Goal: Task Accomplishment & Management: Use online tool/utility

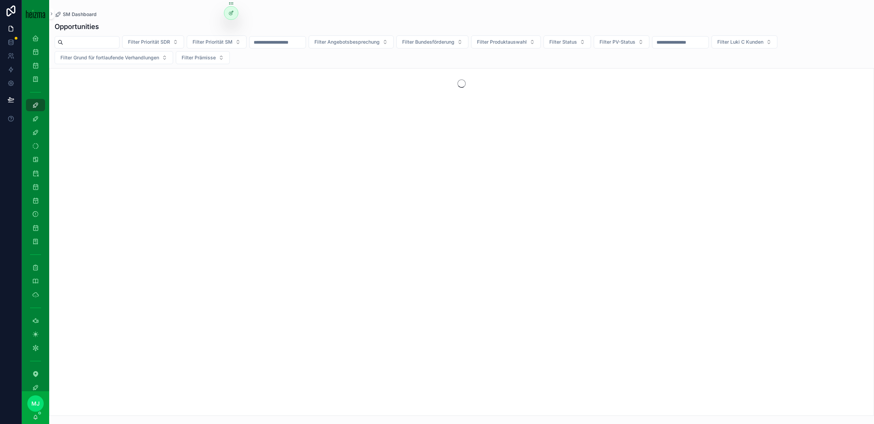
click at [83, 38] on input "scrollable content" at bounding box center [91, 43] width 56 height 10
click at [49, 16] on icon "scrollable content" at bounding box center [51, 13] width 5 height 5
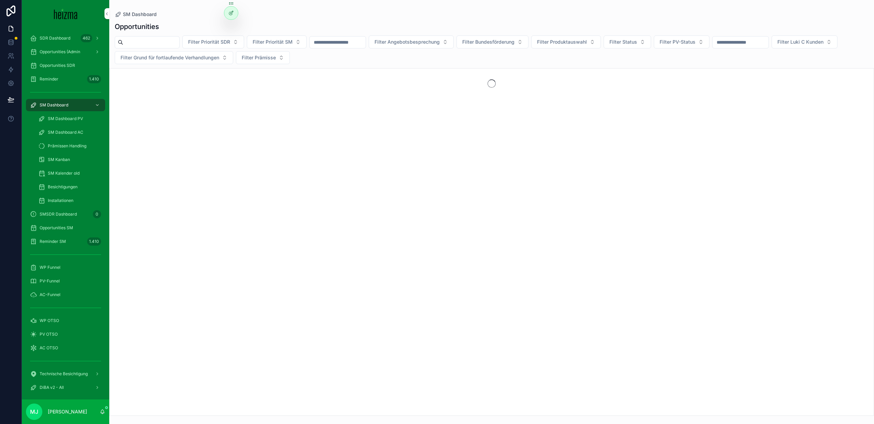
click at [68, 230] on span "Opportunities SM" at bounding box center [56, 227] width 33 height 5
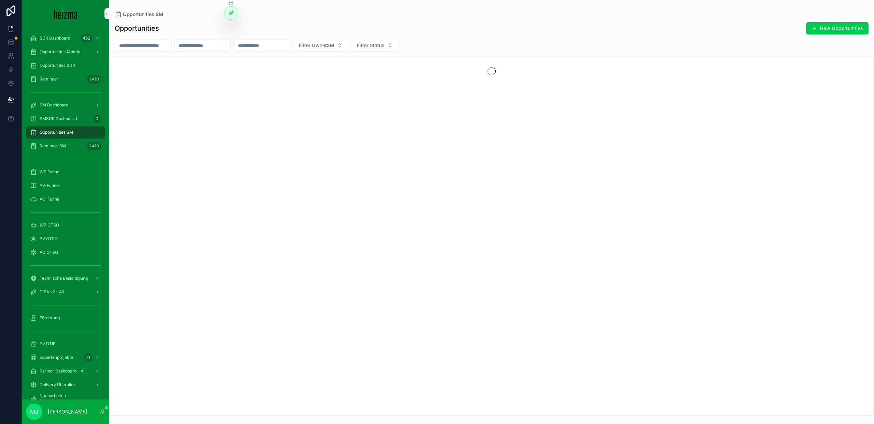
click at [230, 47] on input "scrollable content" at bounding box center [202, 46] width 56 height 10
type input "********"
click at [56, 106] on span "SM Dashboard" at bounding box center [54, 104] width 29 height 5
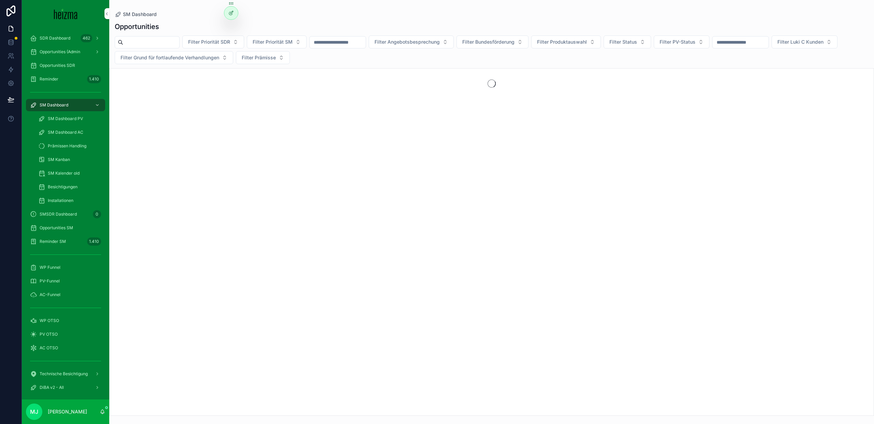
click at [165, 39] on input "scrollable content" at bounding box center [151, 43] width 56 height 10
type input "******"
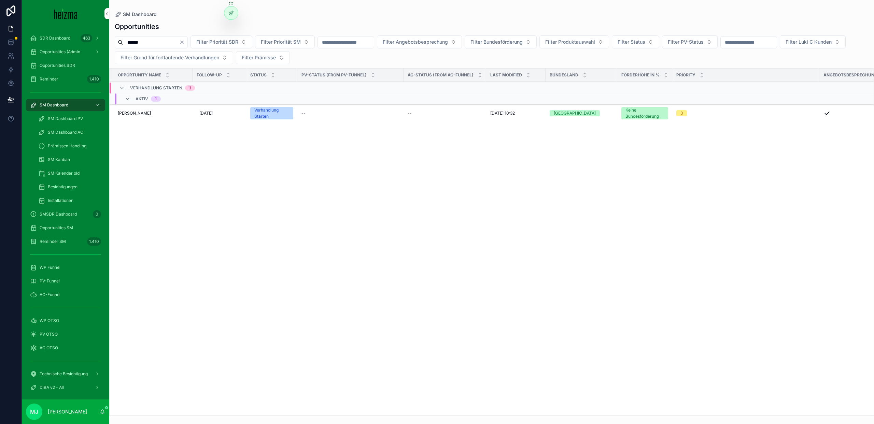
click at [185, 40] on icon "Clear" at bounding box center [181, 42] width 5 height 5
click at [160, 44] on input "scrollable content" at bounding box center [151, 43] width 56 height 10
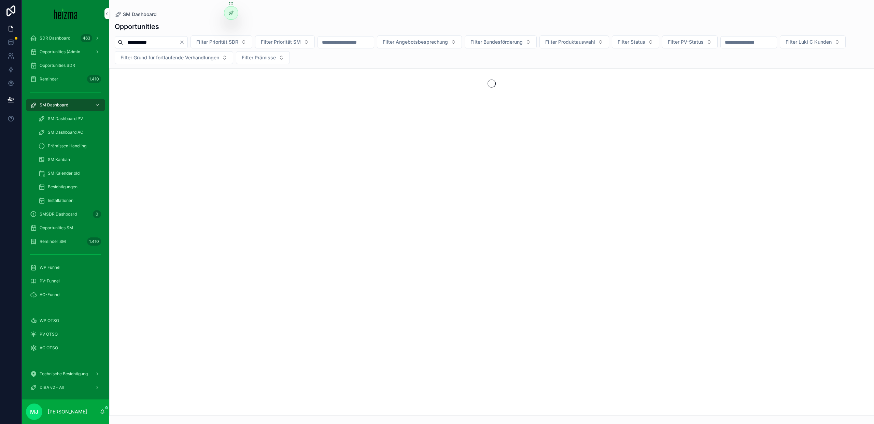
type input "**********"
click at [112, 66] on div "**********" at bounding box center [491, 217] width 765 height 398
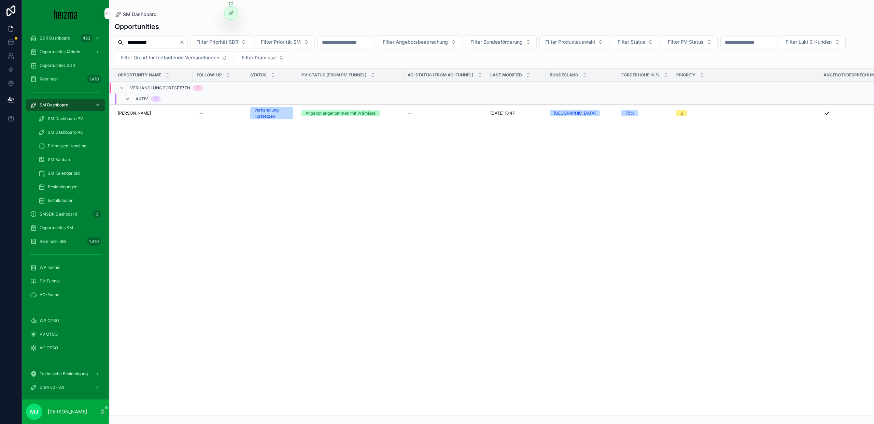
click at [133, 114] on span "Nikolaos Polymenakos" at bounding box center [134, 113] width 33 height 5
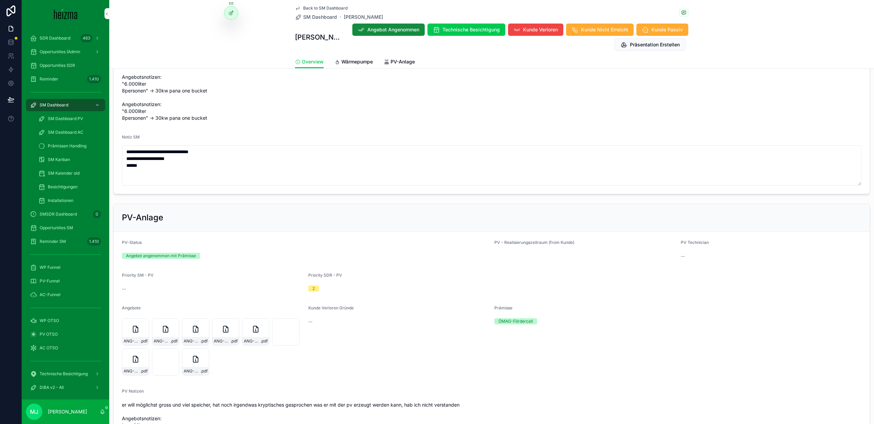
scroll to position [865, 0]
click at [176, 164] on textarea "**********" at bounding box center [491, 165] width 739 height 40
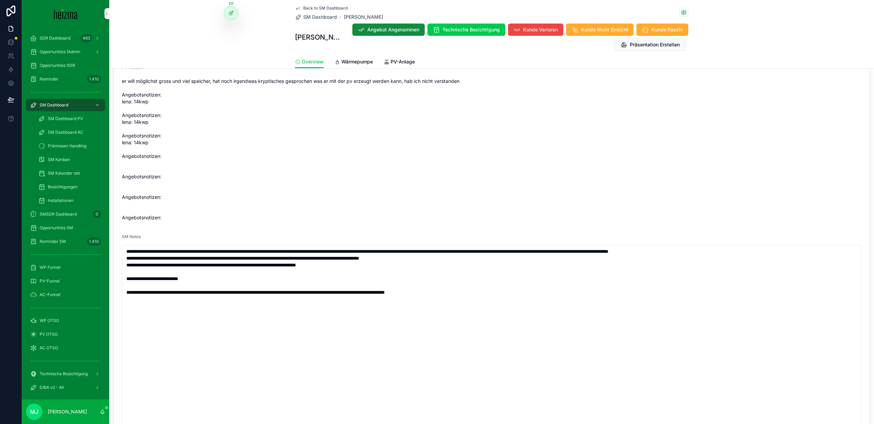
scroll to position [1188, 0]
click at [484, 294] on textarea "**********" at bounding box center [491, 350] width 739 height 211
click at [499, 213] on span "er will möglichst gross und viel speicher, hat noch irgendwas kryptisches gespr…" at bounding box center [491, 148] width 739 height 143
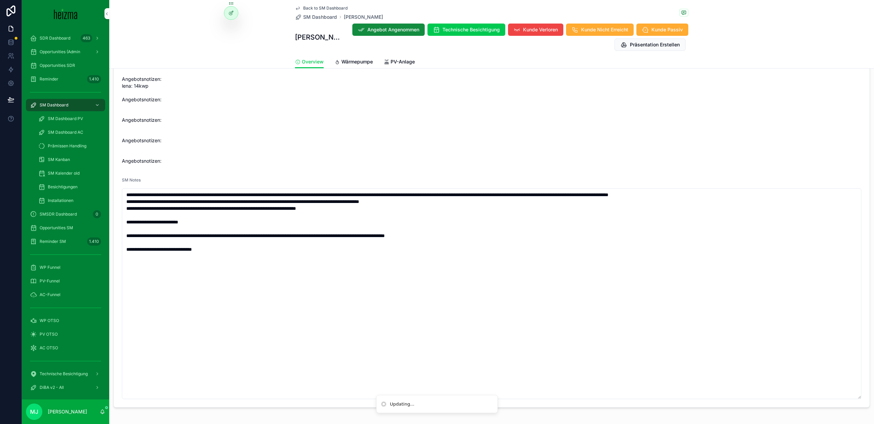
scroll to position [1245, 0]
click at [362, 252] on textarea "**********" at bounding box center [491, 293] width 739 height 211
click at [337, 173] on form "PV-Status Angebot angenommen mit Prämisse PV - Realisierungszeitraum (from Kund…" at bounding box center [492, 129] width 756 height 556
click at [242, 260] on textarea "**********" at bounding box center [491, 293] width 739 height 211
click at [249, 156] on span "er will möglichst gross und viel speicher, hat noch irgendwas kryptisches gespr…" at bounding box center [491, 92] width 739 height 143
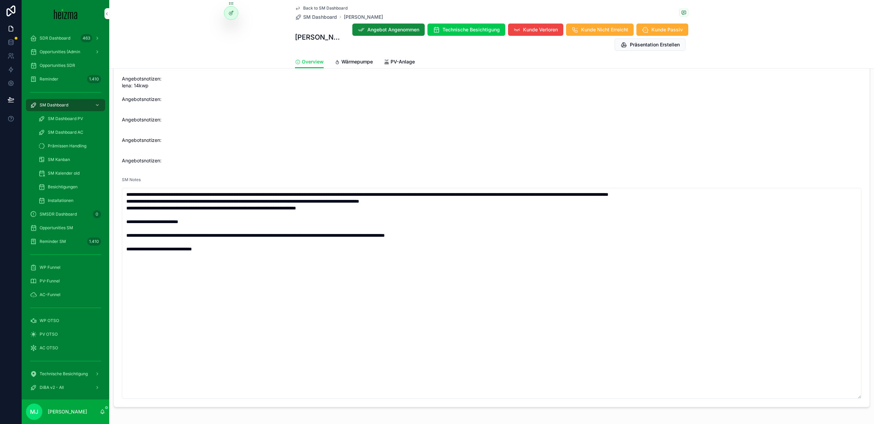
scroll to position [1262, 0]
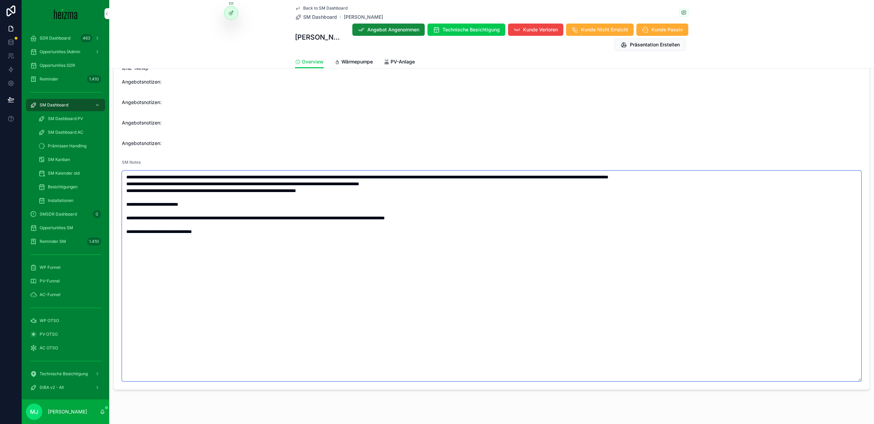
click at [260, 235] on textarea "**********" at bounding box center [491, 276] width 739 height 211
click at [219, 234] on textarea "**********" at bounding box center [491, 276] width 739 height 211
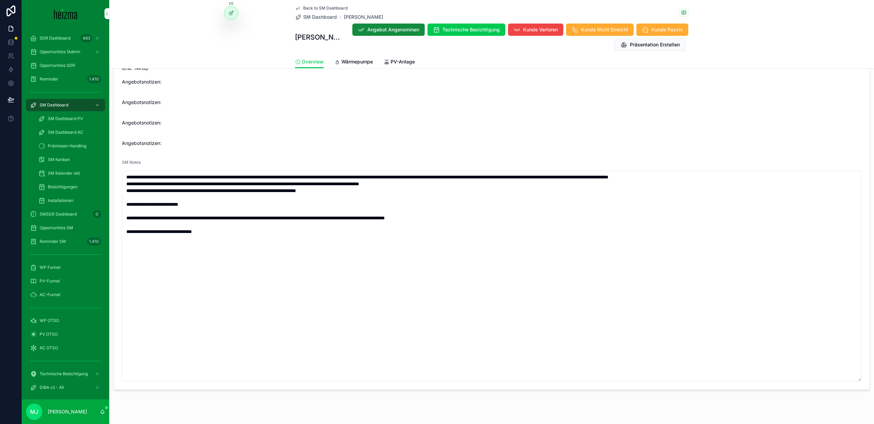
click at [280, 124] on span "er will möglichst gross und viel speicher, hat noch irgendwas kryptisches gespr…" at bounding box center [491, 74] width 739 height 143
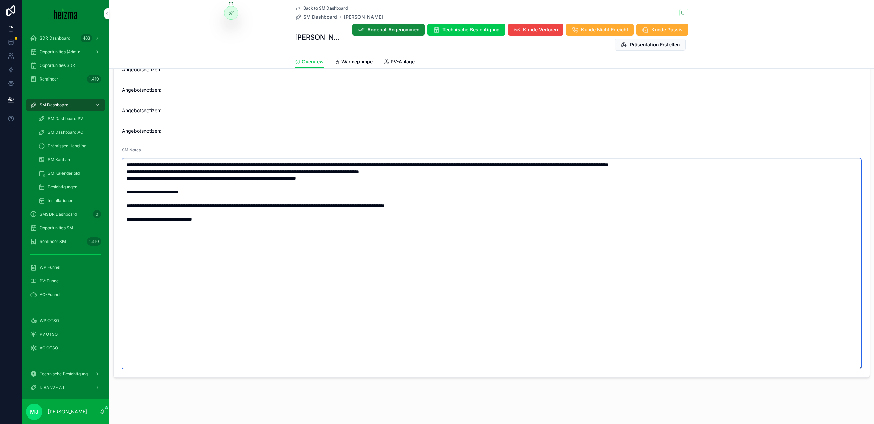
click at [286, 228] on textarea "**********" at bounding box center [491, 263] width 739 height 211
click at [271, 129] on span "er will möglichst gross und viel speicher, hat noch irgendwas kryptisches gespr…" at bounding box center [491, 62] width 739 height 143
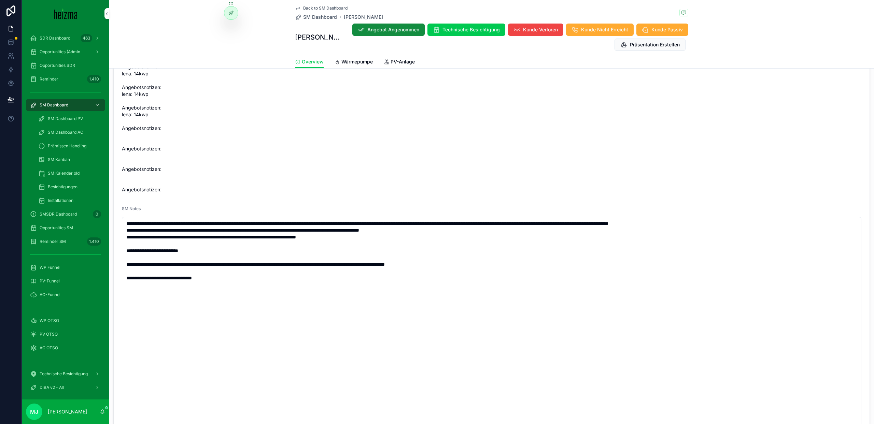
scroll to position [1218, 0]
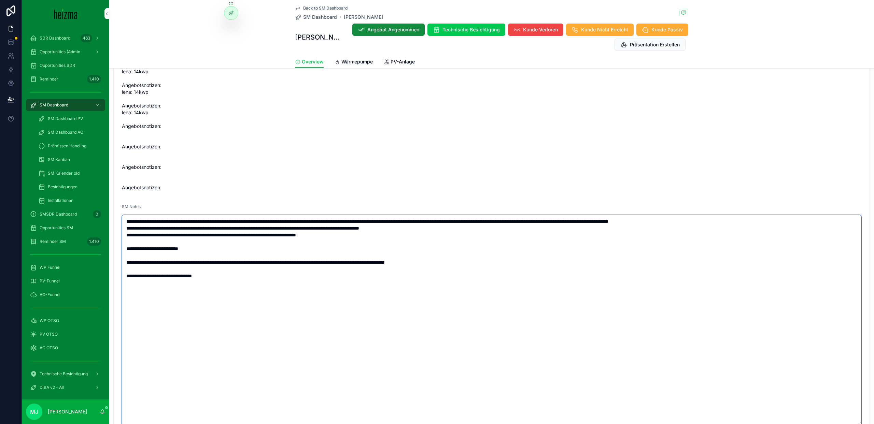
click at [288, 292] on textarea "**********" at bounding box center [491, 320] width 739 height 211
click at [294, 156] on span "er will möglichst gross und viel speicher, hat noch irgendwas kryptisches gespr…" at bounding box center [491, 119] width 739 height 143
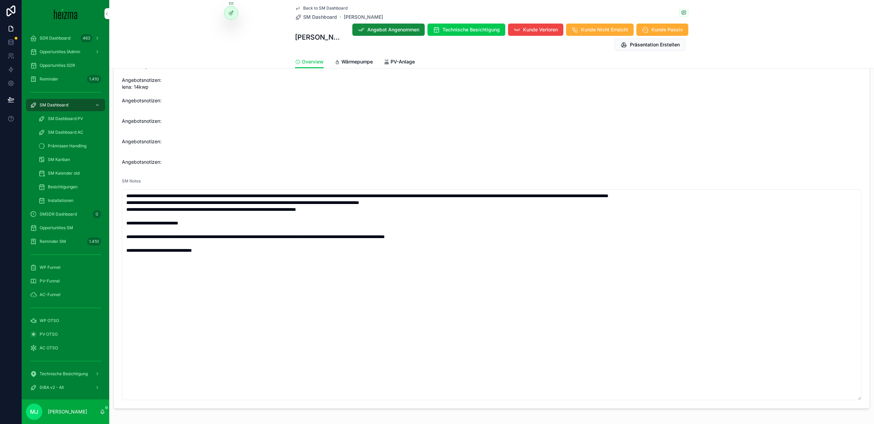
scroll to position [1244, 0]
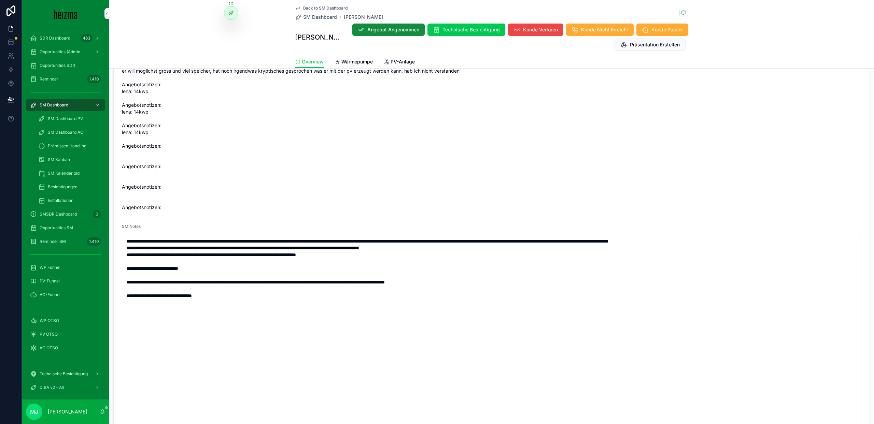
click at [275, 198] on span "er will möglichst gross und viel speicher, hat noch irgendwas kryptisches gespr…" at bounding box center [491, 139] width 739 height 143
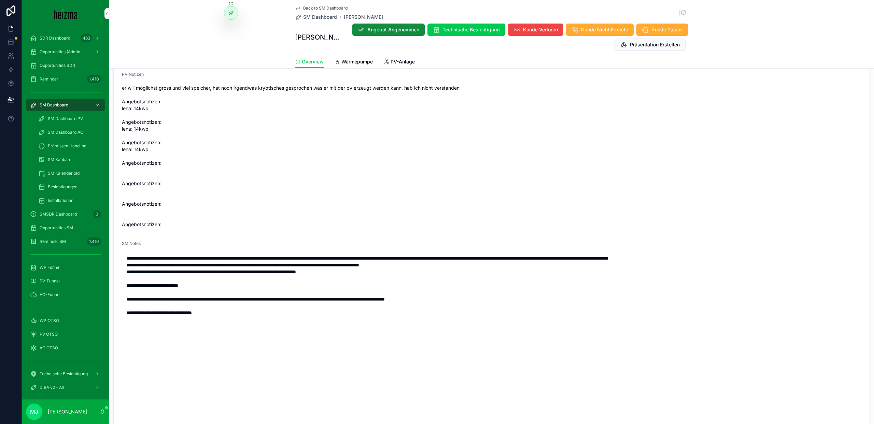
click at [133, 102] on span "er will möglichst gross und viel speicher, hat noch irgendwas kryptisches gespr…" at bounding box center [491, 156] width 739 height 143
click at [163, 138] on span "er will möglichst gross und viel speicher, hat noch irgendwas kryptisches gespr…" at bounding box center [491, 156] width 739 height 143
click at [136, 124] on span "er will möglichst gross und viel speicher, hat noch irgendwas kryptisches gespr…" at bounding box center [491, 156] width 739 height 143
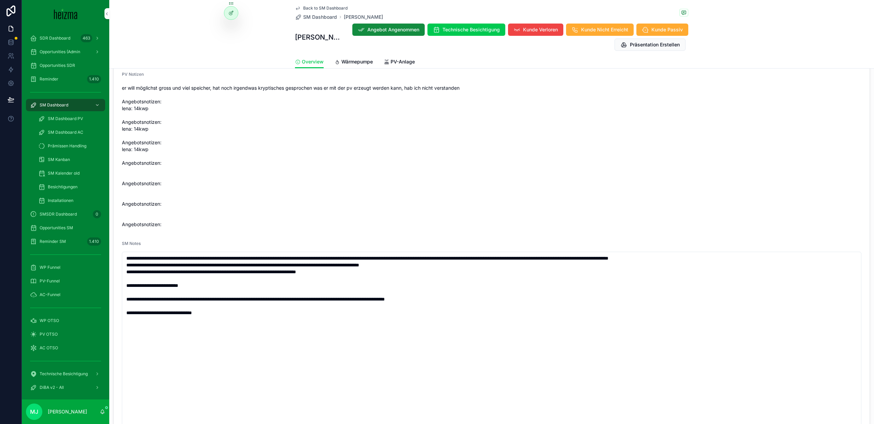
click at [135, 145] on span "er will möglichst gross und viel speicher, hat noch irgendwas kryptisches gespr…" at bounding box center [491, 156] width 739 height 143
click at [168, 157] on span "er will möglichst gross und viel speicher, hat noch irgendwas kryptisches gespr…" at bounding box center [491, 156] width 739 height 143
click at [260, 318] on textarea "**********" at bounding box center [491, 357] width 739 height 211
click at [293, 214] on span "er will möglichst gross und viel speicher, hat noch irgendwas kryptisches gespr…" at bounding box center [491, 156] width 739 height 143
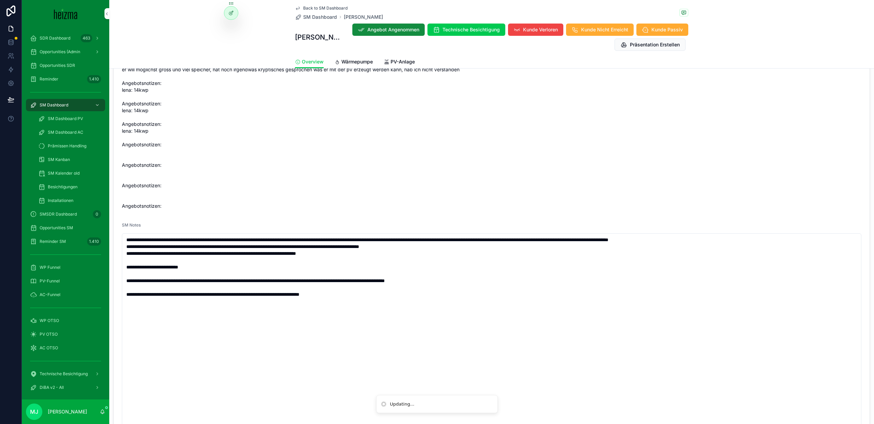
scroll to position [1198, 0]
click at [356, 201] on span "er will möglichst gross und viel speicher, hat noch irgendwas kryptisches gespr…" at bounding box center [491, 139] width 739 height 143
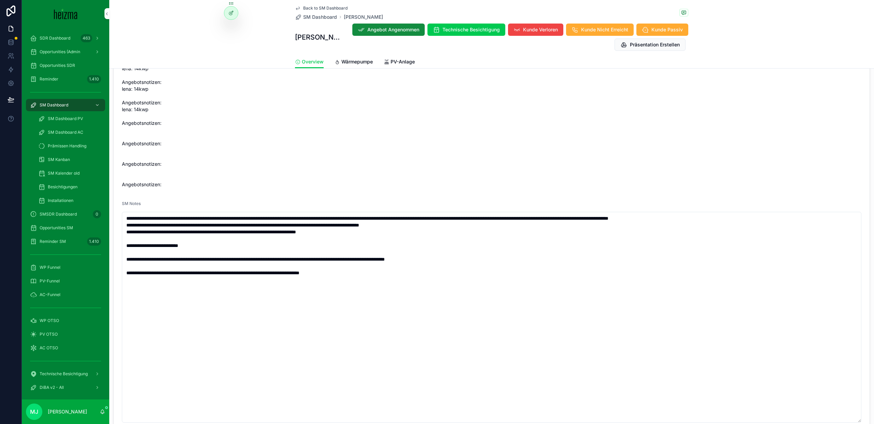
scroll to position [1221, 0]
click at [371, 188] on span "er will möglichst gross und viel speicher, hat noch irgendwas kryptisches gespr…" at bounding box center [491, 116] width 739 height 143
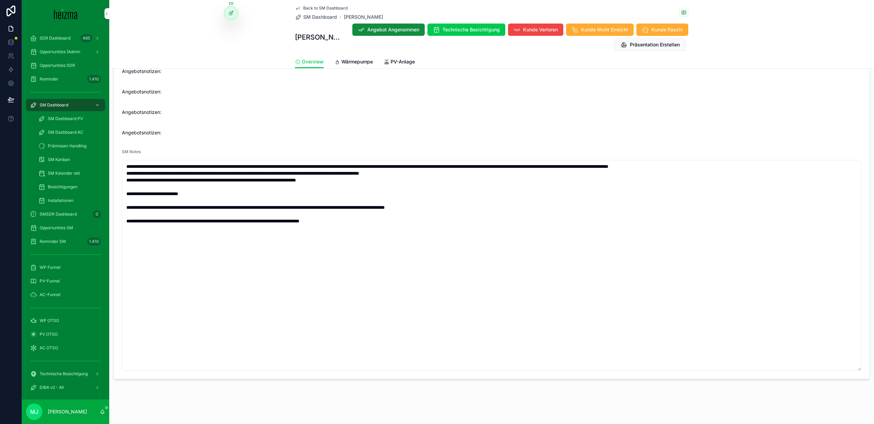
scroll to position [1272, 0]
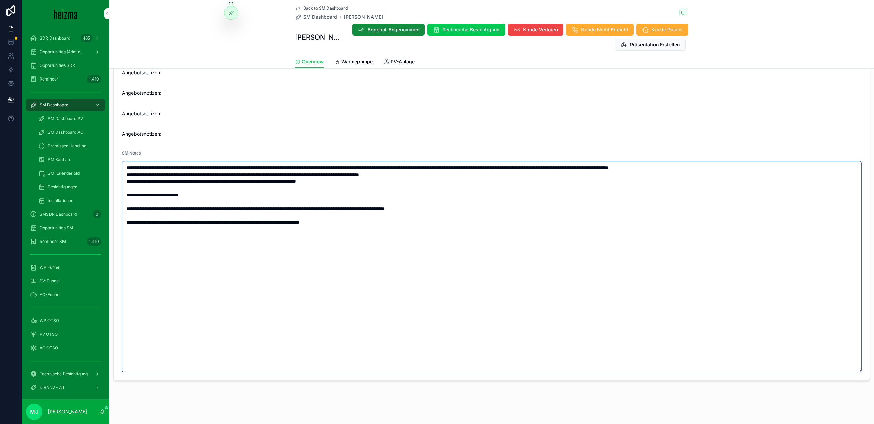
click at [378, 228] on textarea "**********" at bounding box center [491, 266] width 739 height 211
click at [411, 134] on span "er will möglichst gross und viel speicher, hat noch irgendwas kryptisches gespr…" at bounding box center [491, 65] width 739 height 143
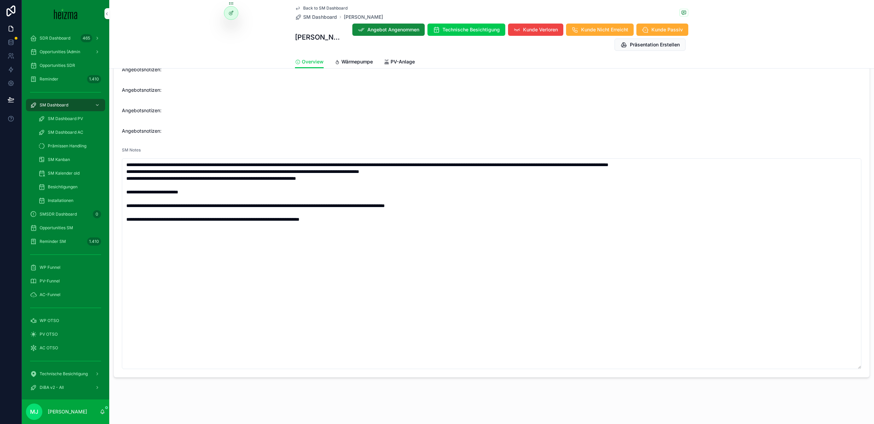
click at [416, 132] on span "er will möglichst gross und viel speicher, hat noch irgendwas kryptisches gespr…" at bounding box center [491, 62] width 739 height 143
click at [408, 221] on textarea "**********" at bounding box center [491, 263] width 739 height 211
click at [414, 89] on span "er will möglichst gross und viel speicher, hat noch irgendwas kryptisches gespr…" at bounding box center [491, 62] width 739 height 143
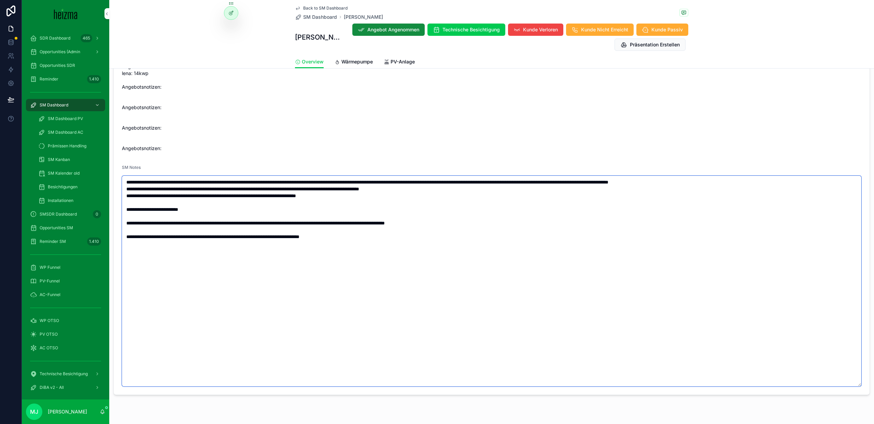
click at [300, 237] on textarea "**********" at bounding box center [491, 281] width 739 height 211
type textarea "**********"
click at [300, 143] on span "er will möglichst gross und viel speicher, hat noch irgendwas kryptisches gespr…" at bounding box center [491, 80] width 739 height 143
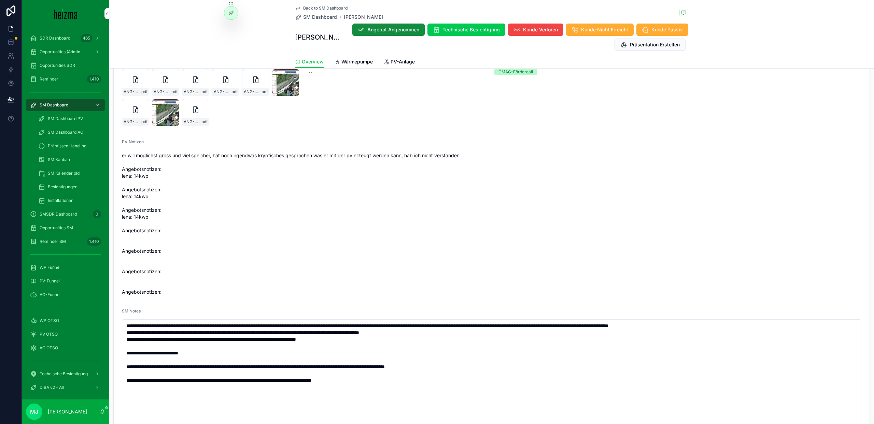
scroll to position [1103, 0]
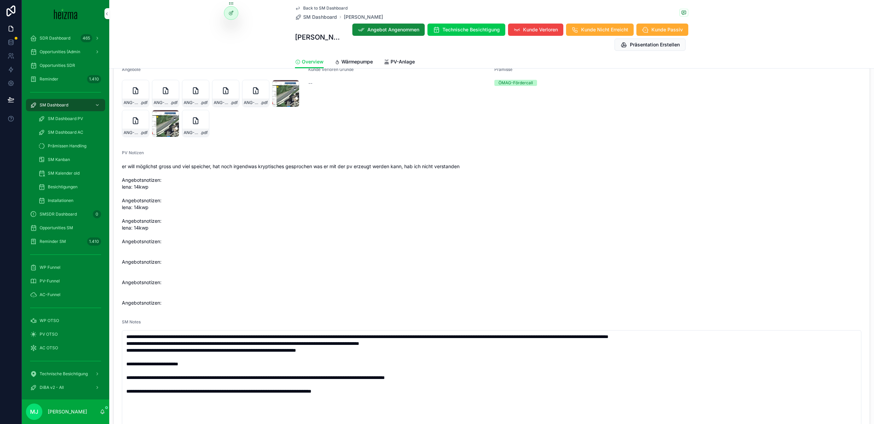
click at [0, 0] on span ".jpeg" at bounding box center [0, 0] width 0 height 0
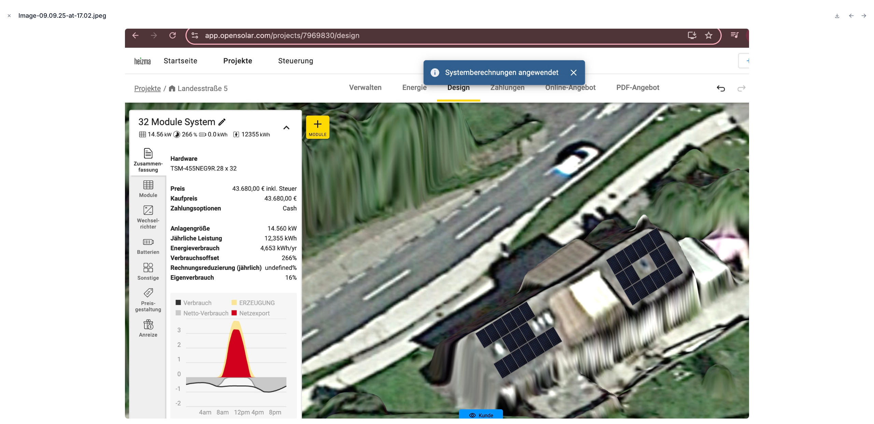
click at [11, 15] on icon "Close modal" at bounding box center [9, 15] width 5 height 5
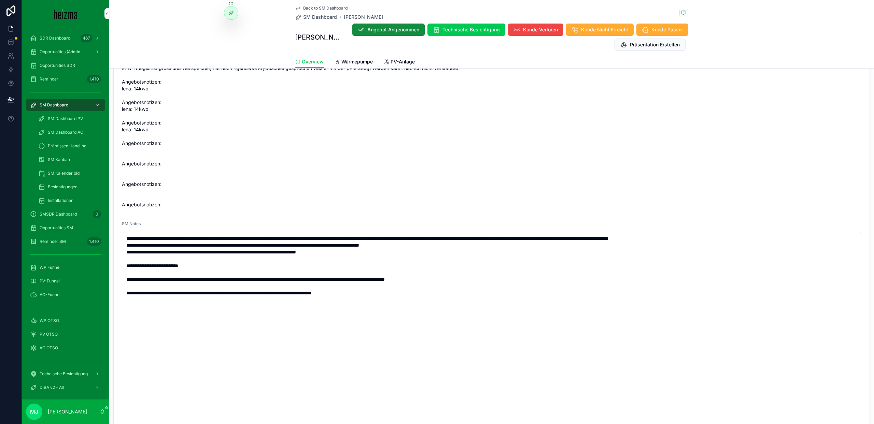
scroll to position [1197, 0]
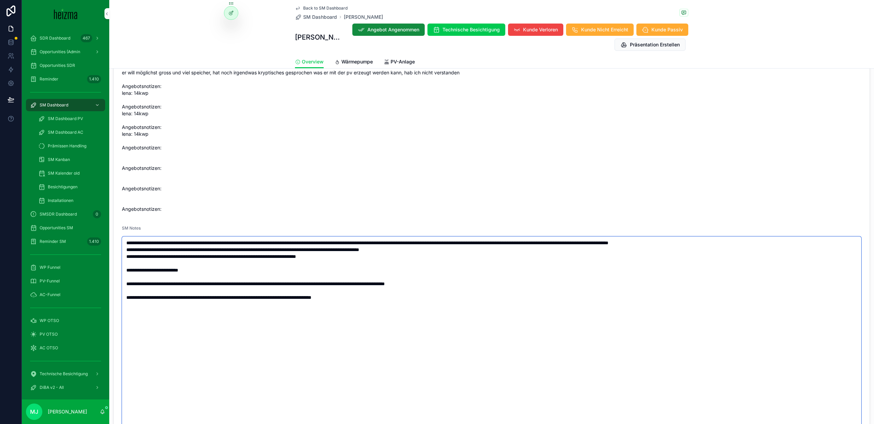
click at [428, 306] on textarea "**********" at bounding box center [491, 342] width 739 height 211
click at [433, 170] on span "er will möglichst gross und viel speicher, hat noch irgendwas kryptisches gespr…" at bounding box center [491, 140] width 739 height 143
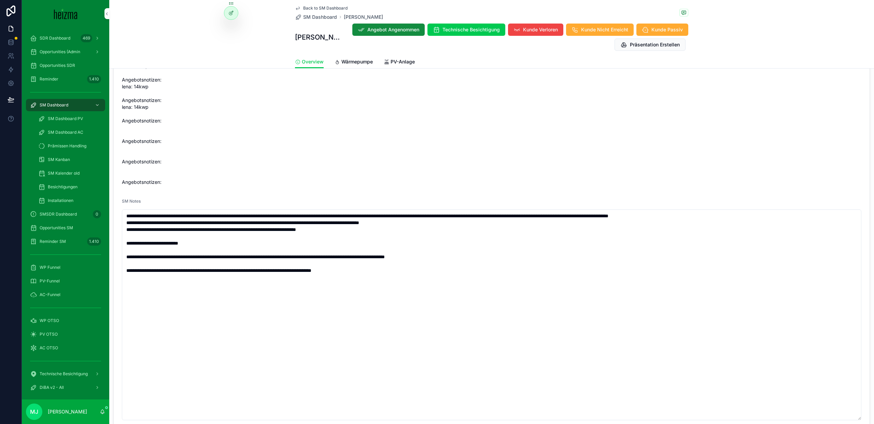
scroll to position [1229, 0]
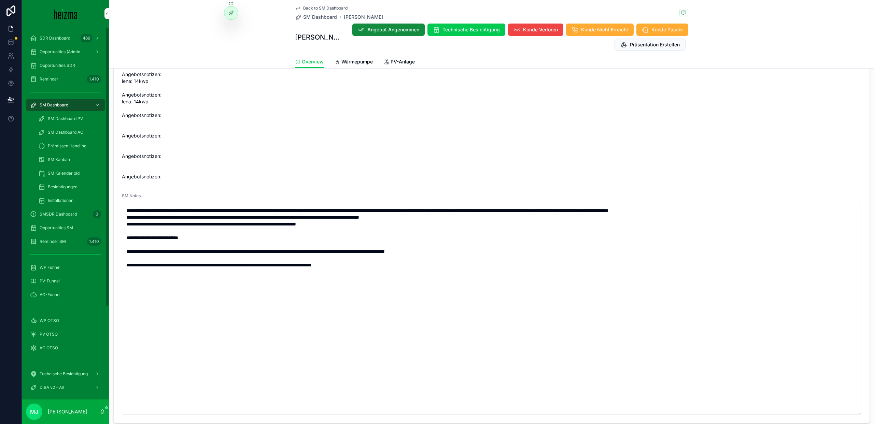
click at [177, 59] on div "Overview Wärmepumpe PV-Anlage" at bounding box center [491, 61] width 756 height 13
click at [313, 20] on span "SM Dashboard" at bounding box center [320, 17] width 34 height 7
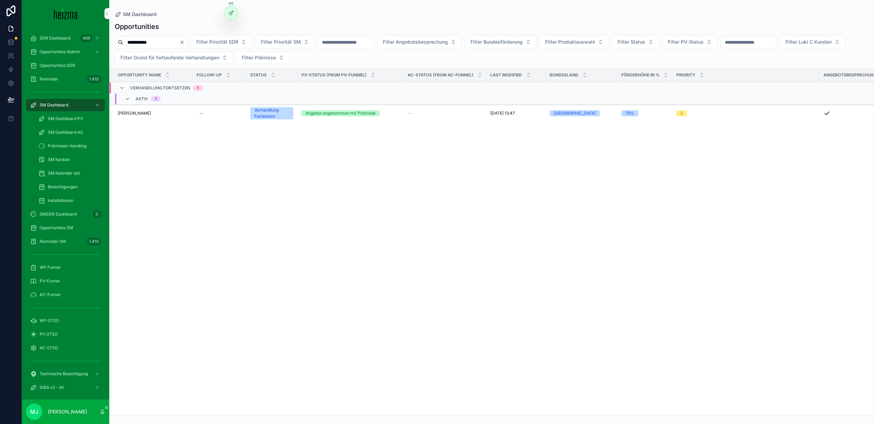
click at [157, 45] on input "**********" at bounding box center [151, 43] width 56 height 10
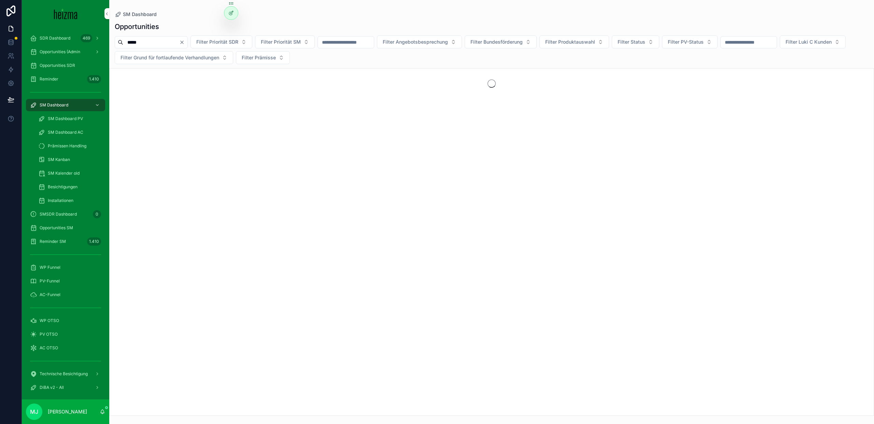
type input "*****"
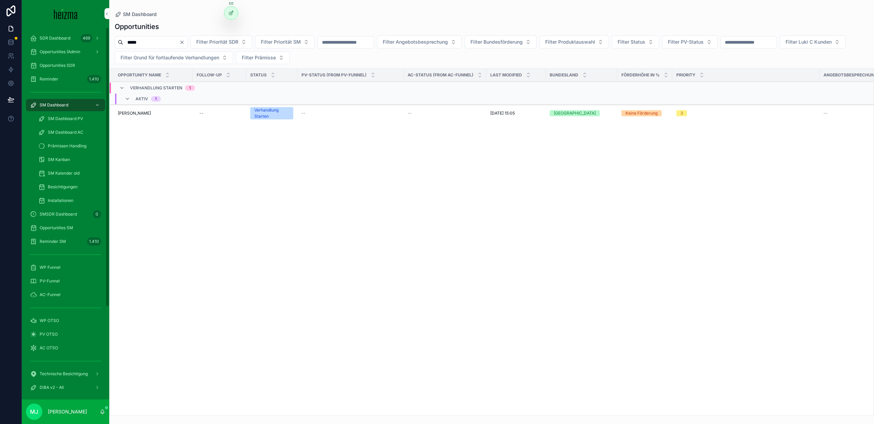
click at [127, 112] on span "Walter Gross" at bounding box center [134, 113] width 33 height 5
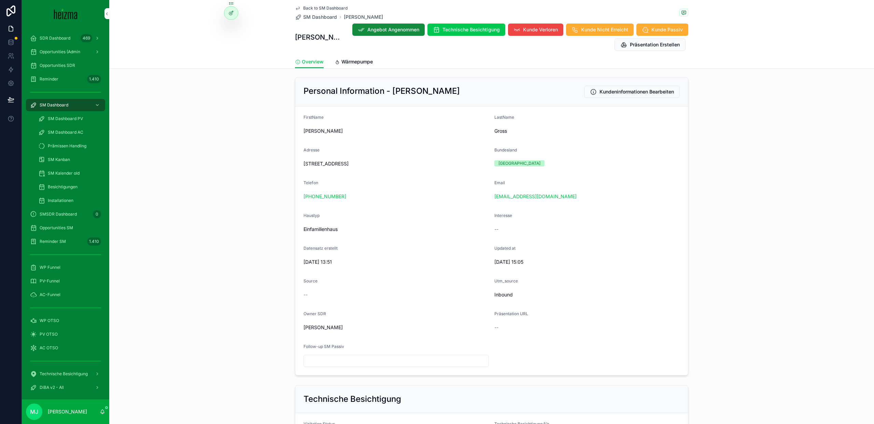
scroll to position [71, 0]
click at [340, 61] on div "Wärmepumpe" at bounding box center [353, 61] width 38 height 7
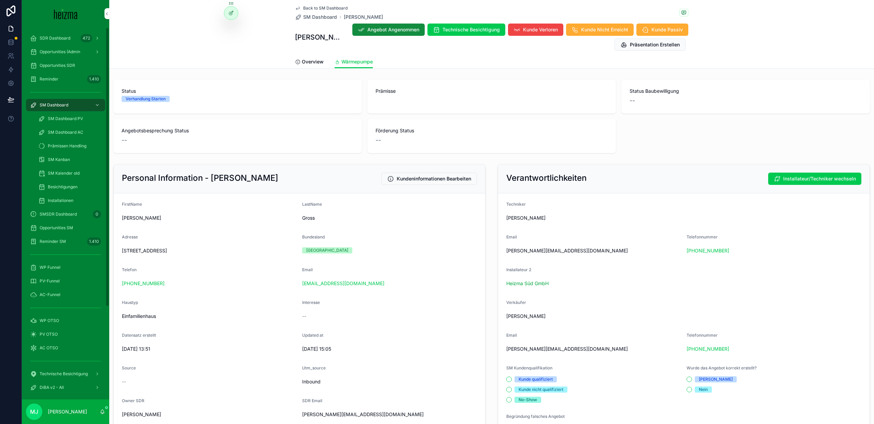
drag, startPoint x: 176, startPoint y: 285, endPoint x: 176, endPoint y: 281, distance: 4.5
copy link "+32 468 50 60 51"
drag, startPoint x: 196, startPoint y: 275, endPoint x: 170, endPoint y: 278, distance: 25.8
click at [170, 278] on div "Telefon +32 468 50 60 51" at bounding box center [209, 278] width 175 height 22
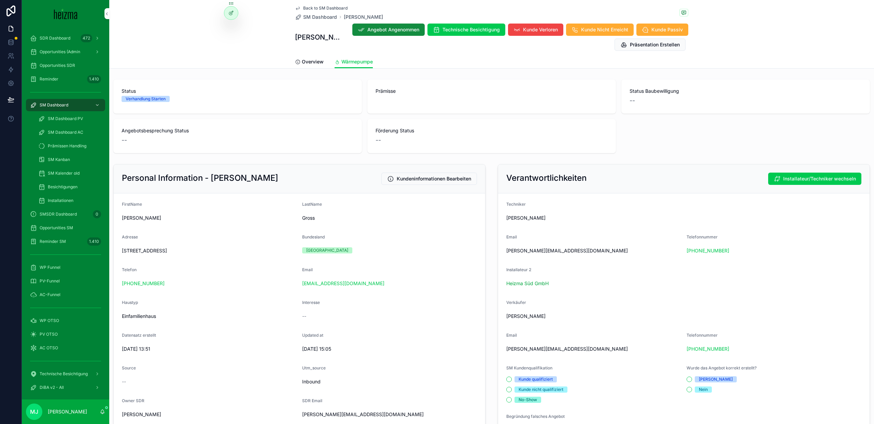
copy link "+32 468 50 60 51"
drag, startPoint x: 167, startPoint y: 282, endPoint x: 115, endPoint y: 282, distance: 51.9
click at [115, 282] on form "FirstName Walter LastName Gross Adresse Walkersdorf 20, 8262 Walkersdorf, Öster…" at bounding box center [299, 311] width 371 height 235
drag, startPoint x: 179, startPoint y: 283, endPoint x: 116, endPoint y: 283, distance: 62.1
drag, startPoint x: 166, startPoint y: 284, endPoint x: 115, endPoint y: 283, distance: 51.2
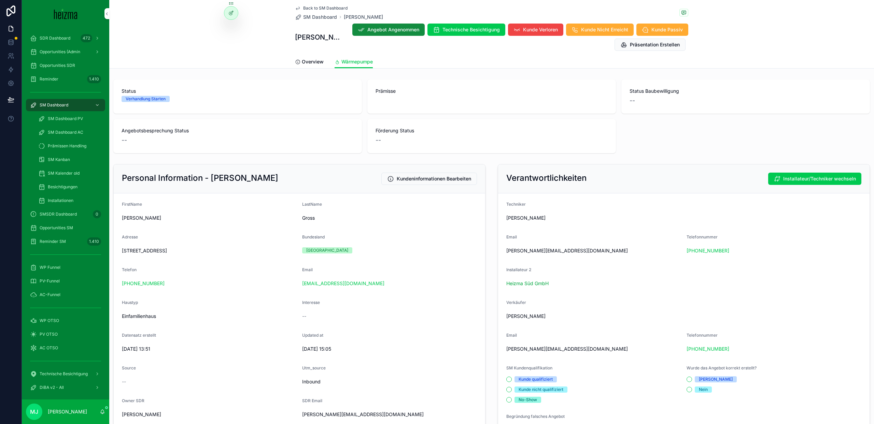
drag, startPoint x: 170, startPoint y: 282, endPoint x: 119, endPoint y: 284, distance: 50.9
click at [119, 284] on form "FirstName Walter LastName Gross Adresse Walkersdorf 20, 8262 Walkersdorf, Öster…" at bounding box center [299, 311] width 371 height 235
copy link "+32 468 50 60 51"
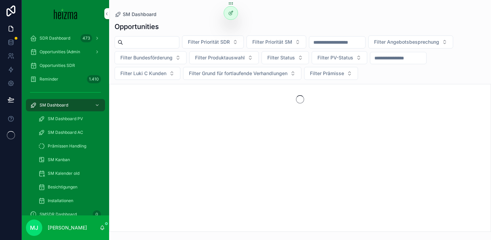
click at [151, 39] on input "scrollable content" at bounding box center [151, 43] width 56 height 10
click at [142, 44] on input "**" at bounding box center [151, 43] width 56 height 10
type input "*****"
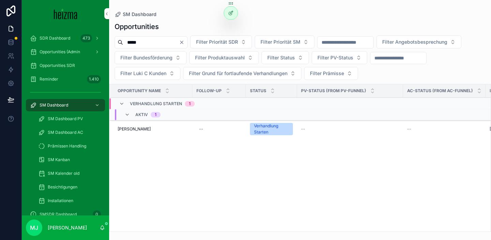
click at [131, 130] on span "Walter Gross" at bounding box center [134, 128] width 33 height 5
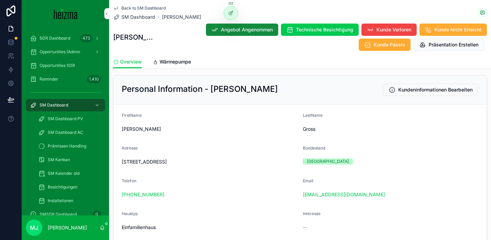
scroll to position [101, 0]
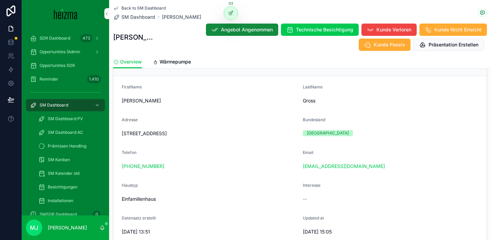
click at [305, 156] on div "Email" at bounding box center [391, 154] width 176 height 8
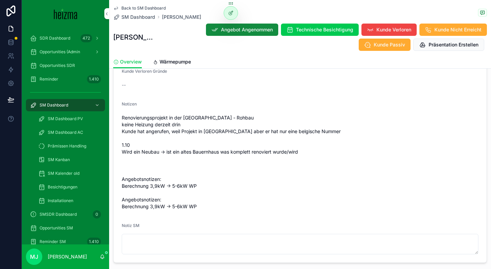
scroll to position [812, 0]
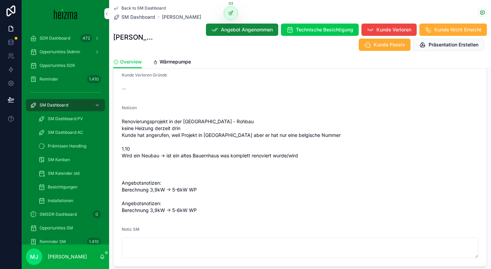
click at [221, 123] on span "Renovierungsprojekt in der Steiermark - Rohbau keine Heizung derzeit drin Kunde…" at bounding box center [300, 166] width 357 height 96
drag, startPoint x: 120, startPoint y: 122, endPoint x: 261, endPoint y: 123, distance: 141.6
click at [261, 123] on form "Status Verhandlung Starten Realisierungszeitraum -- Technician Owner Oliver Kim…" at bounding box center [300, 105] width 373 height 321
click at [152, 120] on span "Renovierungsprojekt in der Steiermark - Rohbau keine Heizung derzeit drin Kunde…" at bounding box center [300, 166] width 357 height 96
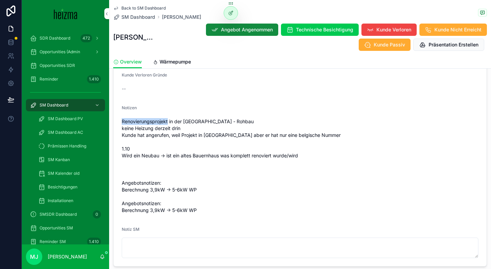
click at [152, 120] on span "Renovierungsprojekt in der Steiermark - Rohbau keine Heizung derzeit drin Kunde…" at bounding box center [300, 166] width 357 height 96
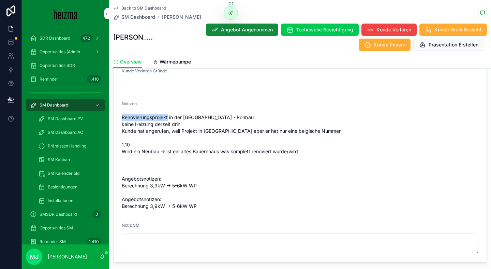
scroll to position [816, 0]
drag, startPoint x: 122, startPoint y: 125, endPoint x: 213, endPoint y: 125, distance: 91.8
click at [213, 125] on form "Status Verhandlung Starten Realisierungszeitraum -- Technician Owner Oliver Kim…" at bounding box center [300, 101] width 373 height 321
click at [213, 125] on span "Renovierungsprojekt in der Steiermark - Rohbau keine Heizung derzeit drin Kunde…" at bounding box center [300, 162] width 357 height 96
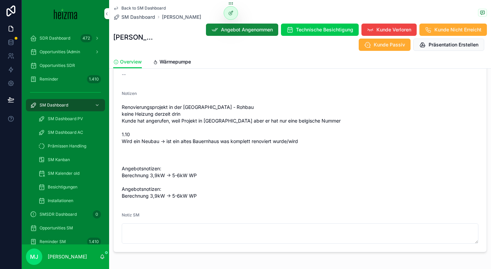
scroll to position [827, 0]
click at [193, 221] on div "Notiz SM" at bounding box center [300, 227] width 357 height 31
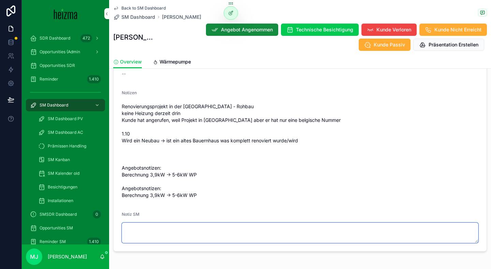
click at [193, 223] on textarea "scrollable content" at bounding box center [300, 233] width 357 height 20
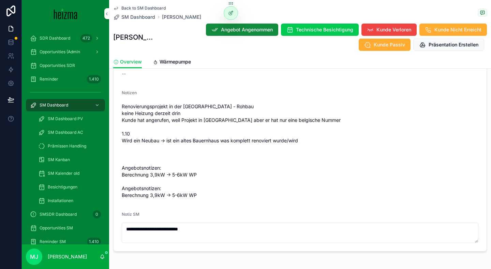
click at [232, 137] on span "Renovierungsprojekt in der Steiermark - Rohbau keine Heizung derzeit drin Kunde…" at bounding box center [300, 151] width 357 height 96
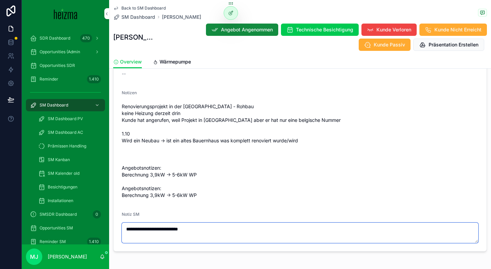
click at [200, 231] on textarea "**********" at bounding box center [300, 233] width 357 height 20
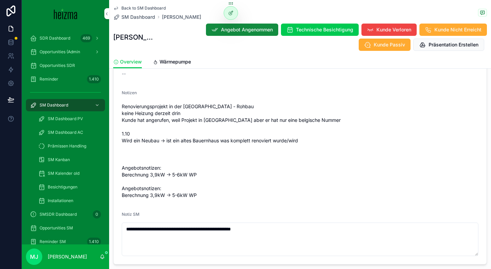
click at [318, 173] on span "Renovierungsprojekt in der Steiermark - Rohbau keine Heizung derzeit drin Kunde…" at bounding box center [300, 151] width 357 height 96
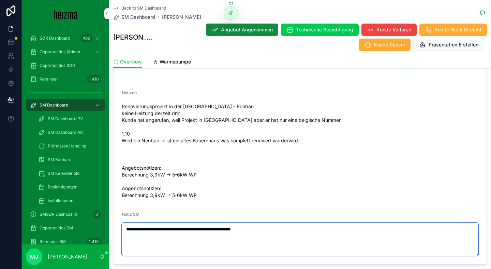
click at [268, 229] on textarea "**********" at bounding box center [300, 239] width 357 height 33
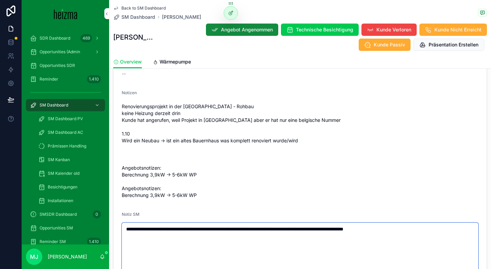
click at [363, 228] on textarea "**********" at bounding box center [300, 250] width 357 height 54
click at [339, 228] on textarea "**********" at bounding box center [300, 250] width 357 height 54
click at [392, 177] on span "Renovierungsprojekt in der Steiermark - Rohbau keine Heizung derzeit drin Kunde…" at bounding box center [300, 151] width 357 height 96
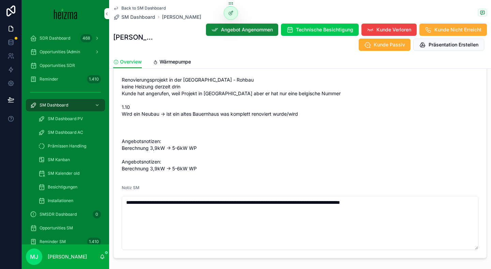
scroll to position [856, 0]
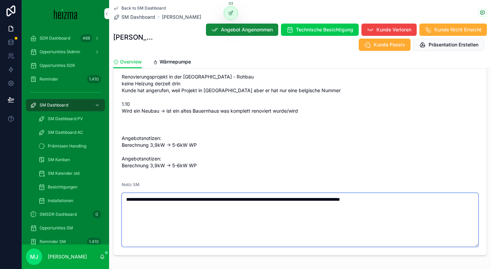
click at [425, 198] on textarea "**********" at bounding box center [300, 220] width 357 height 54
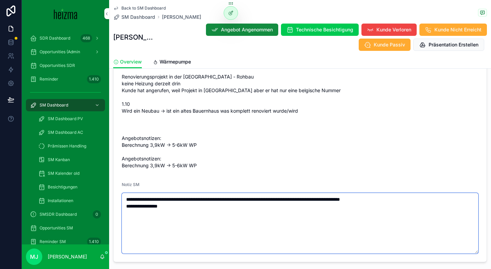
type textarea "**********"
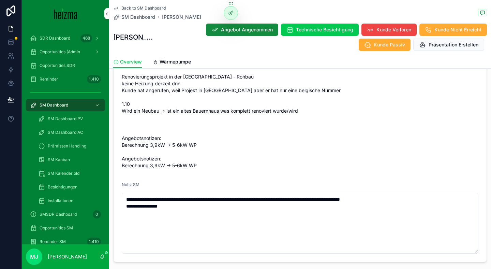
click at [386, 150] on span "Renovierungsprojekt in der Steiermark - Rohbau keine Heizung derzeit drin Kunde…" at bounding box center [300, 121] width 357 height 96
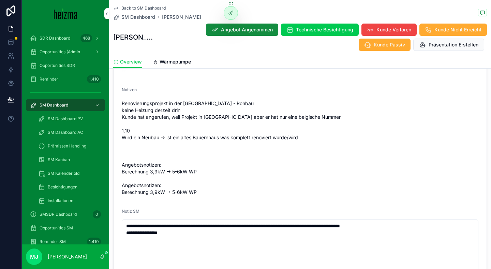
scroll to position [830, 0]
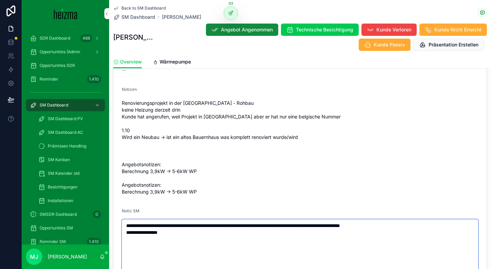
click at [199, 240] on textarea "**********" at bounding box center [300, 249] width 357 height 61
click at [177, 63] on span "Wärmepumpe" at bounding box center [175, 61] width 31 height 7
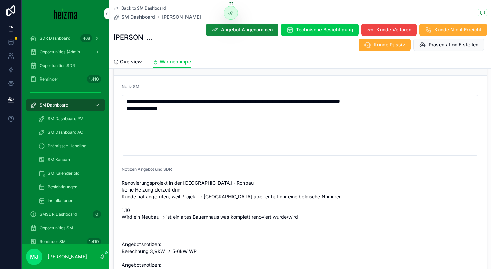
scroll to position [425, 0]
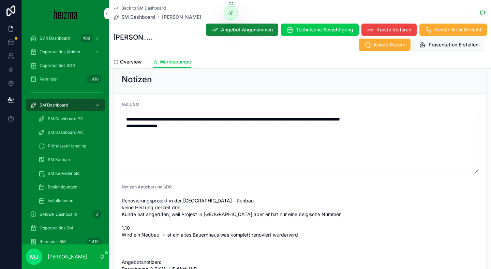
click at [128, 60] on span "Overview" at bounding box center [131, 61] width 22 height 7
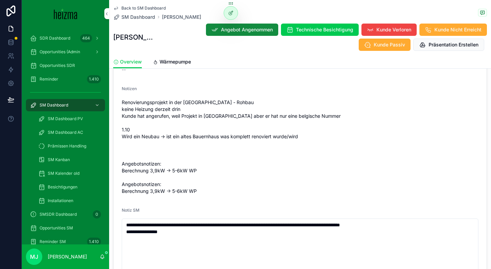
scroll to position [831, 0]
click at [145, 111] on span "Renovierungsprojekt in der Steiermark - Rohbau keine Heizung derzeit drin Kunde…" at bounding box center [300, 147] width 357 height 96
click at [182, 125] on span "Renovierungsprojekt in der Steiermark - Rohbau keine Heizung derzeit drin Kunde…" at bounding box center [300, 147] width 357 height 96
click at [224, 58] on div "Overview Wärmepumpe" at bounding box center [300, 61] width 374 height 13
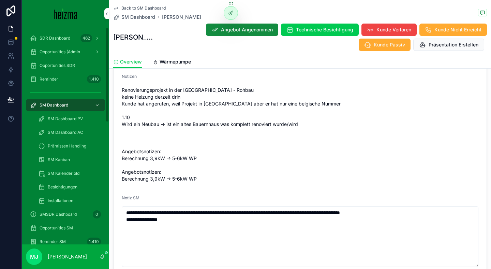
scroll to position [848, 0]
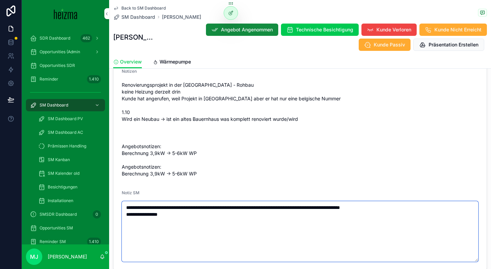
click at [176, 218] on textarea "**********" at bounding box center [300, 231] width 357 height 61
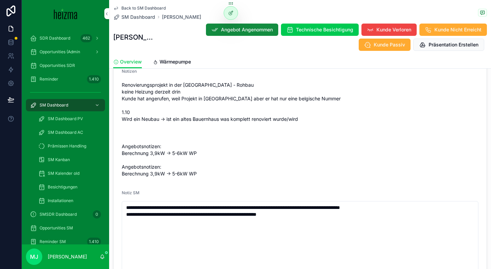
click at [232, 182] on form "**********" at bounding box center [300, 100] width 373 height 382
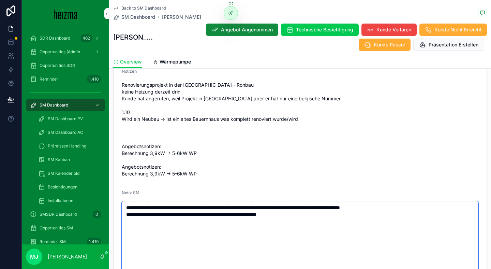
click at [340, 217] on textarea "**********" at bounding box center [300, 241] width 357 height 81
type textarea "**********"
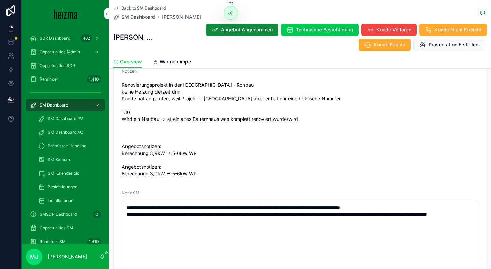
click at [296, 137] on span "Renovierungsprojekt in der Steiermark - Rohbau keine Heizung derzeit drin Kunde…" at bounding box center [300, 130] width 357 height 96
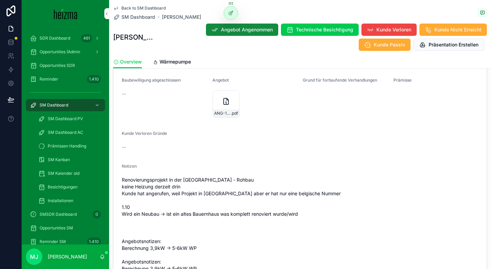
scroll to position [746, 0]
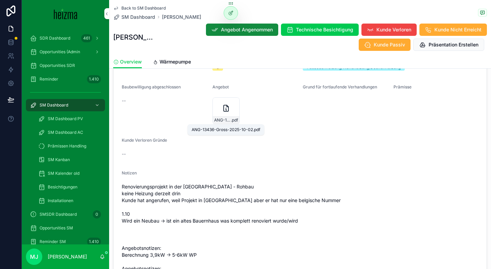
click at [226, 121] on span "ANG-13436-Gross-2025-10-02" at bounding box center [222, 119] width 17 height 5
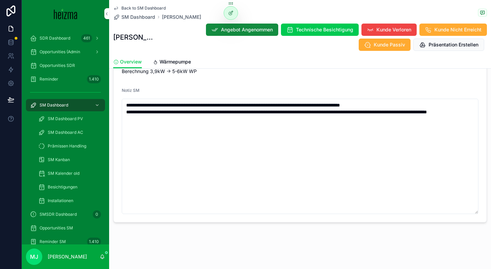
scroll to position [950, 0]
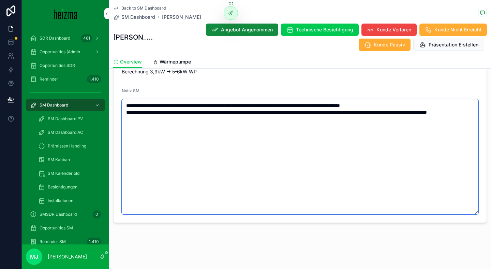
click at [266, 145] on textarea "**********" at bounding box center [300, 156] width 357 height 115
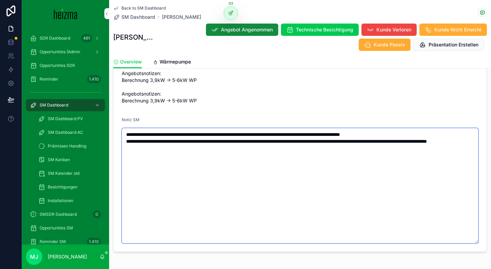
scroll to position [901, 0]
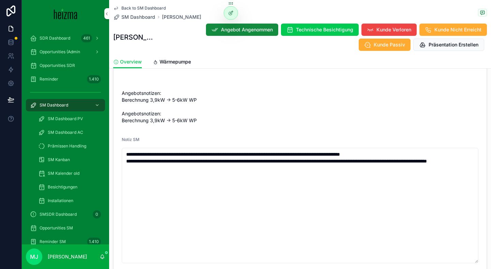
click at [176, 60] on span "Wärmepumpe" at bounding box center [175, 61] width 31 height 7
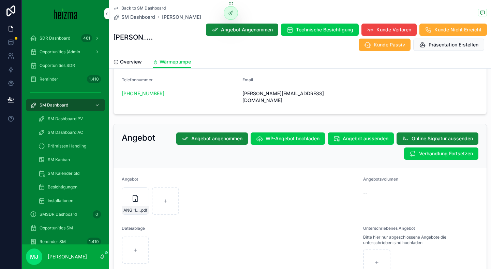
scroll to position [1306, 0]
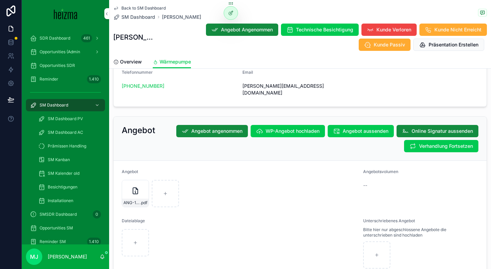
click at [424, 140] on button "Verhandlung Fortsetzen" at bounding box center [441, 146] width 74 height 12
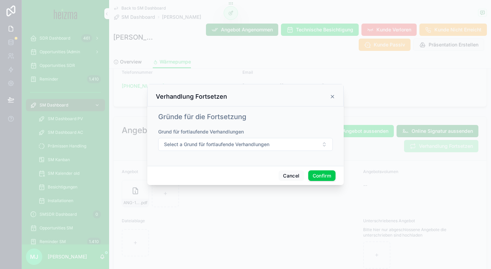
click at [303, 143] on button "Select a Grund für fortlaufende Verhandlungen" at bounding box center [245, 144] width 175 height 13
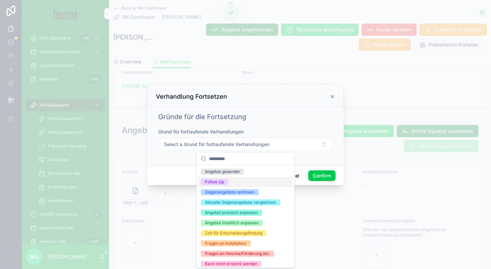
click at [249, 184] on div "Follow Up" at bounding box center [245, 182] width 95 height 10
click at [274, 106] on div "Verhandlung Fortsetzen" at bounding box center [245, 95] width 197 height 23
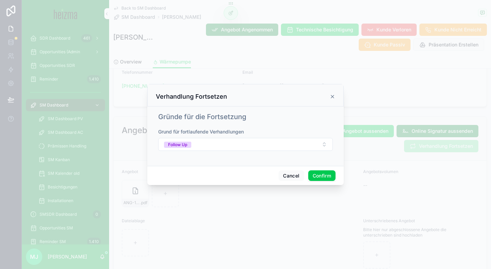
click at [319, 174] on button "Confirm" at bounding box center [322, 175] width 27 height 11
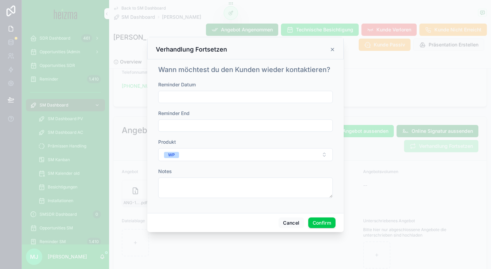
click at [225, 99] on input "text" at bounding box center [246, 97] width 174 height 10
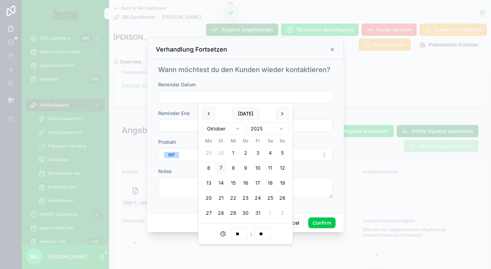
click at [287, 114] on button at bounding box center [282, 114] width 12 height 12
click at [210, 170] on button "3" at bounding box center [209, 168] width 12 height 12
type input "**********"
click at [314, 106] on div "**********" at bounding box center [245, 143] width 175 height 124
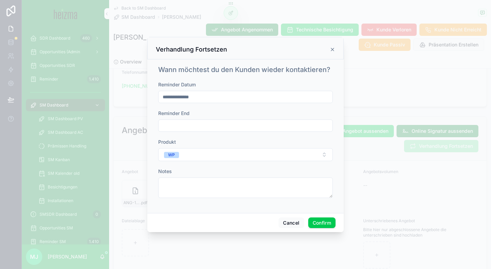
click at [218, 110] on div "Reminder End" at bounding box center [245, 113] width 175 height 7
click at [164, 116] on span "Reminder End" at bounding box center [173, 113] width 31 height 6
click at [167, 115] on span "Reminder End" at bounding box center [173, 113] width 31 height 6
click at [168, 111] on span "Reminder End" at bounding box center [173, 113] width 31 height 6
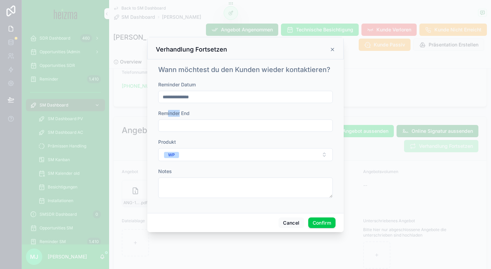
click at [168, 111] on span "Reminder End" at bounding box center [173, 113] width 31 height 6
click at [210, 114] on div "Reminder End" at bounding box center [245, 113] width 175 height 7
click at [171, 113] on span "Reminder End" at bounding box center [173, 113] width 31 height 6
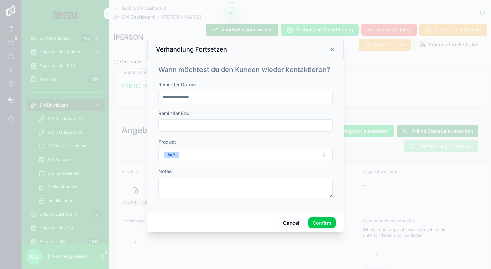
click at [228, 115] on div "Reminder End" at bounding box center [245, 113] width 175 height 7
click at [327, 223] on button "Confirm" at bounding box center [322, 222] width 27 height 11
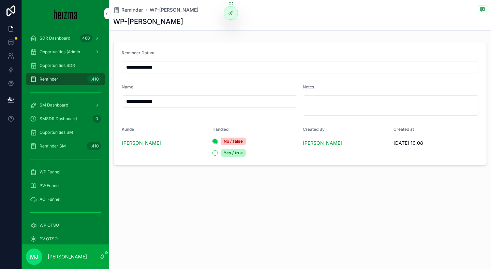
click at [209, 171] on div "**********" at bounding box center [300, 106] width 382 height 212
click at [74, 103] on div "SM Dashboard" at bounding box center [65, 105] width 71 height 11
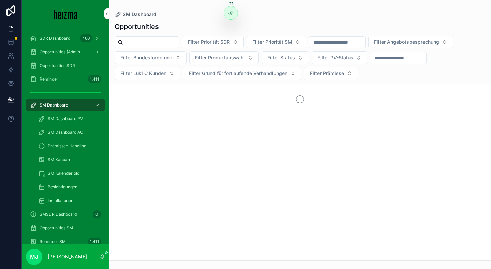
click at [189, 25] on div "Opportunities" at bounding box center [300, 27] width 371 height 10
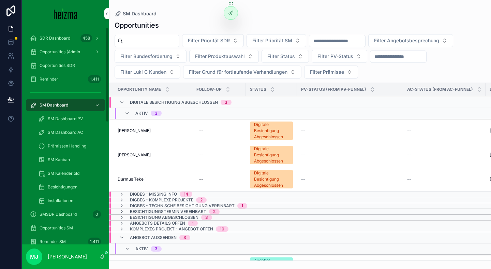
click at [53, 228] on span "Opportunities SM" at bounding box center [56, 227] width 33 height 5
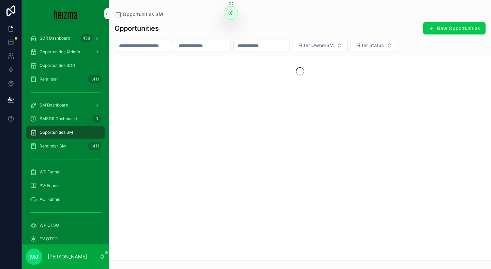
click at [207, 44] on input "scrollable content" at bounding box center [202, 46] width 56 height 10
click at [191, 46] on input "*******" at bounding box center [202, 46] width 56 height 10
type input "*********"
click at [236, 47] on icon "Clear" at bounding box center [232, 45] width 5 height 5
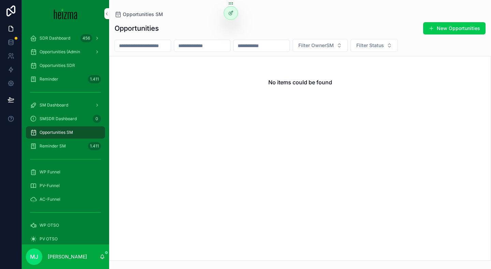
click at [203, 30] on div "Opportunities New Opportunities" at bounding box center [300, 28] width 371 height 13
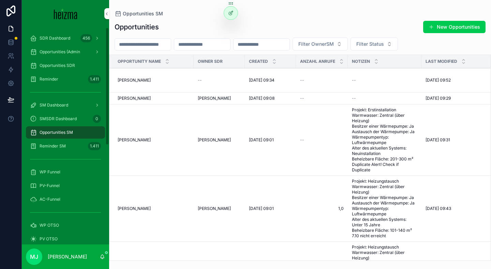
click at [68, 101] on div "SM Dashboard" at bounding box center [65, 105] width 71 height 11
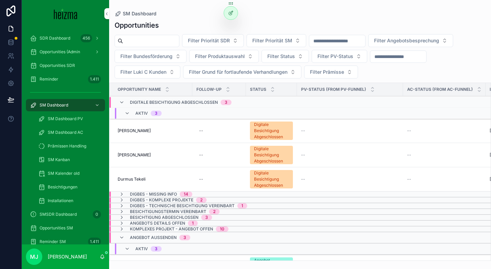
click at [190, 23] on div "Opportunities" at bounding box center [300, 25] width 371 height 10
click at [123, 103] on icon "scrollable content" at bounding box center [121, 102] width 5 height 5
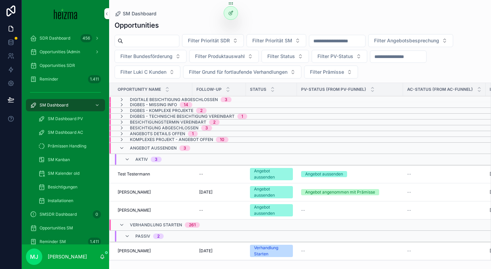
click at [126, 211] on span "[PERSON_NAME]" at bounding box center [134, 210] width 33 height 5
click at [158, 38] on input "scrollable content" at bounding box center [151, 41] width 56 height 10
type input "*****"
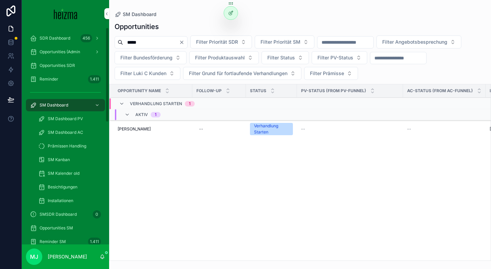
click at [146, 133] on td "Mirza Ali Rezayee Mirza Ali Rezayee" at bounding box center [151, 129] width 83 height 18
click at [143, 129] on span "[PERSON_NAME]" at bounding box center [134, 128] width 33 height 5
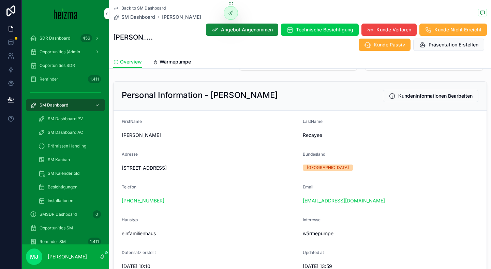
scroll to position [74, 0]
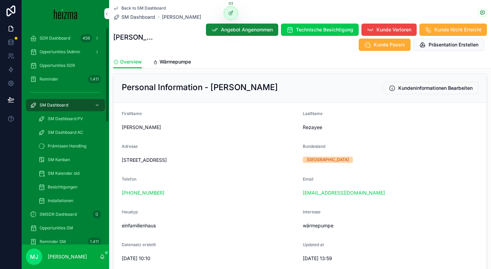
click at [245, 196] on div "+43 681 20774219" at bounding box center [210, 192] width 176 height 7
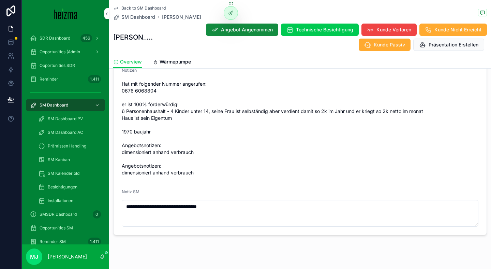
scroll to position [829, 0]
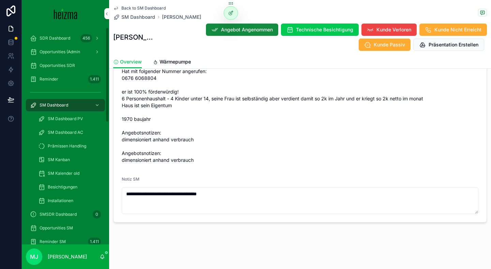
click at [223, 133] on span "Hat mit folgender Nummer angerufen: 0676 6068804 er ist 100% förderwürdig! 6 Pe…" at bounding box center [300, 116] width 357 height 96
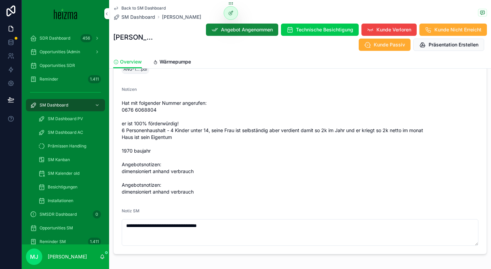
scroll to position [749, 0]
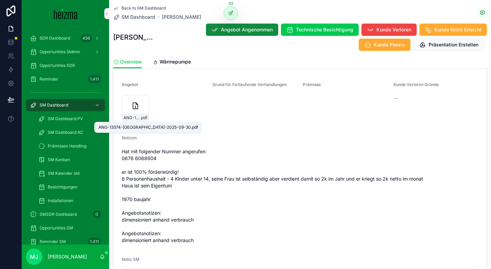
click at [134, 116] on span "ANG-13374-Rezayee-2025-09-30" at bounding box center [132, 117] width 17 height 5
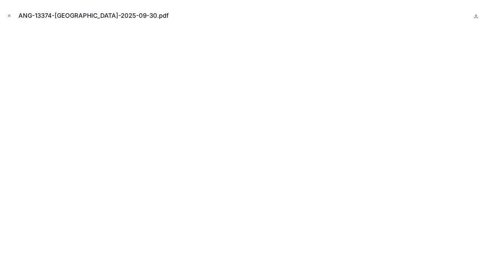
click at [12, 15] on button "Close modal" at bounding box center [9, 16] width 8 height 8
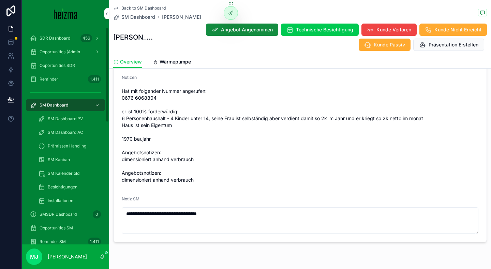
scroll to position [829, 0]
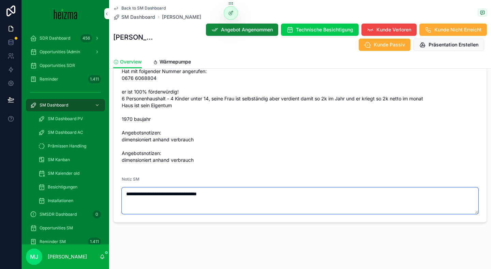
click at [240, 201] on textarea "**********" at bounding box center [300, 200] width 357 height 27
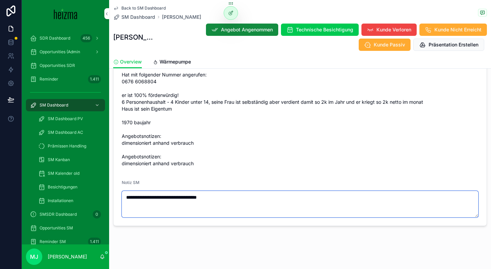
scroll to position [825, 0]
click at [243, 196] on textarea "**********" at bounding box center [300, 204] width 357 height 27
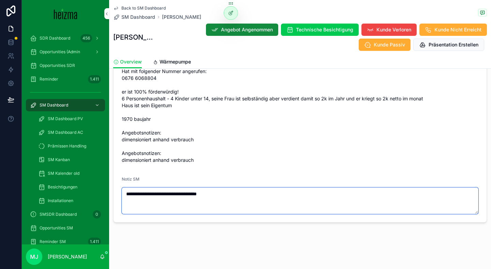
click at [230, 191] on textarea "**********" at bounding box center [300, 200] width 357 height 27
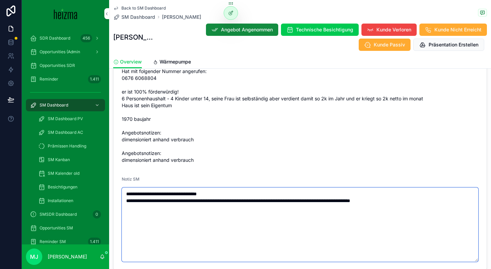
type textarea "**********"
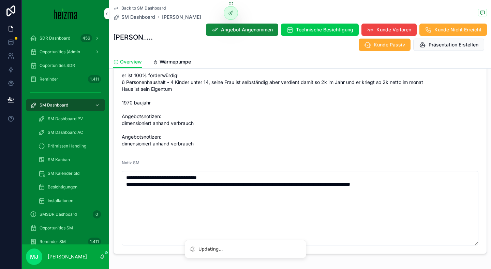
scroll to position [877, 0]
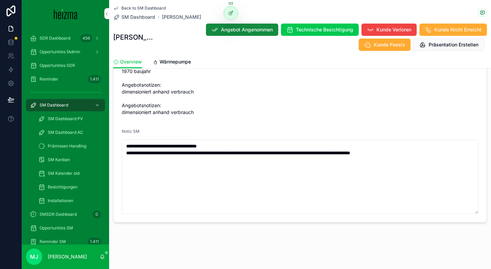
click at [186, 58] on span "Wärmepumpe" at bounding box center [175, 61] width 31 height 7
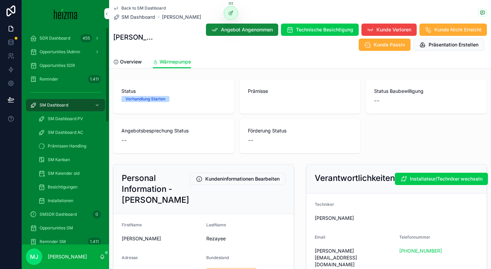
click at [52, 229] on span "Opportunities SM" at bounding box center [56, 227] width 33 height 5
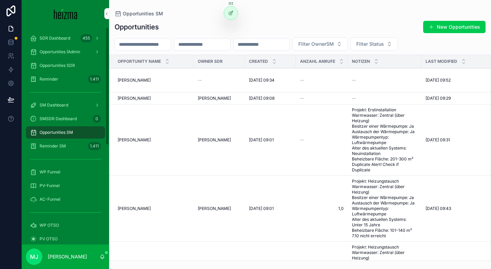
click at [208, 47] on input "scrollable content" at bounding box center [202, 45] width 56 height 10
paste input "*******"
type input "*******"
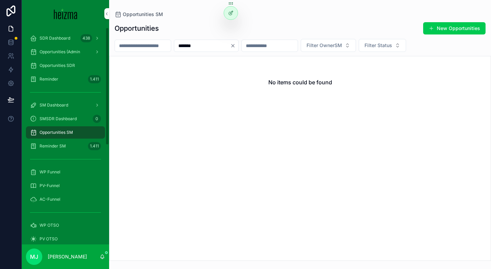
click at [66, 106] on span "SM Dashboard" at bounding box center [54, 104] width 29 height 5
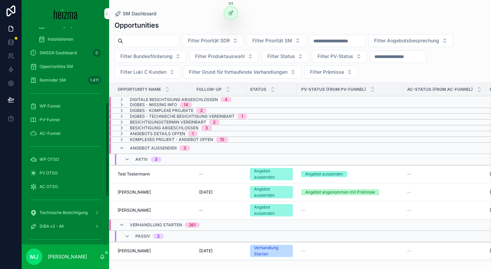
scroll to position [173, 0]
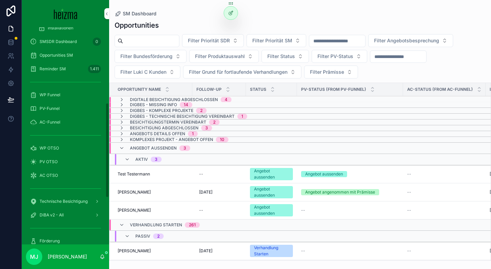
click at [54, 146] on span "WP OTSO" at bounding box center [49, 147] width 19 height 5
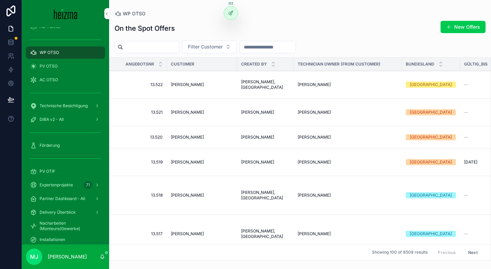
click at [472, 25] on button "New Offers" at bounding box center [463, 27] width 45 height 12
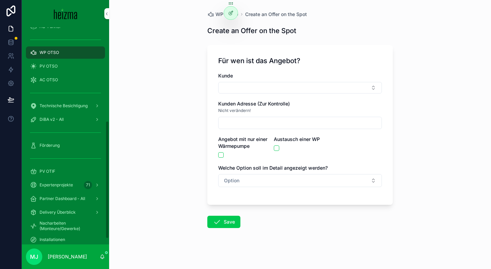
click at [319, 101] on div "Kunden Adresse (Zur Kontrolle)" at bounding box center [300, 103] width 164 height 7
click at [317, 92] on button "Select Button" at bounding box center [300, 88] width 164 height 12
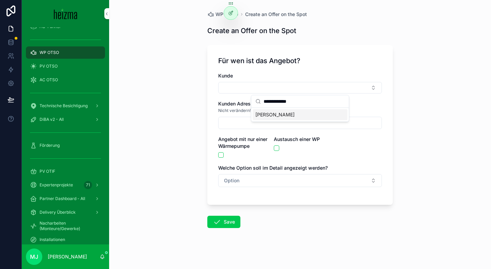
type input "**********"
click at [299, 111] on div "[PERSON_NAME]" at bounding box center [300, 114] width 95 height 11
type input "**********"
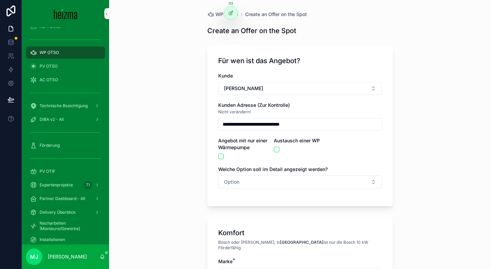
scroll to position [52, 0]
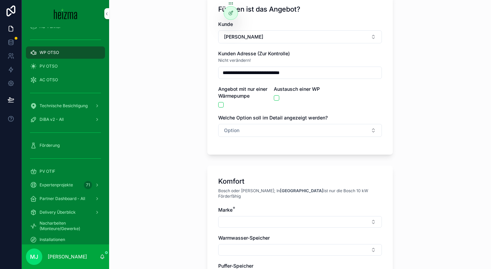
click at [273, 134] on button "Option" at bounding box center [300, 130] width 164 height 13
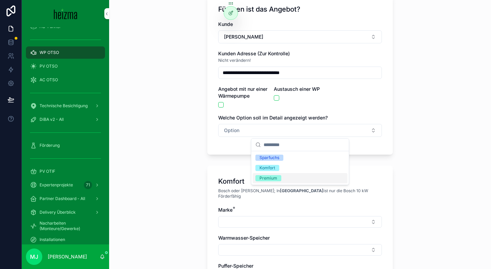
click at [279, 177] on span "Premium" at bounding box center [269, 178] width 26 height 6
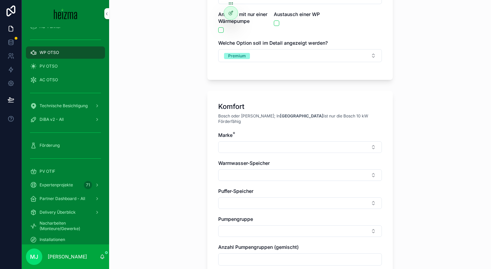
scroll to position [134, 0]
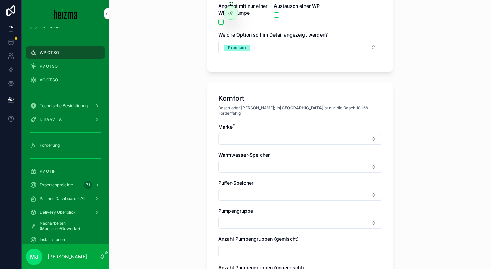
click at [265, 127] on div "Marke *" at bounding box center [300, 134] width 164 height 21
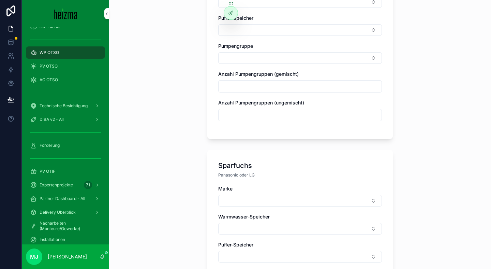
scroll to position [313, 0]
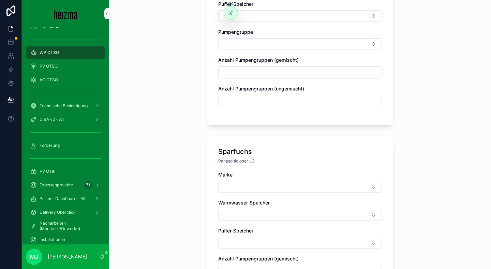
click at [245, 181] on button "Select Button" at bounding box center [300, 187] width 164 height 12
type input "***"
click at [267, 206] on span "Panasonic" at bounding box center [267, 208] width 23 height 7
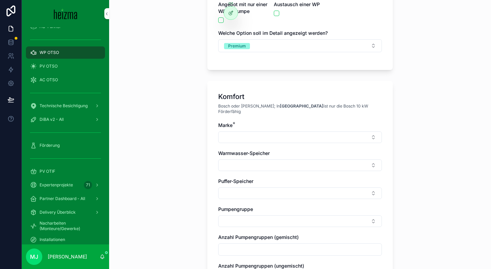
scroll to position [136, 0]
click at [271, 131] on button "Select Button" at bounding box center [300, 137] width 164 height 12
click at [275, 149] on input "***" at bounding box center [304, 145] width 81 height 12
click at [282, 146] on input "****" at bounding box center [304, 145] width 81 height 12
type input "********"
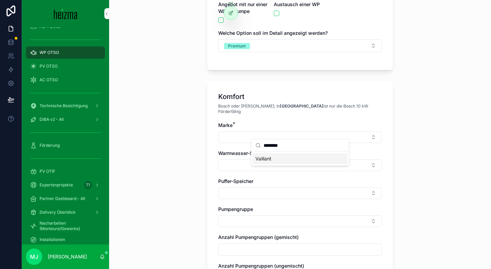
click at [281, 154] on div "Vaillant" at bounding box center [300, 158] width 95 height 11
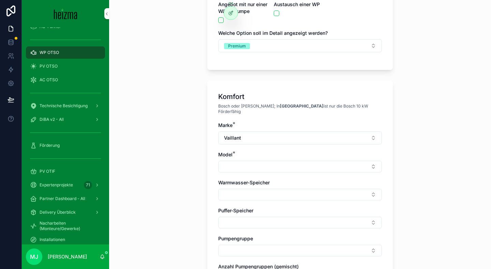
scroll to position [214, 0]
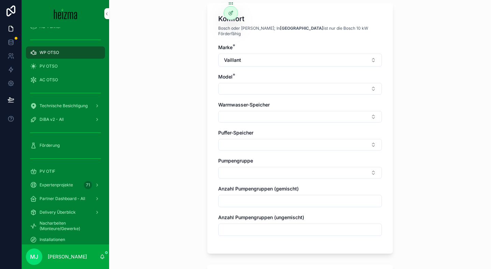
click at [244, 83] on button "Select Button" at bounding box center [300, 89] width 164 height 12
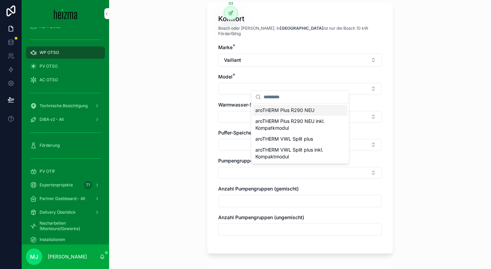
click at [281, 108] on span "aroTHERM Plus R290 NEU" at bounding box center [285, 110] width 59 height 7
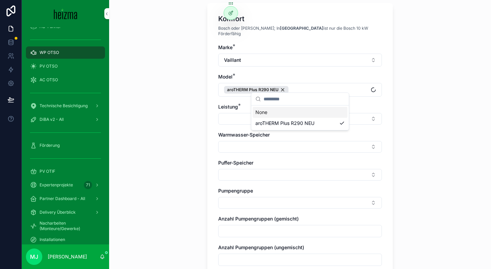
click at [182, 142] on div "**********" at bounding box center [300, 134] width 382 height 269
click at [186, 144] on div "**********" at bounding box center [300, 134] width 382 height 269
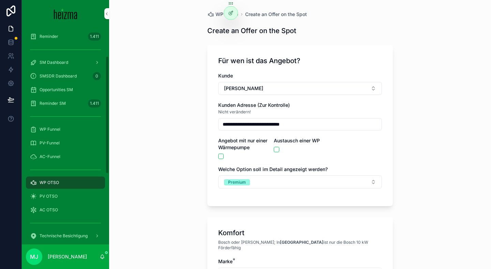
scroll to position [36, 0]
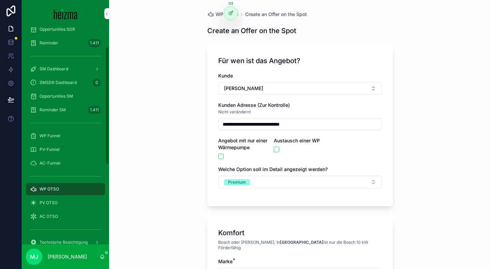
click at [62, 70] on span "SM Dashboard" at bounding box center [54, 68] width 29 height 5
click at [173, 78] on div "**********" at bounding box center [300, 134] width 382 height 269
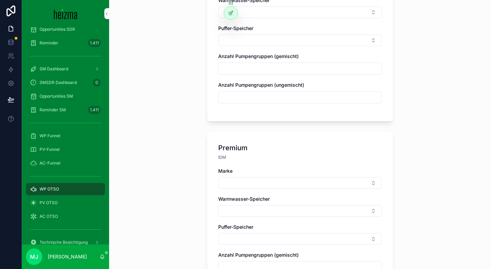
scroll to position [606, 0]
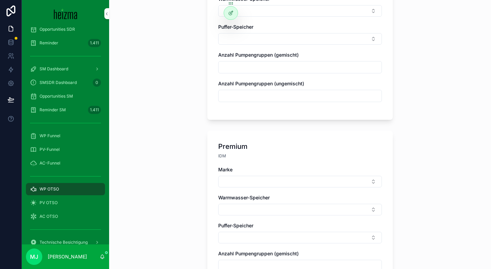
click at [253, 176] on button "Select Button" at bounding box center [300, 182] width 164 height 12
click at [286, 215] on div "Ochsner" at bounding box center [300, 214] width 95 height 11
click at [288, 205] on button "Select Button" at bounding box center [300, 211] width 164 height 12
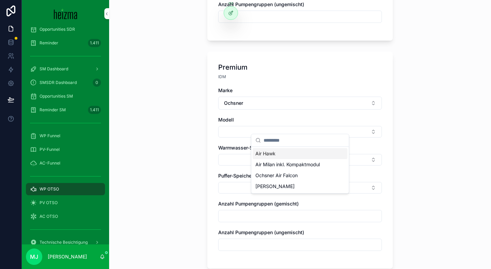
scroll to position [685, 0]
click at [302, 176] on div "Ochsner Air Falcon" at bounding box center [300, 174] width 95 height 11
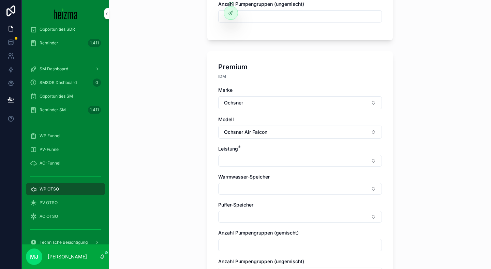
click at [183, 173] on div "**********" at bounding box center [300, 134] width 382 height 269
click at [237, 160] on button "Select Button" at bounding box center [300, 161] width 164 height 12
click at [260, 130] on span "Ochsner Air Falcon" at bounding box center [245, 132] width 43 height 7
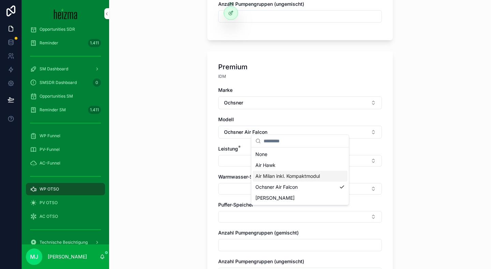
click at [306, 179] on span "Air Milan inkl. Kompaktmodul" at bounding box center [288, 176] width 65 height 7
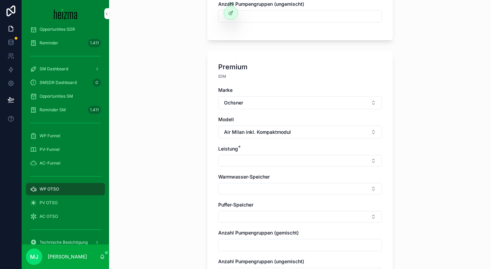
click at [285, 155] on button "Select Button" at bounding box center [300, 161] width 164 height 12
click at [289, 183] on div "10-17 kW" at bounding box center [300, 182] width 95 height 11
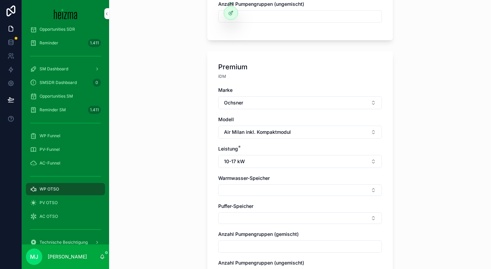
click at [163, 152] on div "**********" at bounding box center [300, 134] width 382 height 269
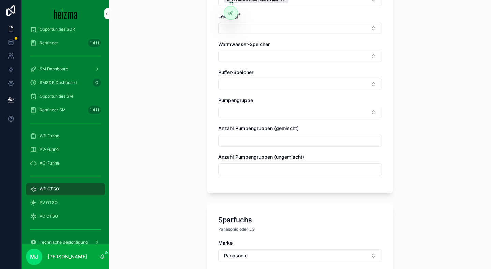
scroll to position [305, 0]
click at [252, 136] on input "scrollable content" at bounding box center [300, 140] width 163 height 10
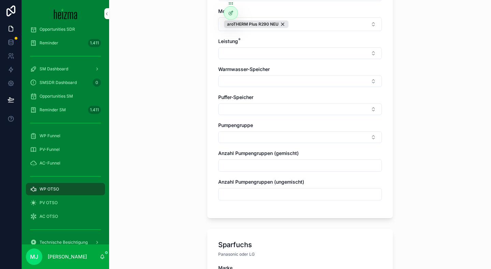
scroll to position [277, 0]
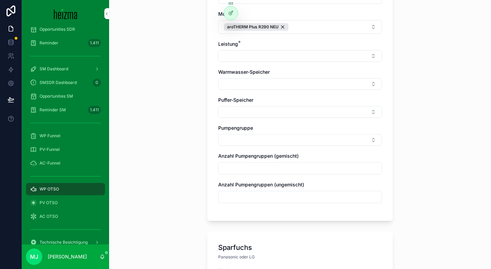
type input "*"
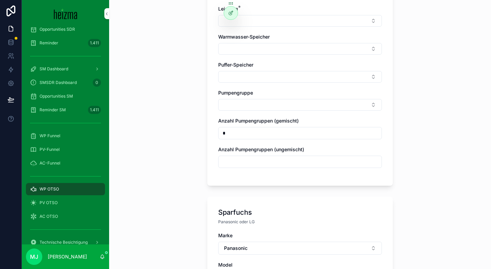
scroll to position [326, 0]
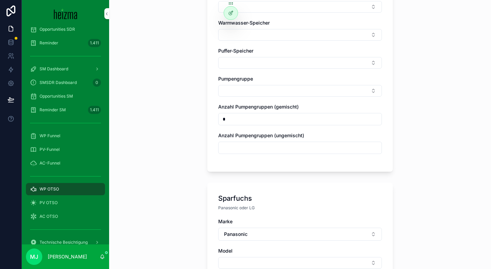
type input "*"
click at [199, 165] on div "**********" at bounding box center [300, 134] width 382 height 269
click at [268, 75] on div "Pumpengruppe" at bounding box center [300, 78] width 164 height 7
click at [265, 91] on div "Marke * Vaillant Model * aroTHERM Plus R290 NEU Leistung * Warmwasser-Speicher …" at bounding box center [300, 46] width 164 height 229
click at [264, 89] on button "Select Button" at bounding box center [300, 91] width 164 height 12
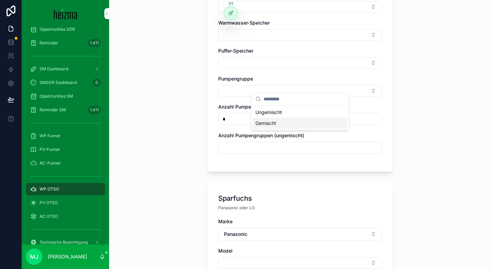
click at [274, 120] on span "Gemischt" at bounding box center [266, 123] width 21 height 7
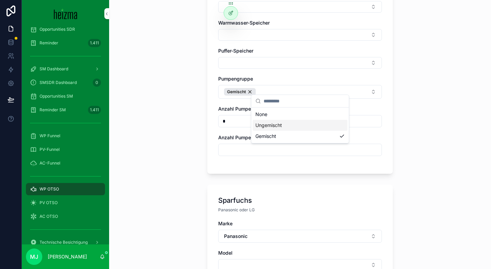
click at [191, 159] on div "**********" at bounding box center [300, 134] width 382 height 269
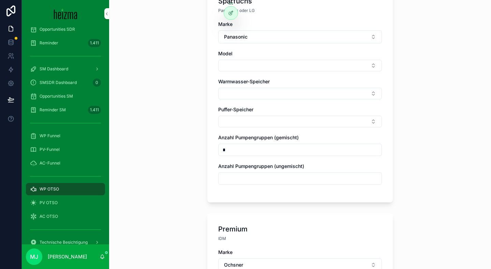
scroll to position [547, 0]
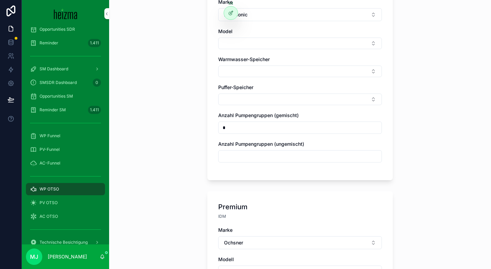
click at [252, 94] on button "Select Button" at bounding box center [300, 100] width 164 height 12
click at [188, 130] on div "**********" at bounding box center [300, 134] width 382 height 269
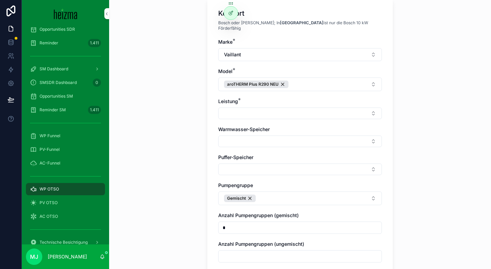
scroll to position [203, 0]
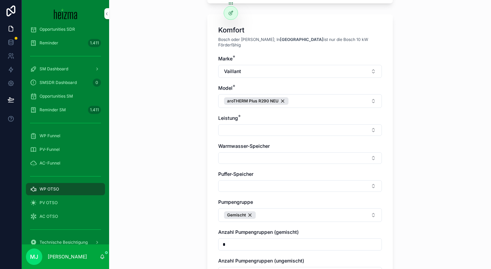
click at [283, 124] on button "Select Button" at bounding box center [300, 130] width 164 height 12
click at [177, 167] on div "**********" at bounding box center [300, 134] width 382 height 269
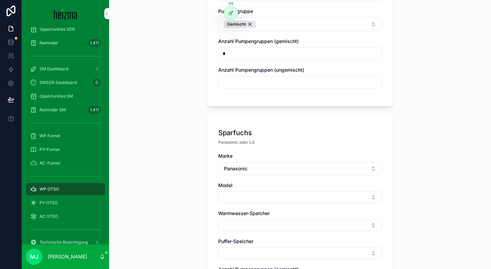
scroll to position [395, 0]
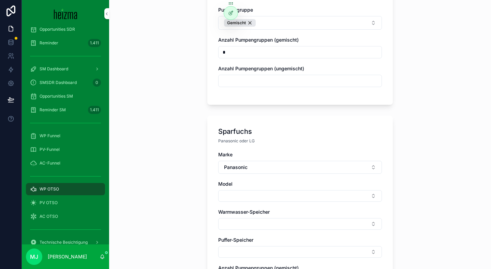
click at [271, 190] on button "Select Button" at bounding box center [300, 196] width 164 height 12
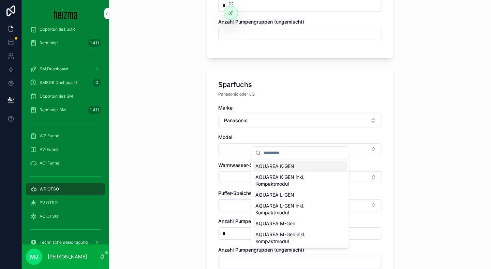
scroll to position [446, 0]
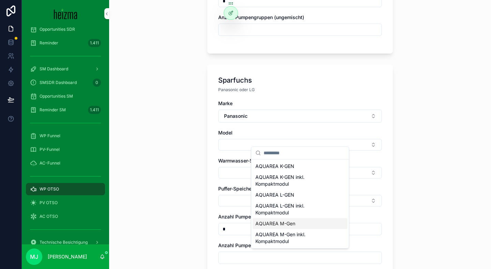
click at [279, 225] on span "AQUAREA M-Gen" at bounding box center [276, 223] width 40 height 7
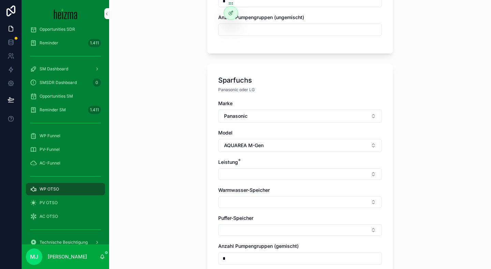
click at [259, 168] on button "Select Button" at bounding box center [300, 174] width 164 height 12
click at [275, 209] on div "16 kW" at bounding box center [300, 206] width 95 height 11
click at [150, 148] on div "**********" at bounding box center [300, 134] width 382 height 269
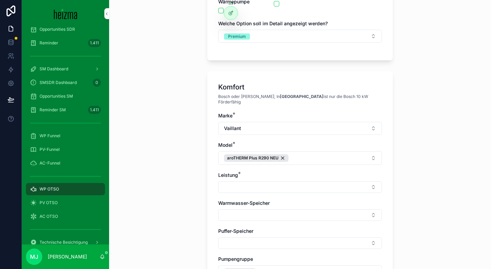
scroll to position [165, 0]
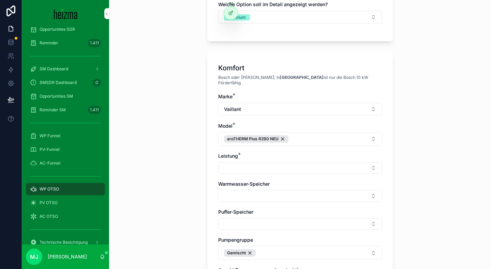
click at [275, 105] on button "Vaillant" at bounding box center [300, 109] width 164 height 13
type input "****"
click at [291, 131] on div "Viessmann" at bounding box center [300, 131] width 95 height 11
click at [279, 136] on span "aroTHERM Plus R290 NEU" at bounding box center [253, 138] width 52 height 5
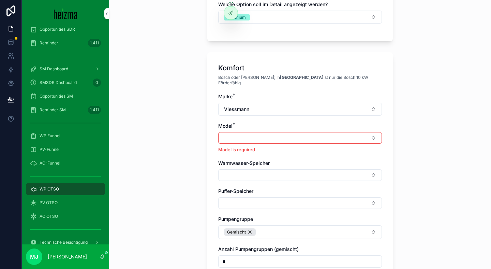
click at [283, 134] on button "Select Button" at bounding box center [300, 138] width 164 height 12
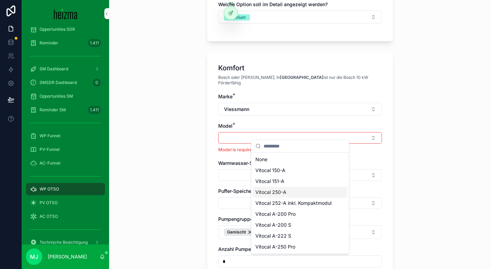
click at [289, 195] on div "Vitocal 250-A" at bounding box center [300, 192] width 95 height 11
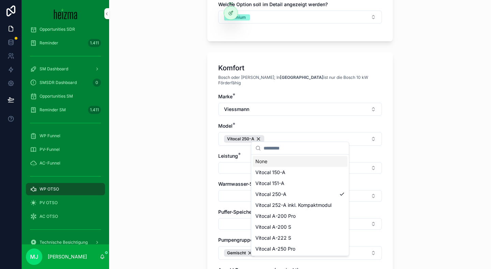
click at [230, 162] on button "Select Button" at bounding box center [300, 168] width 164 height 12
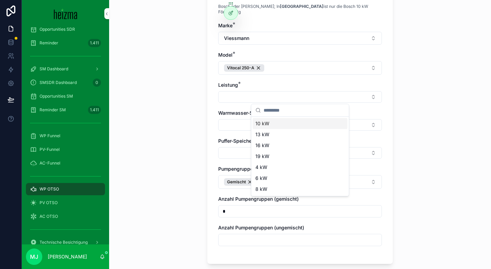
scroll to position [242, 0]
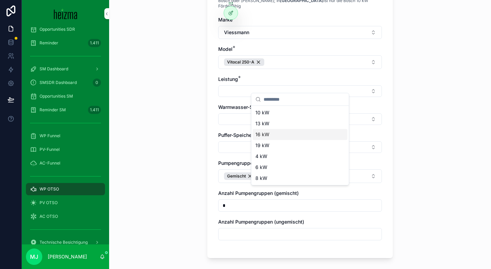
click at [275, 135] on div "16 kW" at bounding box center [300, 134] width 95 height 11
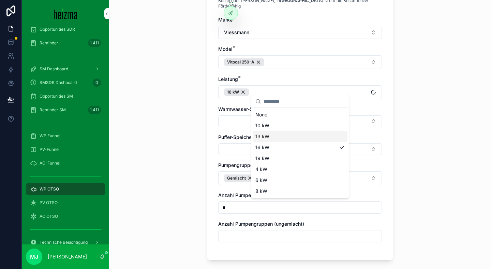
click at [154, 166] on div "**********" at bounding box center [300, 134] width 382 height 269
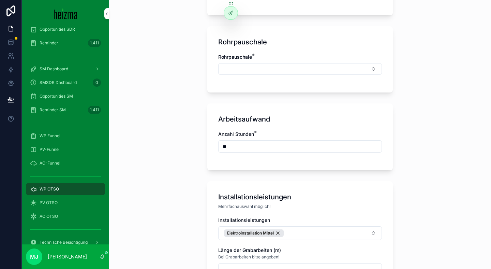
scroll to position [1004, 0]
click at [255, 57] on div "Rohrpauschale *" at bounding box center [300, 63] width 164 height 21
click at [254, 63] on button "Select Button" at bounding box center [300, 69] width 164 height 12
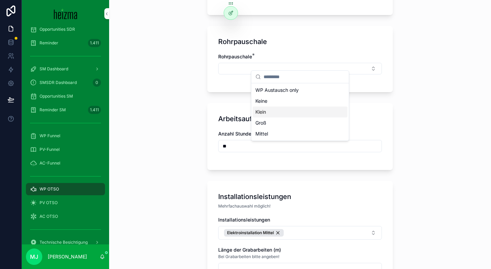
click at [270, 111] on div "Klein" at bounding box center [300, 111] width 95 height 11
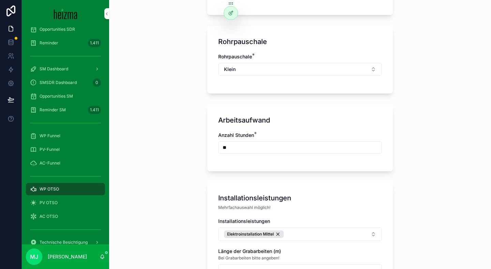
click at [175, 117] on div "**********" at bounding box center [300, 134] width 382 height 269
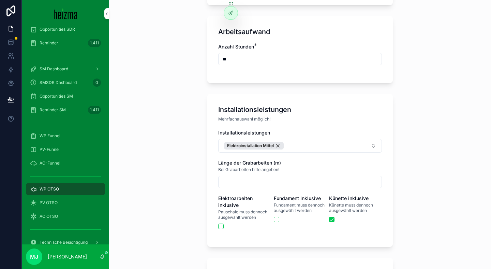
scroll to position [1093, 0]
click at [189, 154] on div "**********" at bounding box center [300, 134] width 382 height 269
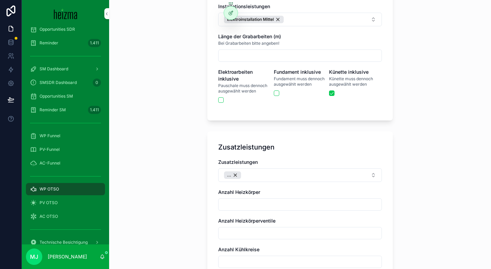
scroll to position [1217, 0]
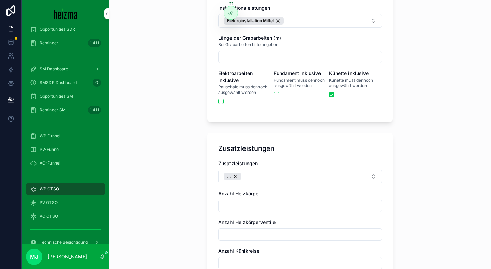
click at [277, 17] on div "Elektroinstallation Mittel" at bounding box center [254, 21] width 60 height 8
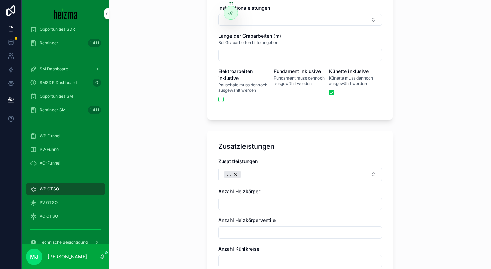
click at [187, 97] on div "**********" at bounding box center [300, 134] width 382 height 269
click at [333, 90] on button "scrollable content" at bounding box center [331, 92] width 5 height 5
click at [141, 125] on div "**********" at bounding box center [300, 134] width 382 height 269
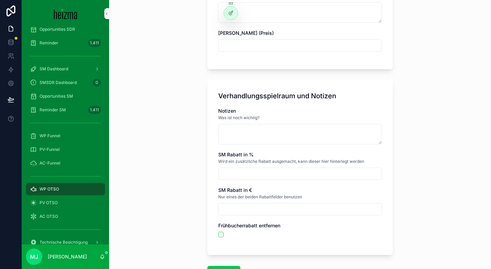
scroll to position [1582, 0]
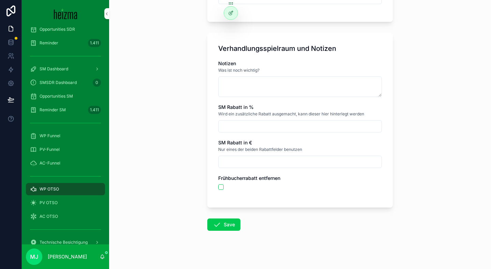
click at [216, 220] on icon "scrollable content" at bounding box center [217, 224] width 8 height 8
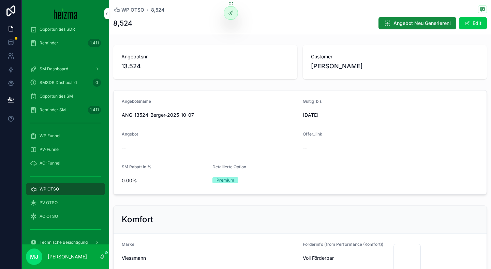
click at [245, 100] on div "Angebotsname" at bounding box center [210, 103] width 176 height 8
click at [423, 27] on button "Angebot Neu Generieren!" at bounding box center [418, 23] width 78 height 12
click at [171, 97] on form "Angebotsname ANG-13524-Berger-2025-10-07 Gültig_bis 17/10/2025 Angebot -- Offer…" at bounding box center [300, 142] width 373 height 104
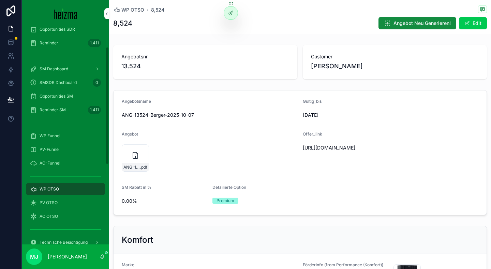
click at [136, 163] on div "ANG-13524-Berger-2025-10-07 .pdf" at bounding box center [135, 167] width 27 height 8
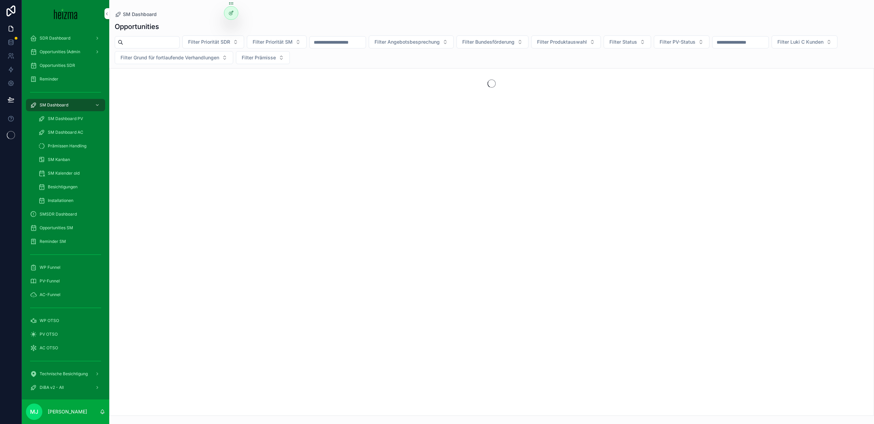
click at [168, 42] on input "scrollable content" at bounding box center [151, 43] width 56 height 10
click at [154, 41] on input "scrollable content" at bounding box center [151, 43] width 56 height 10
type input "*********"
click at [138, 69] on div "scrollable content" at bounding box center [492, 84] width 764 height 30
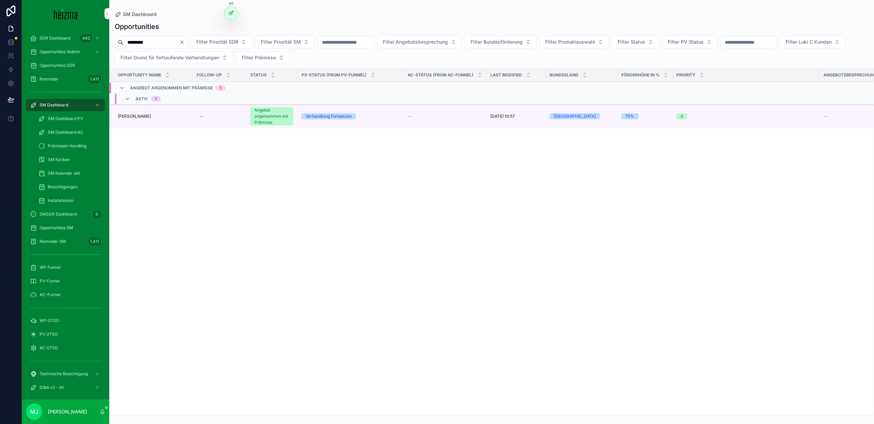
click at [130, 112] on td "Medina Oldenburg Medina Oldenburg" at bounding box center [151, 116] width 83 height 24
click at [131, 115] on span "[PERSON_NAME]" at bounding box center [134, 116] width 33 height 5
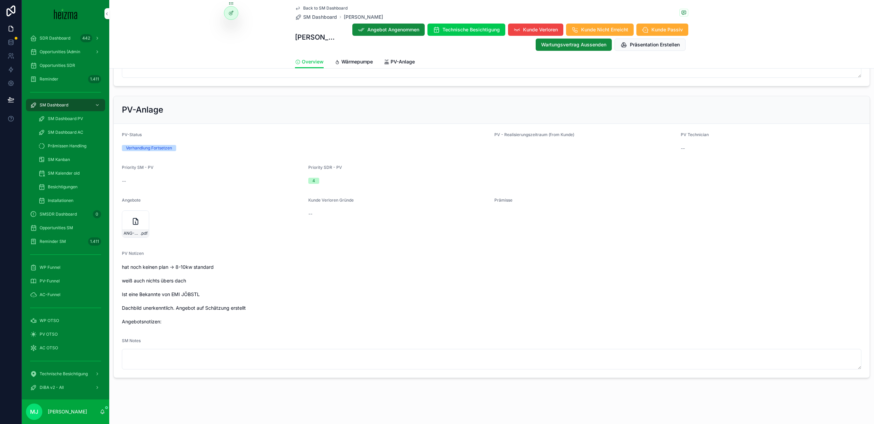
scroll to position [1006, 0]
click at [360, 60] on span "Wärmepumpe" at bounding box center [356, 61] width 31 height 7
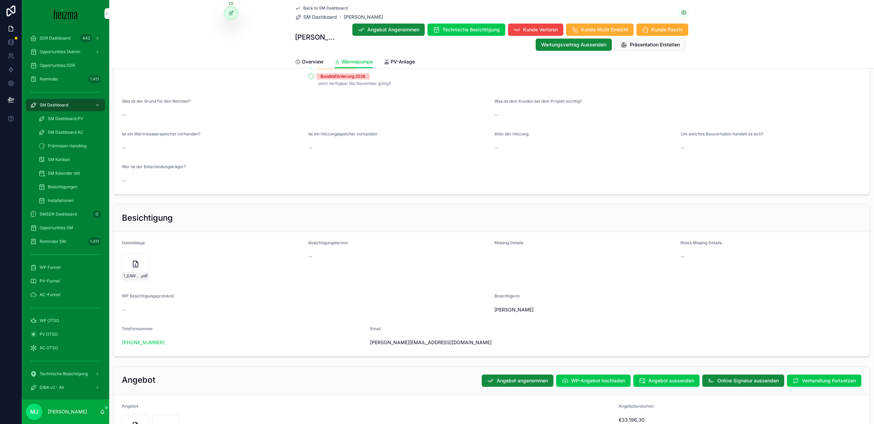
scroll to position [1044, 0]
click at [458, 30] on span "Technische Besichtigung" at bounding box center [470, 29] width 57 height 7
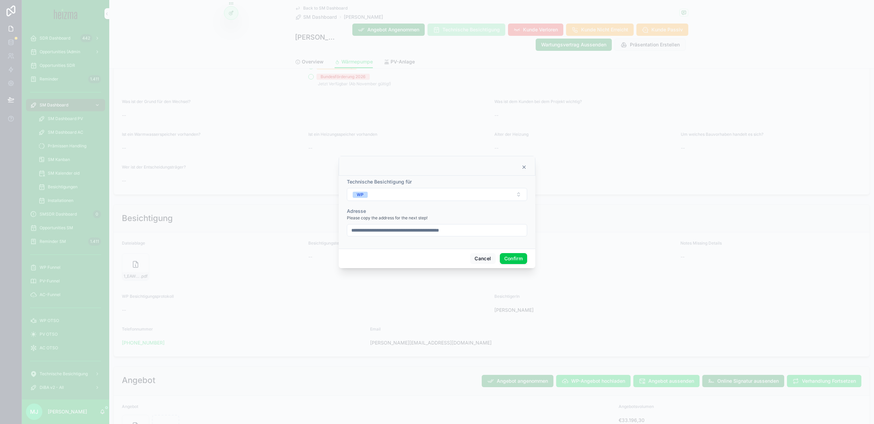
click at [521, 260] on button "Confirm" at bounding box center [513, 258] width 27 height 11
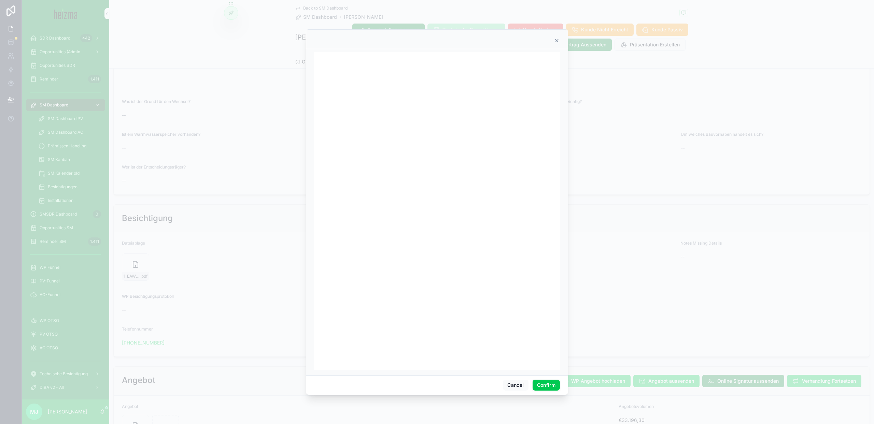
click at [550, 387] on button "Confirm" at bounding box center [545, 385] width 27 height 11
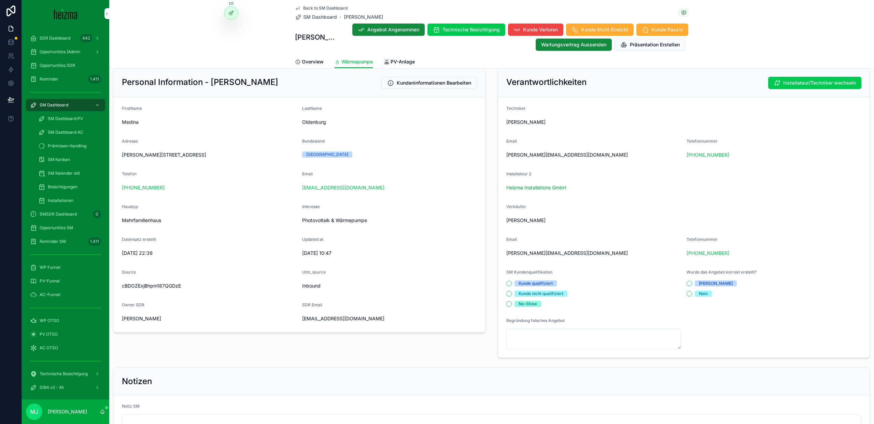
scroll to position [0, 0]
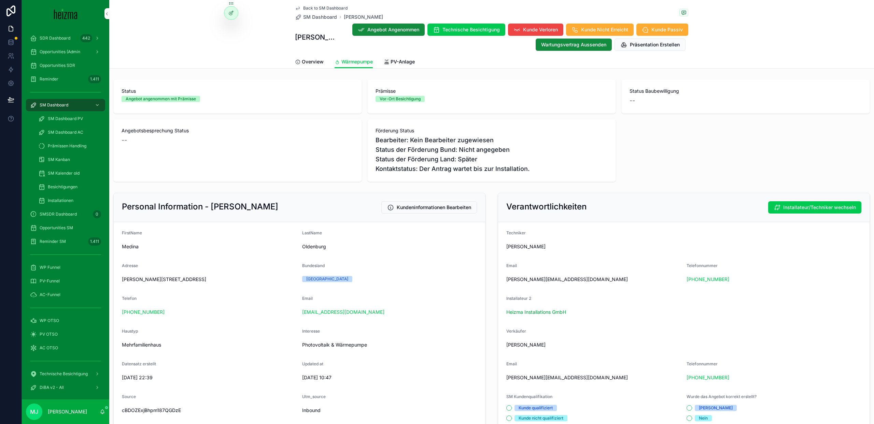
click at [345, 259] on form "FirstName Medina LastName Oldenburg Adresse Heinrich-v.-Türlin-Straße 3a, 9500 …" at bounding box center [299, 339] width 371 height 235
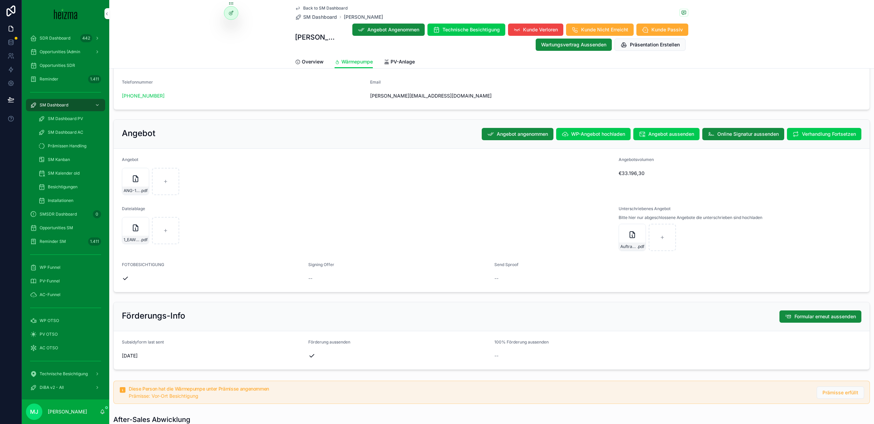
scroll to position [1143, 0]
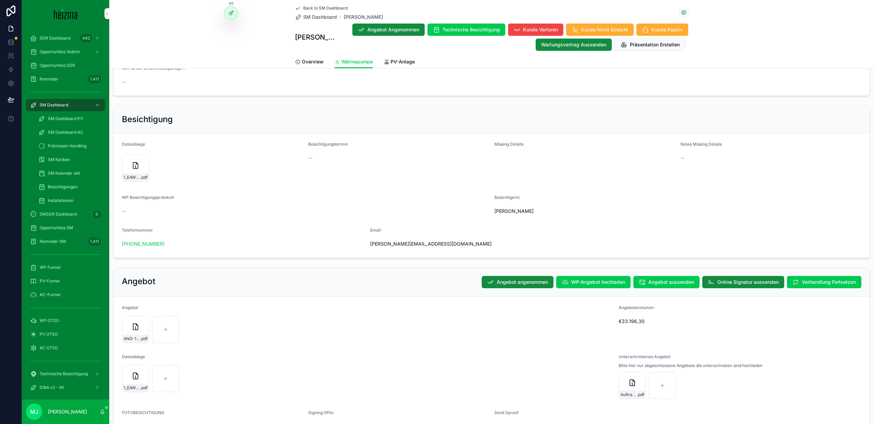
click at [313, 63] on span "Overview" at bounding box center [313, 61] width 22 height 7
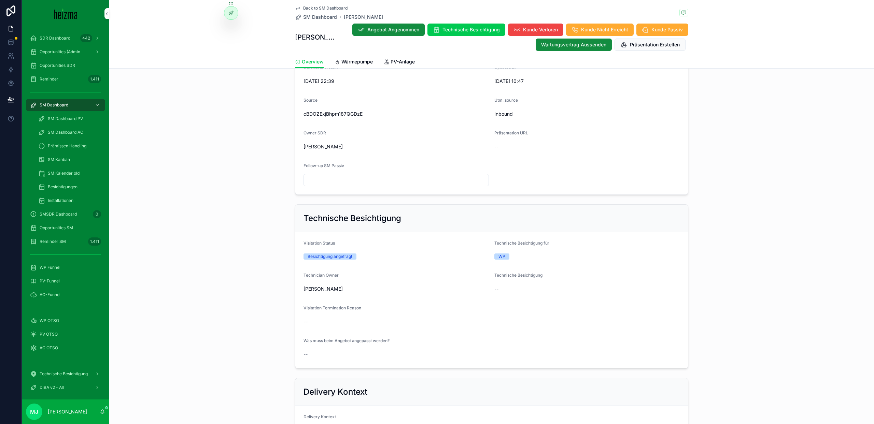
scroll to position [472, 0]
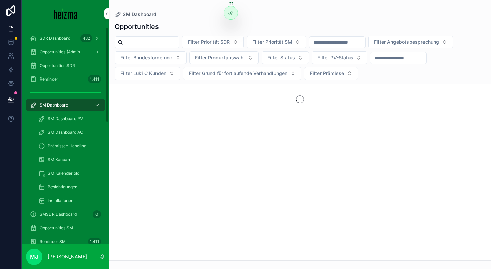
click at [166, 31] on div "Opportunities Filter Priorität SDR Filter Priorität SM Filter Angebotsbesprechu…" at bounding box center [300, 139] width 382 height 243
click at [163, 43] on input "scrollable content" at bounding box center [151, 43] width 56 height 10
type input "**********"
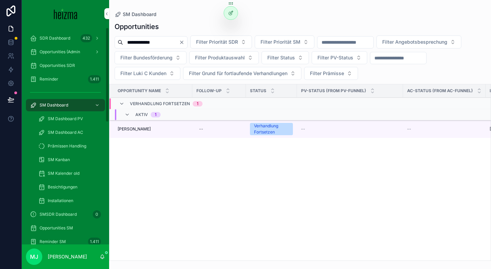
click at [130, 131] on span "[PERSON_NAME]" at bounding box center [134, 128] width 33 height 5
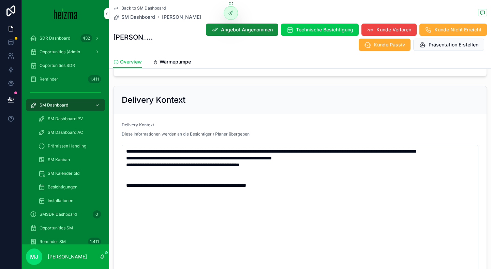
scroll to position [550, 0]
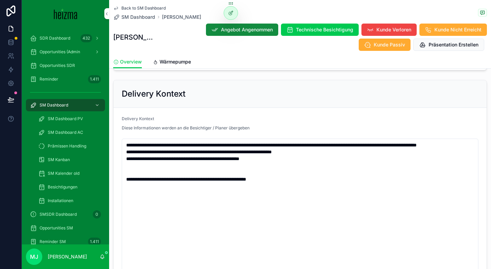
click at [167, 66] on link "Wärmepumpe" at bounding box center [172, 63] width 38 height 14
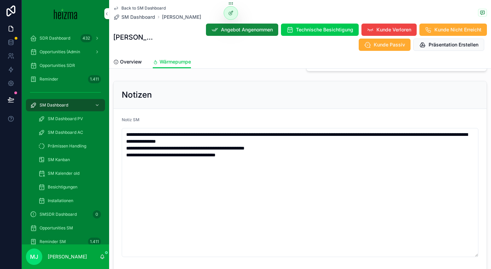
scroll to position [406, 0]
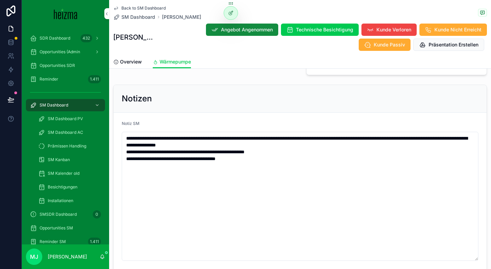
click at [136, 64] on span "Overview" at bounding box center [131, 61] width 22 height 7
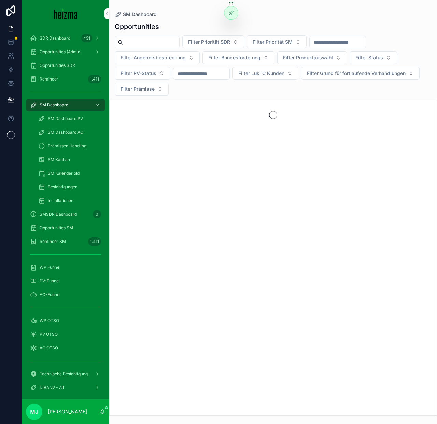
click at [165, 35] on div "Filter Priorität SDR Filter Priorität SM Filter Angebotsbesprechung Filter Bund…" at bounding box center [273, 65] width 328 height 60
click at [165, 38] on input "scrollable content" at bounding box center [151, 43] width 56 height 10
paste input "**********"
type input "**********"
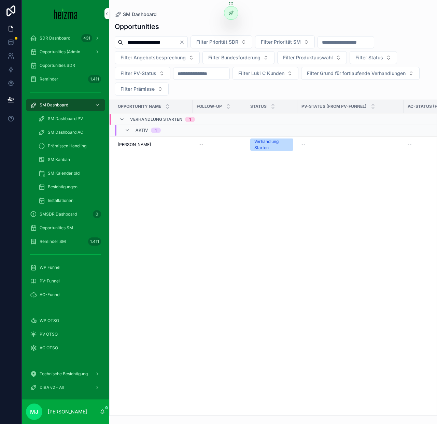
click at [140, 144] on span "Danica Kostadinovic" at bounding box center [134, 144] width 33 height 5
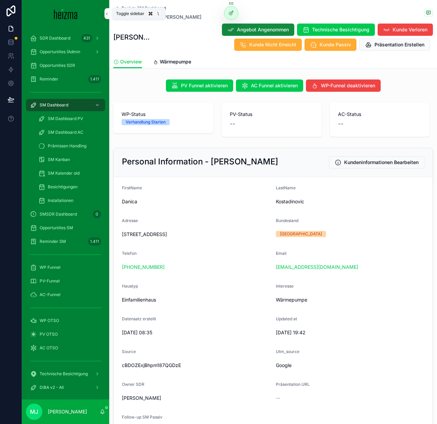
click at [108, 15] on icon "scrollable content" at bounding box center [106, 13] width 5 height 5
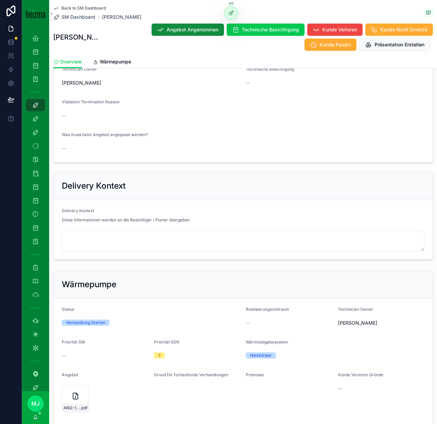
scroll to position [647, 0]
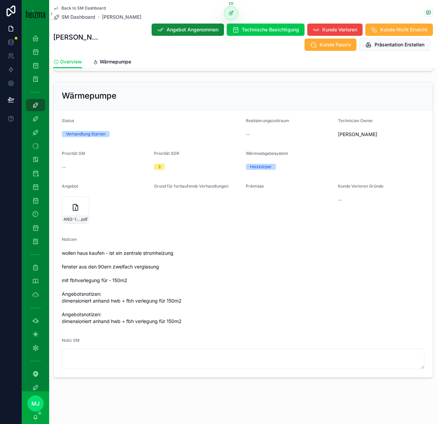
click at [145, 256] on span "wollen haus kaufen - ist ein zentrale stromheizung fenster aus den 90ern zweifa…" at bounding box center [243, 287] width 362 height 75
click at [135, 291] on span "wollen haus kaufen - ist ein zentrale stromheizung fenster aus den 90ern zweifa…" at bounding box center [243, 287] width 362 height 75
click at [77, 218] on span "ANG-13275-Kostadinovic-2025-09-23" at bounding box center [71, 219] width 17 height 5
click at [80, 0] on div "Back to SM Dashboard SM Dashboard Danica Kostadinovic Danica Kostadinovic Angeb…" at bounding box center [243, 27] width 380 height 55
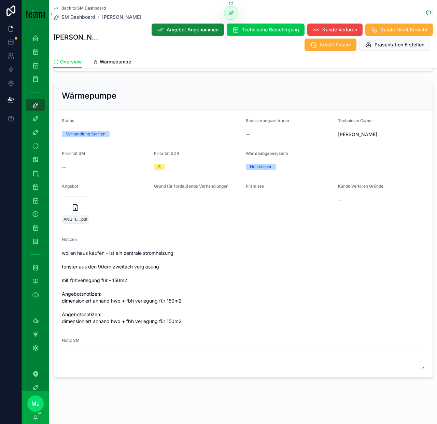
click at [80, 6] on span "Back to SM Dashboard" at bounding box center [83, 7] width 44 height 5
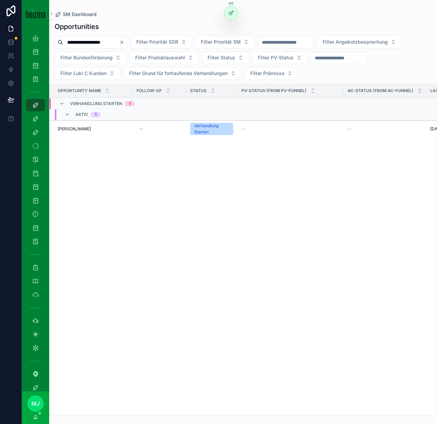
click at [82, 42] on input "**********" at bounding box center [91, 43] width 56 height 10
paste input "scrollable content"
type input "**********"
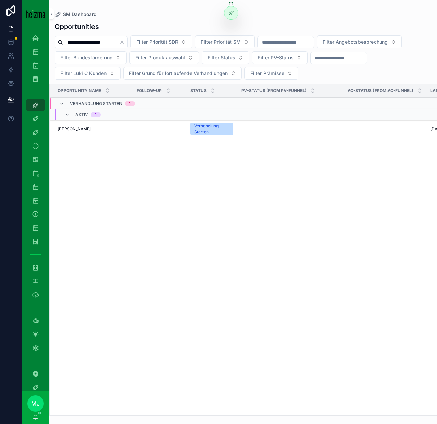
click at [76, 127] on span "Geraldo Sonnleitner" at bounding box center [74, 128] width 33 height 5
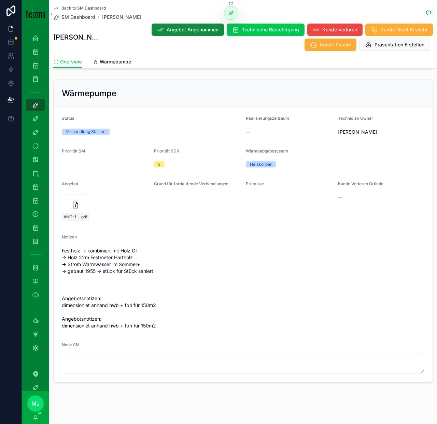
scroll to position [652, 0]
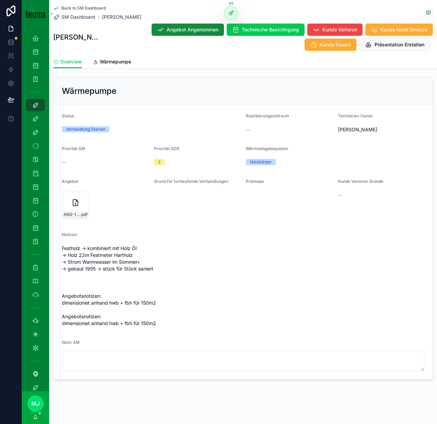
click at [192, 274] on span "Festholz -> kombiniert mit Holz Öl -> Holz 22m Festmeter Hartholz -> Strom Warm…" at bounding box center [243, 286] width 362 height 82
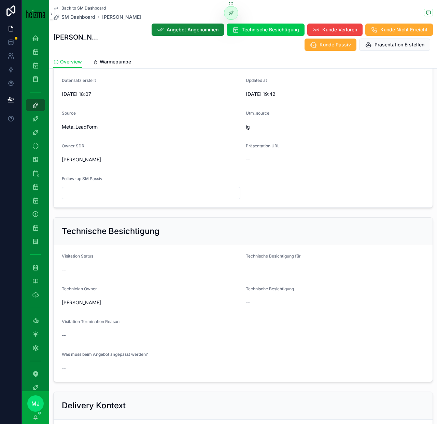
scroll to position [186, 0]
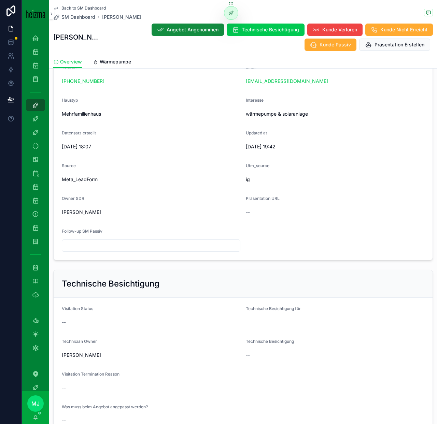
click at [110, 60] on span "Wärmepumpe" at bounding box center [115, 61] width 31 height 7
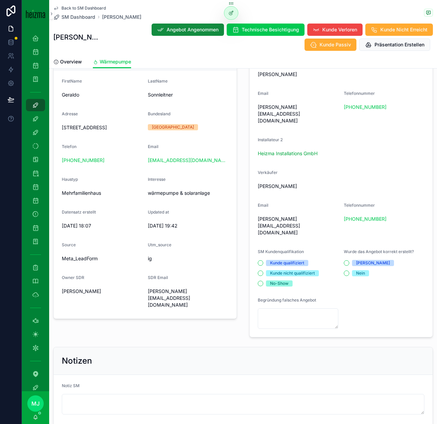
scroll to position [174, 0]
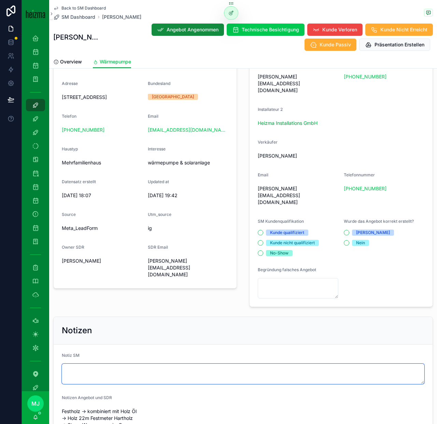
click at [168, 364] on textarea "scrollable content" at bounding box center [243, 374] width 362 height 20
type textarea "**********"
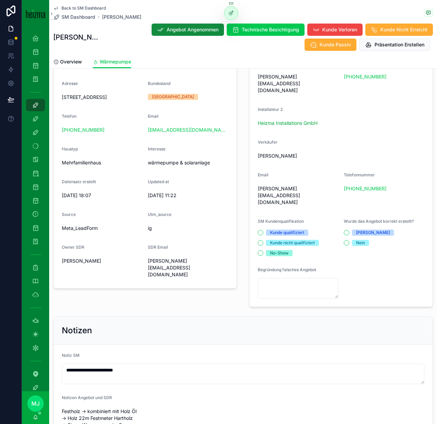
click at [220, 325] on div "Notizen" at bounding box center [243, 330] width 362 height 11
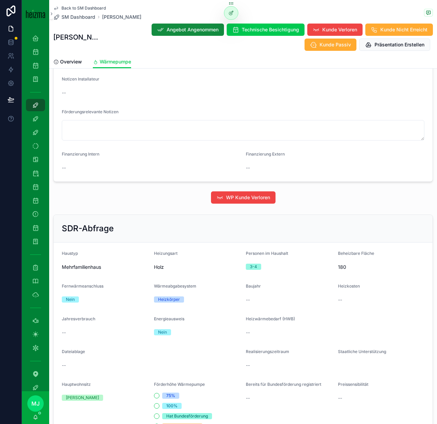
scroll to position [655, 0]
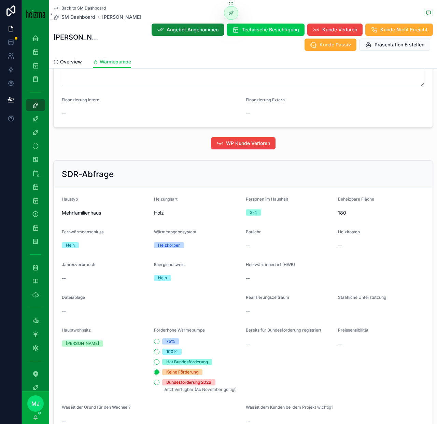
click at [342, 210] on span "180" at bounding box center [381, 213] width 87 height 7
click at [331, 295] on div "Realisierungszeitraum --" at bounding box center [289, 306] width 87 height 22
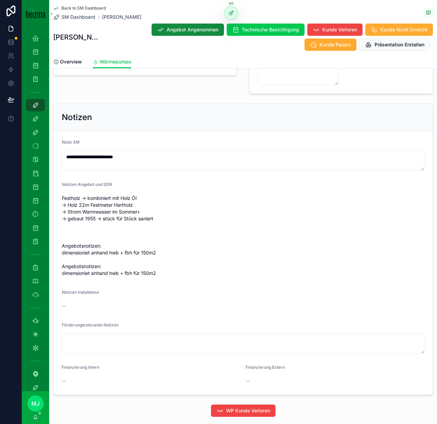
scroll to position [360, 0]
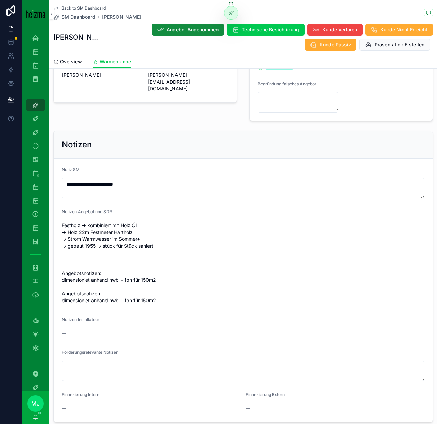
click at [315, 131] on div "Notizen" at bounding box center [243, 145] width 379 height 28
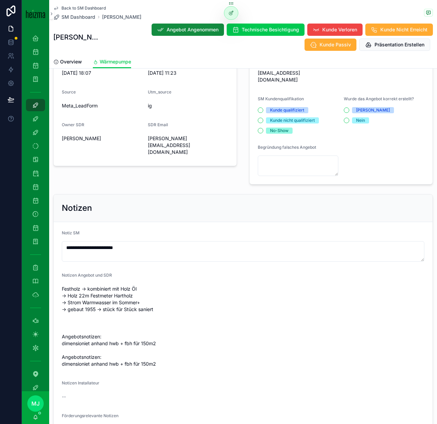
scroll to position [290, 0]
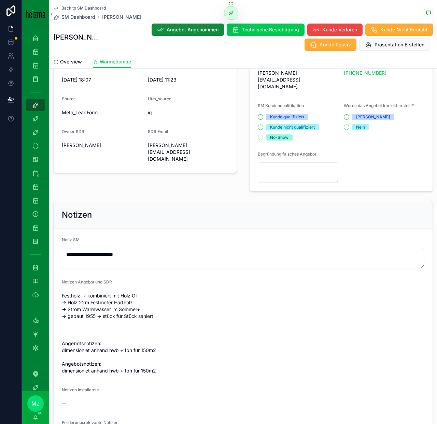
click at [241, 138] on div "**********" at bounding box center [243, 195] width 388 height 646
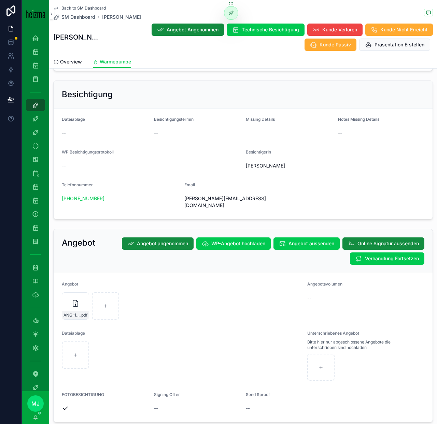
scroll to position [1108, 0]
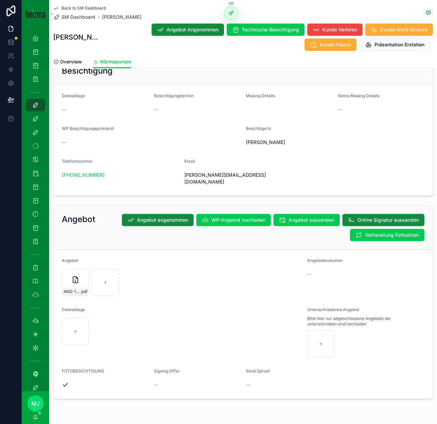
click at [78, 59] on span "Overview" at bounding box center [71, 61] width 22 height 7
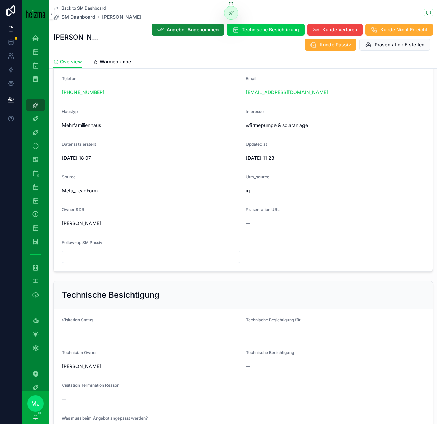
scroll to position [163, 0]
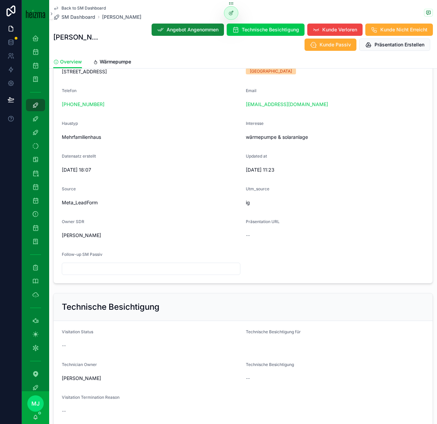
click at [101, 59] on span "Wärmepumpe" at bounding box center [115, 61] width 31 height 7
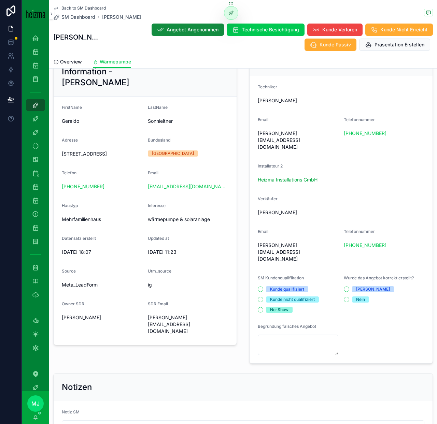
scroll to position [118, 0]
click at [259, 297] on button "Kunde nicht qualifiziert" at bounding box center [260, 299] width 5 height 5
click at [340, 348] on div "Verantwortlichkeiten Installateur/Techniker wechseln Techniker Oliver Kimmel Em…" at bounding box center [341, 205] width 192 height 323
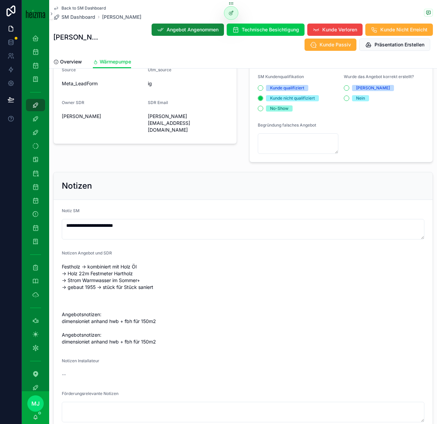
scroll to position [325, 0]
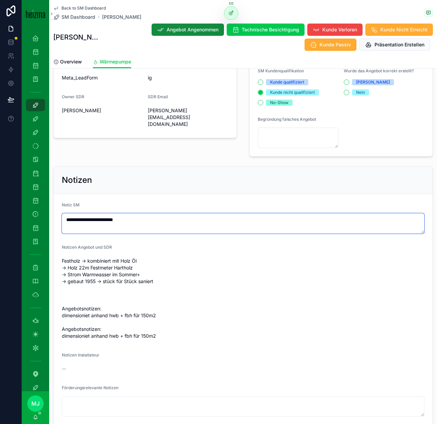
click at [208, 213] on textarea "**********" at bounding box center [243, 223] width 362 height 20
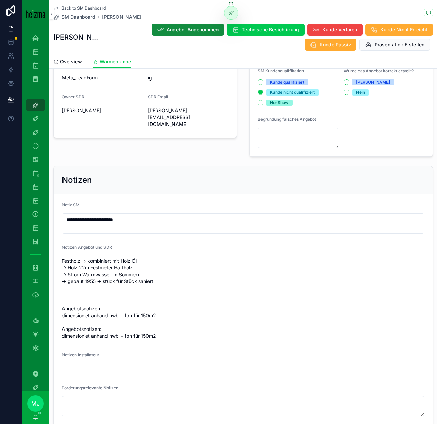
click at [83, 19] on span "SM Dashboard" at bounding box center [78, 17] width 34 height 7
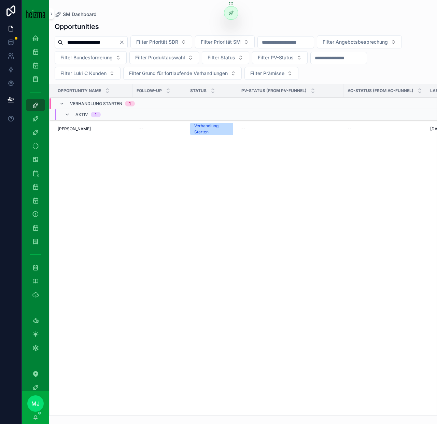
click at [82, 42] on input "**********" at bounding box center [91, 43] width 56 height 10
paste input "scrollable content"
type input "**********"
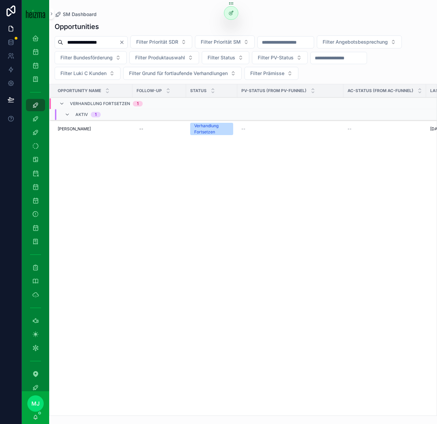
click at [70, 134] on td "Elias Obersteiner Elias Obersteiner" at bounding box center [90, 129] width 83 height 18
click at [75, 129] on span "Elias Obersteiner" at bounding box center [74, 128] width 33 height 5
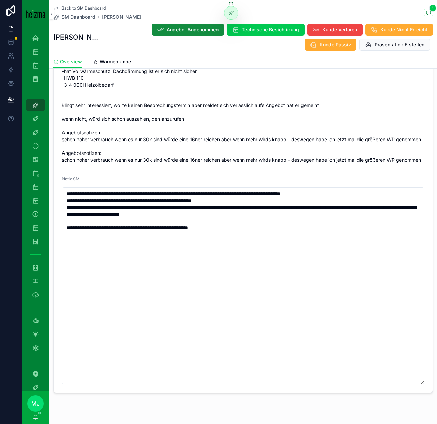
scroll to position [879, 0]
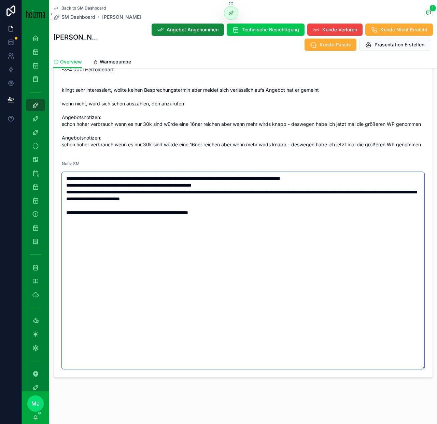
click at [260, 210] on textarea "**********" at bounding box center [243, 270] width 362 height 197
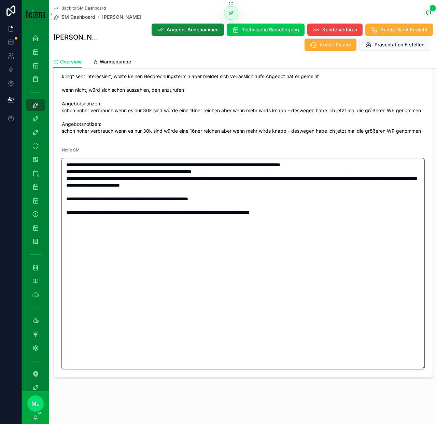
type textarea "**********"
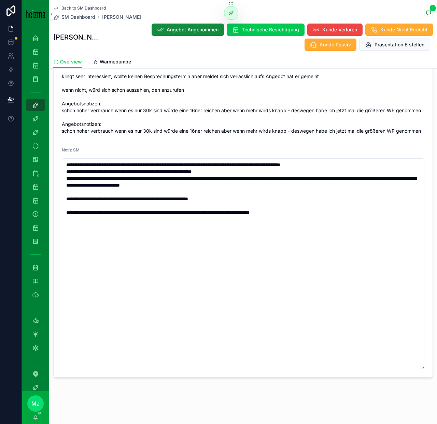
click at [226, 131] on span "-Haus vor ca. 2 Monaten gekauft -würde den alten Warmwasserspeicher gerne wiede…" at bounding box center [243, 76] width 362 height 116
click at [106, 61] on span "Wärmepumpe" at bounding box center [115, 61] width 31 height 7
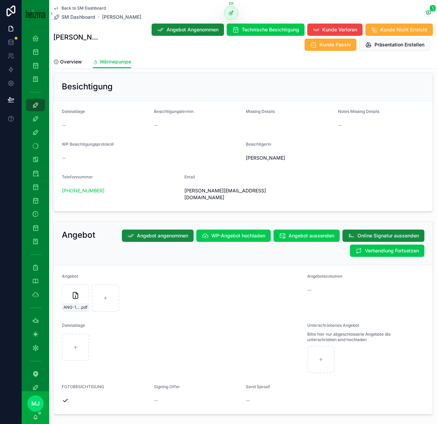
scroll to position [1333, 0]
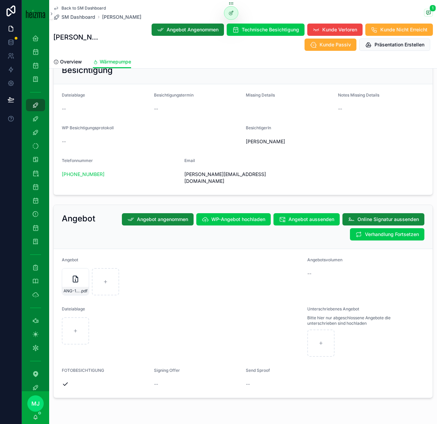
click at [383, 228] on button "Verhandlung Fortsetzen" at bounding box center [387, 234] width 74 height 12
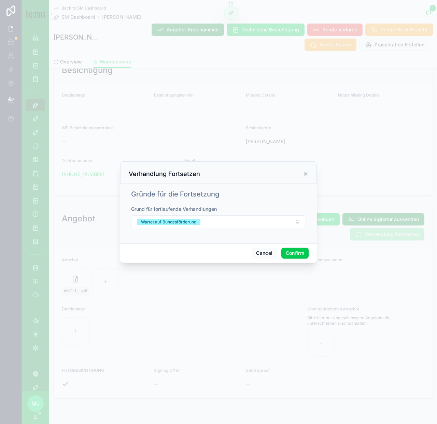
click at [275, 221] on button "Wartet auf Bundesförderung" at bounding box center [218, 221] width 175 height 13
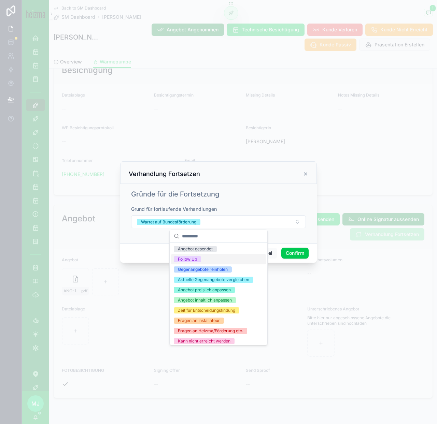
click at [239, 258] on div "Follow Up" at bounding box center [218, 259] width 95 height 10
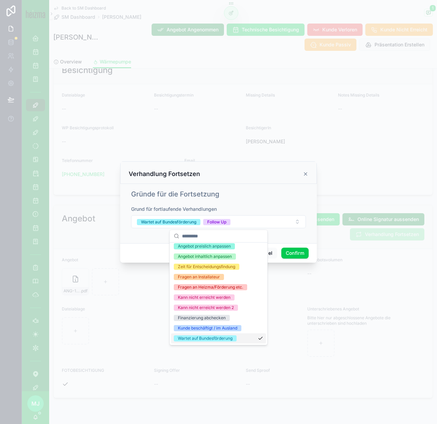
click at [238, 335] on div "Wartet auf Bundesförderung" at bounding box center [218, 338] width 95 height 10
click at [269, 193] on div "Gründe für die Fortsetzung" at bounding box center [218, 194] width 175 height 10
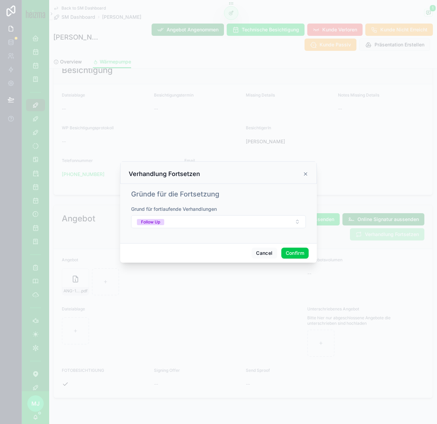
click at [302, 253] on button "Confirm" at bounding box center [294, 253] width 27 height 11
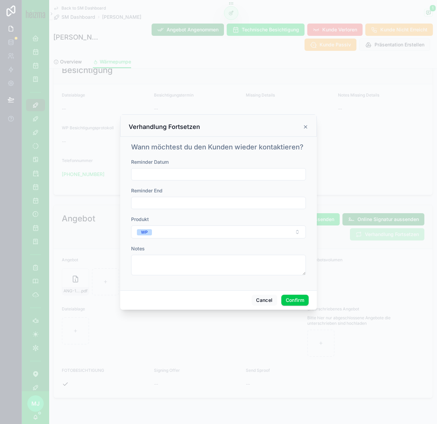
click at [183, 170] on input "text" at bounding box center [218, 175] width 174 height 10
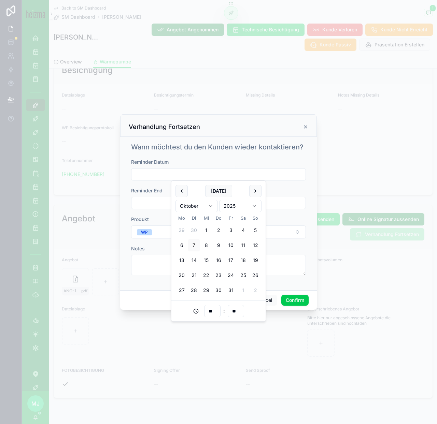
click at [230, 247] on button "10" at bounding box center [231, 245] width 12 height 12
type input "**********"
click at [301, 300] on button "Confirm" at bounding box center [294, 300] width 27 height 11
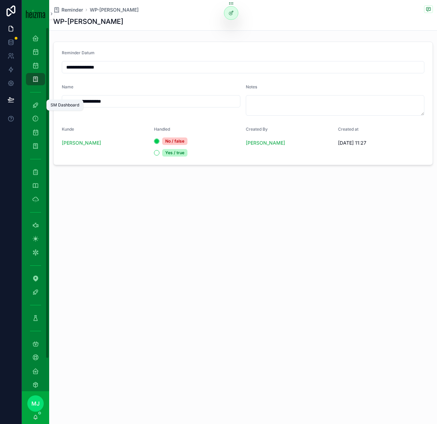
click at [36, 107] on icon "scrollable content" at bounding box center [35, 105] width 7 height 7
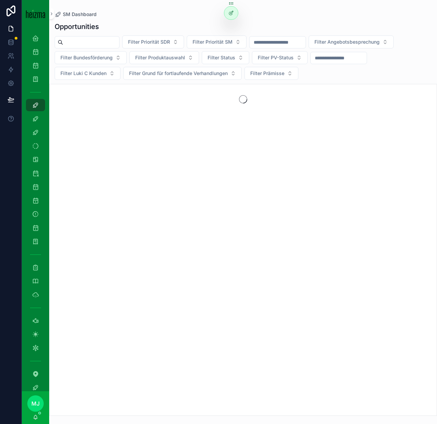
click at [255, 76] on span "Filter Prämisse" at bounding box center [267, 73] width 34 height 7
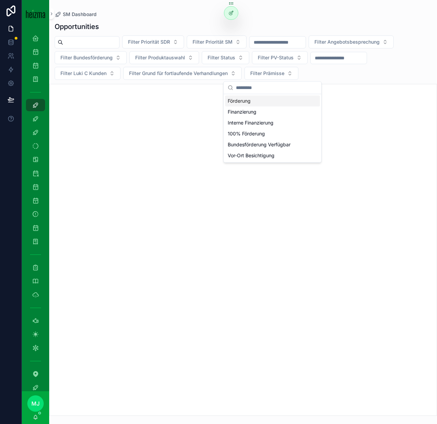
click at [212, 76] on span "Filter Grund für fortlaufende Verhandlungen" at bounding box center [178, 73] width 99 height 7
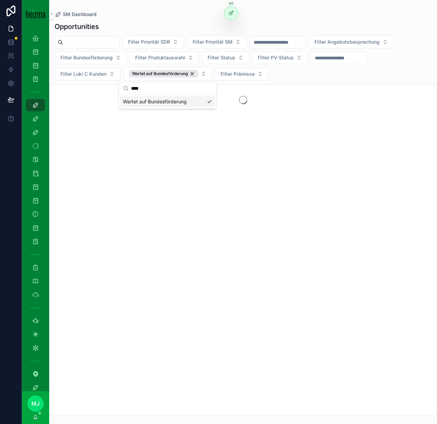
type input "****"
click at [306, 75] on div "Filter Priorität SDR Filter Priorität SM Filter Angebotsbesprechung Filter Bund…" at bounding box center [243, 57] width 388 height 45
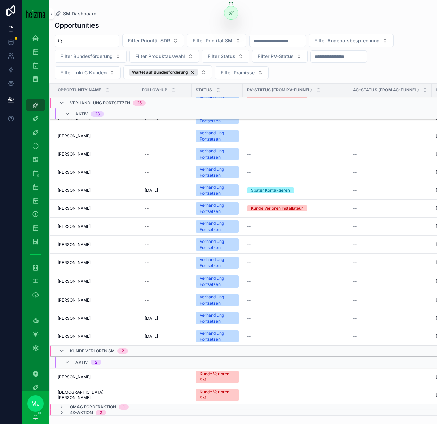
scroll to position [220, 0]
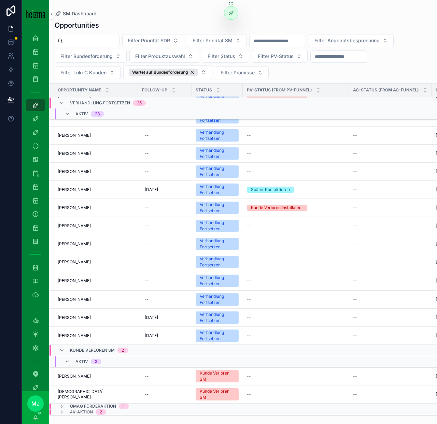
click at [89, 414] on span "4k-Aktion" at bounding box center [81, 412] width 23 height 5
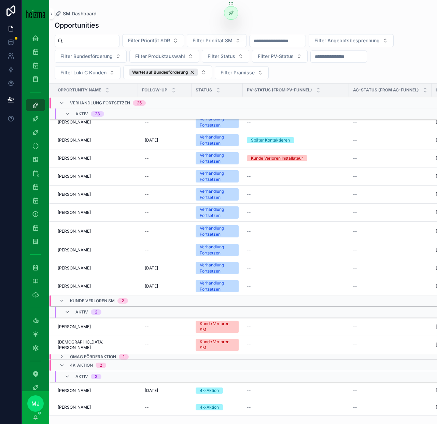
click at [90, 357] on span "ÖMAG Förderaktion" at bounding box center [93, 356] width 46 height 5
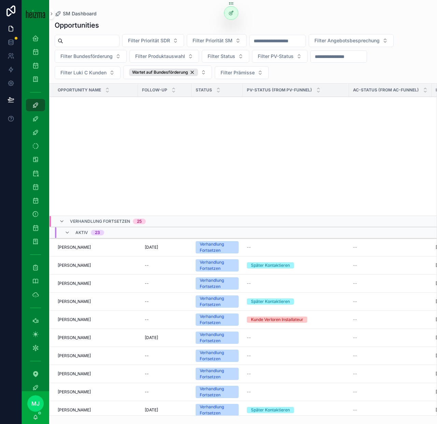
scroll to position [305, 0]
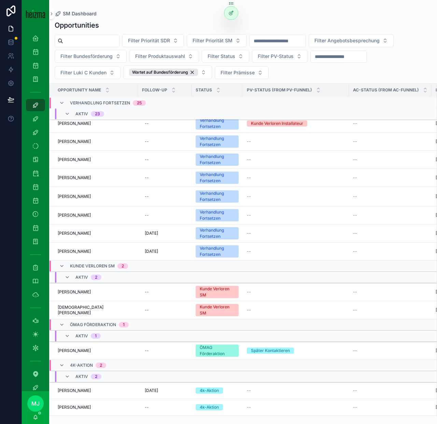
click at [70, 409] on span "Niku Nela" at bounding box center [74, 407] width 33 height 5
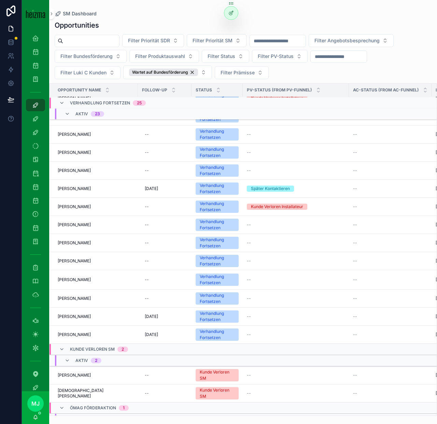
scroll to position [304, 0]
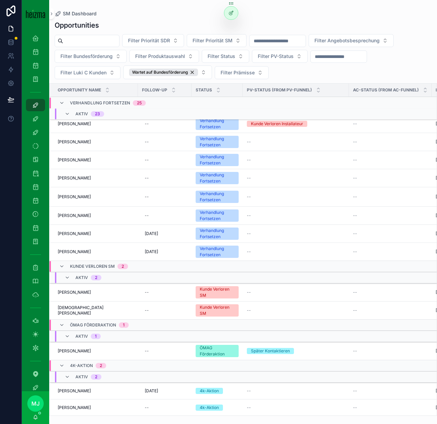
click at [80, 390] on span "[PERSON_NAME]" at bounding box center [74, 390] width 33 height 5
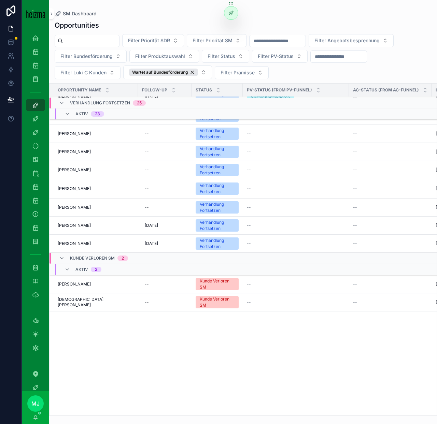
scroll to position [0, 0]
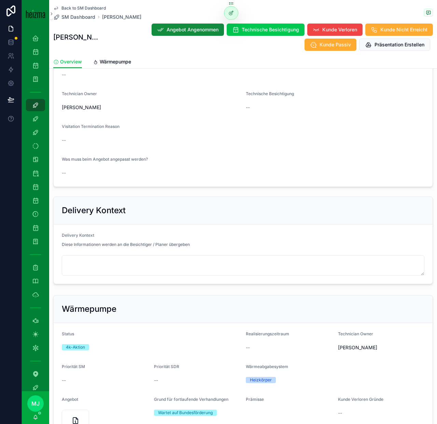
scroll to position [653, 0]
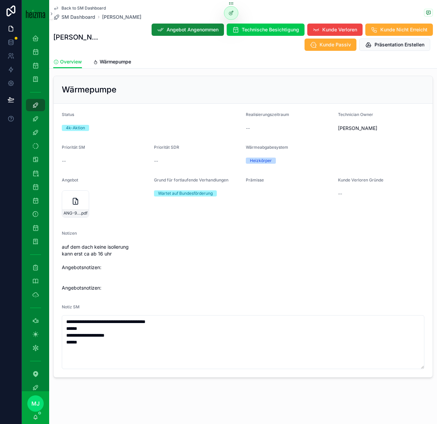
click at [142, 250] on span "auf dem dach keine isolierung kann erst ca ab 16 uhr Angebotsnotizen: Angebotsn…" at bounding box center [243, 268] width 362 height 48
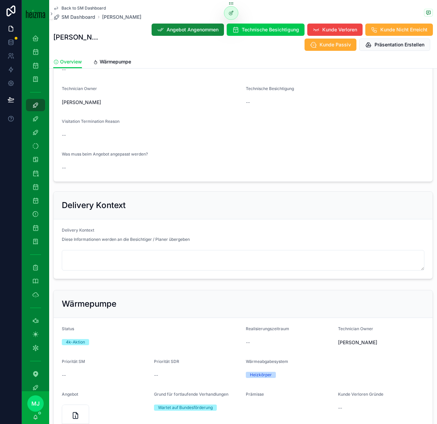
scroll to position [548, 0]
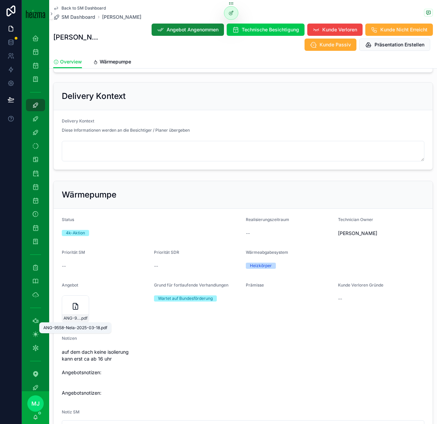
click at [76, 320] on span "ANG-9558-Nela-2025-03-18" at bounding box center [71, 318] width 17 height 5
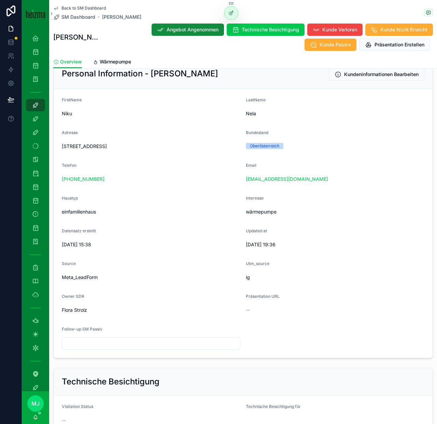
scroll to position [89, 0]
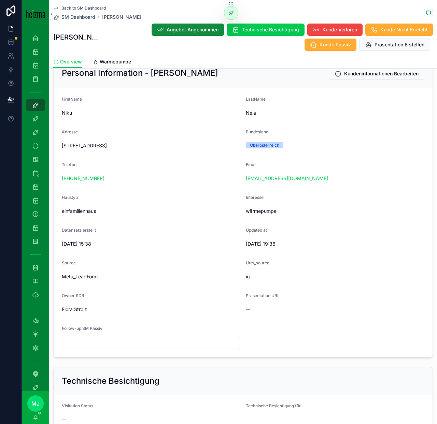
click at [231, 224] on form "FirstName Niku LastName Nela Adresse [STREET_ADDRESS] Telefon [PHONE_NUMBER] Em…" at bounding box center [243, 222] width 379 height 269
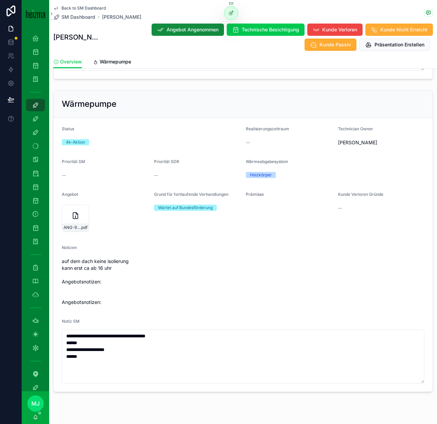
scroll to position [652, 0]
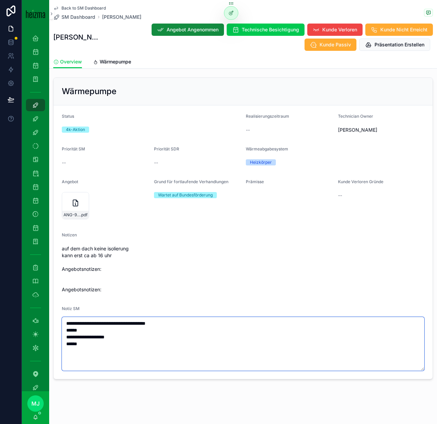
click at [127, 346] on textarea "**********" at bounding box center [243, 344] width 362 height 54
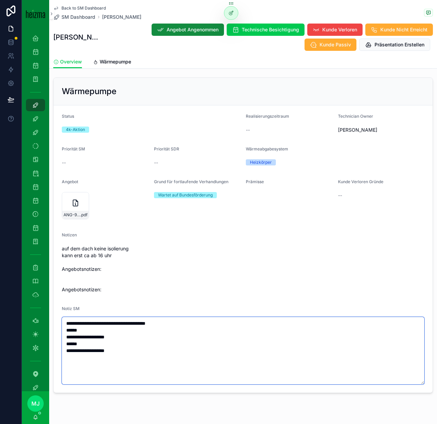
type textarea "**********"
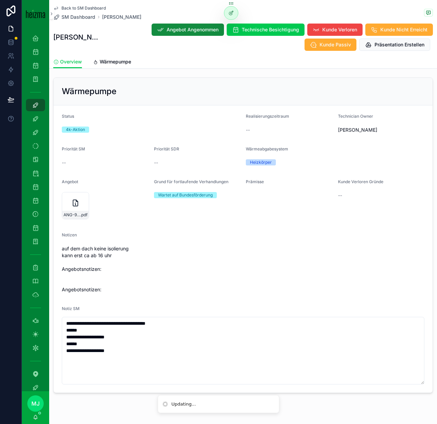
click at [380, 33] on span "Kunde Nicht Erreicht" at bounding box center [403, 29] width 47 height 7
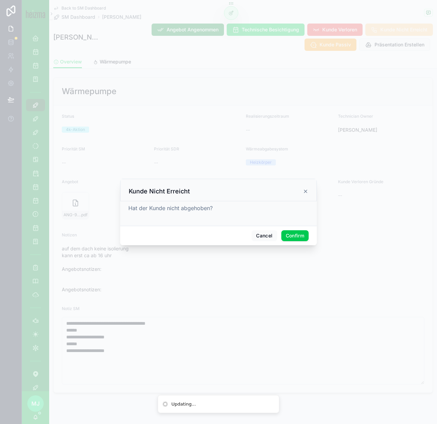
click at [290, 234] on button "Confirm" at bounding box center [294, 235] width 27 height 11
drag, startPoint x: 183, startPoint y: 208, endPoint x: 227, endPoint y: 209, distance: 44.0
click at [227, 209] on div "Hat der Kunde nicht abgehoben?" at bounding box center [218, 207] width 180 height 8
drag, startPoint x: 179, startPoint y: 208, endPoint x: 221, endPoint y: 207, distance: 42.3
click at [221, 207] on div "Hat der Kunde nicht abgehoben?" at bounding box center [218, 207] width 180 height 8
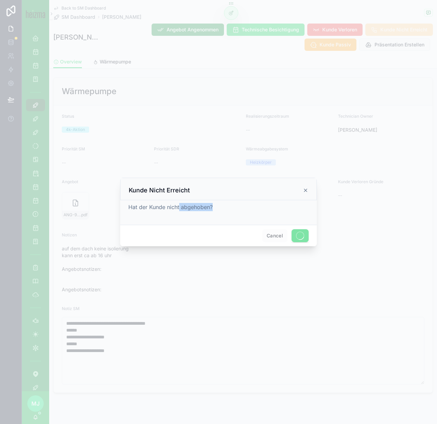
click at [214, 208] on div "Hat der Kunde nicht abgehoben?" at bounding box center [218, 207] width 180 height 8
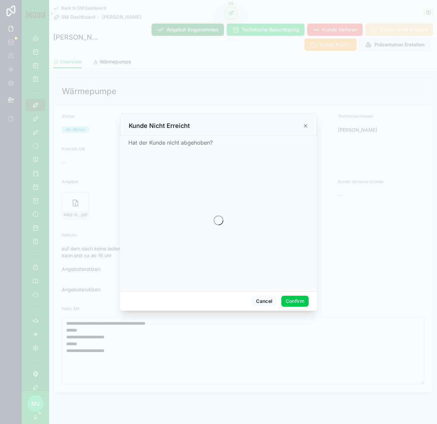
drag, startPoint x: 214, startPoint y: 208, endPoint x: 133, endPoint y: 193, distance: 82.9
click at [133, 193] on div "Hat der Kunde nicht abgehoben?" at bounding box center [218, 212] width 180 height 147
click at [214, 146] on div "Hat der Kunde nicht abgehoben?" at bounding box center [218, 143] width 180 height 8
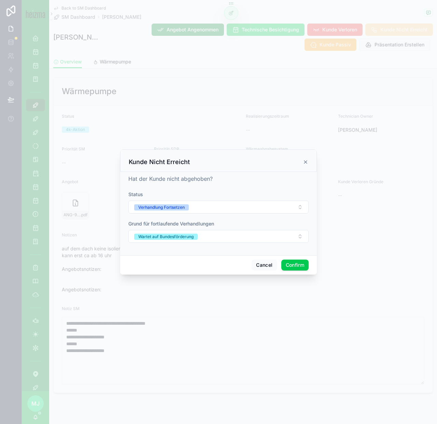
click at [232, 239] on button "Wartet auf Bundesförderung" at bounding box center [218, 236] width 180 height 13
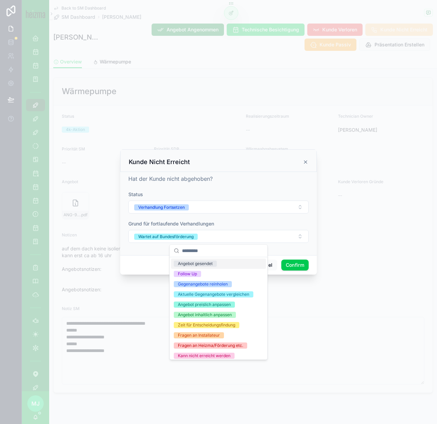
click at [245, 224] on div "Grund für fortlaufende Verhandlungen" at bounding box center [218, 223] width 180 height 7
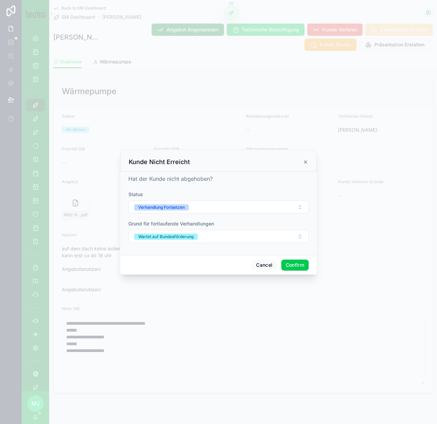
click at [242, 250] on div "Hat der Kunde nicht abgehoben? Status Verhandlung Fortsetzen Grund für fortlauf…" at bounding box center [218, 213] width 197 height 83
click at [242, 238] on button "Wartet auf Bundesförderung" at bounding box center [218, 236] width 180 height 13
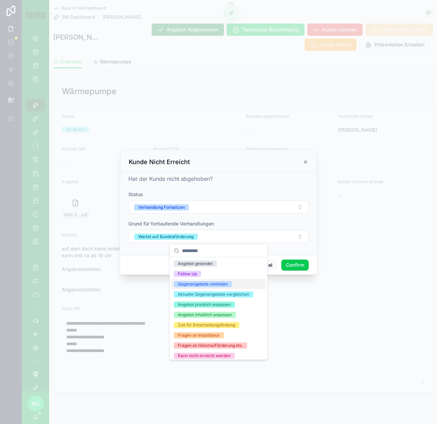
scroll to position [44, 0]
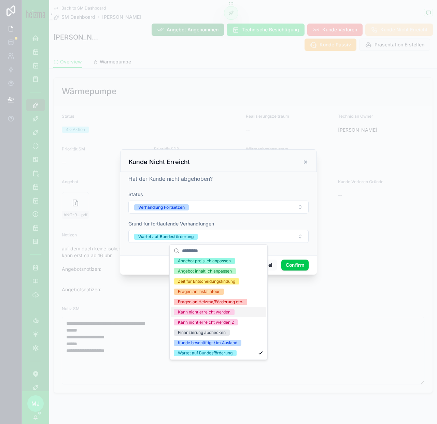
click at [233, 311] on span "Kann nicht erreicht werden" at bounding box center [204, 312] width 61 height 6
click at [286, 189] on div "Hat der Kunde nicht abgehoben? Status Verhandlung Fortsetzen Grund für fortlauf…" at bounding box center [218, 212] width 180 height 75
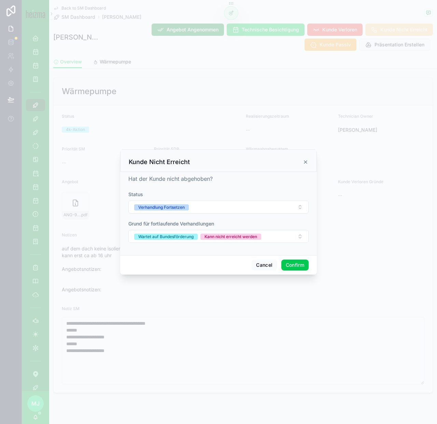
click at [298, 266] on button "Confirm" at bounding box center [294, 265] width 27 height 11
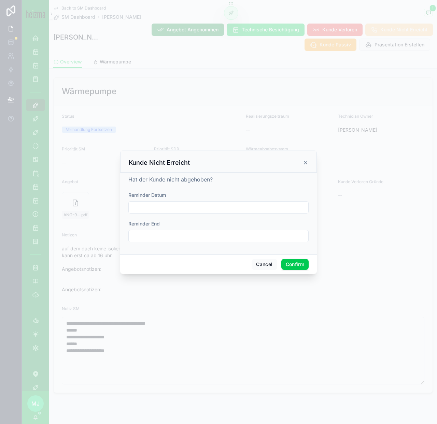
click at [229, 211] on input "text" at bounding box center [219, 208] width 180 height 10
click at [233, 279] on button "10" at bounding box center [231, 278] width 12 height 12
click at [219, 276] on button "9" at bounding box center [218, 278] width 12 height 12
type input "**********"
click at [301, 264] on button "Confirm" at bounding box center [294, 264] width 27 height 11
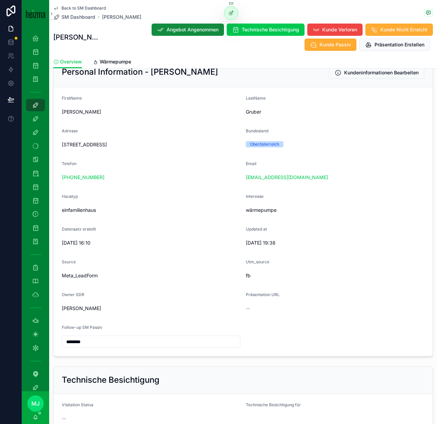
scroll to position [85, 0]
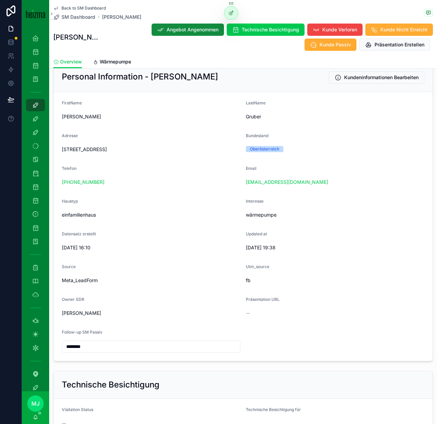
click at [170, 206] on div "Haustyp" at bounding box center [151, 203] width 179 height 8
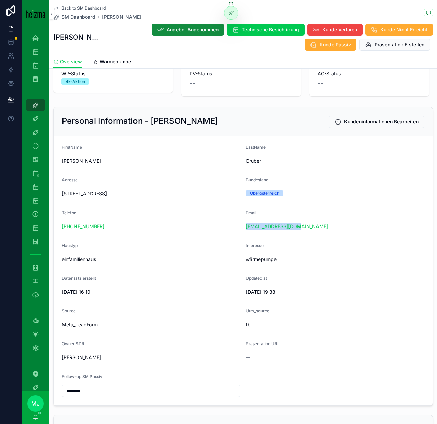
scroll to position [38, 0]
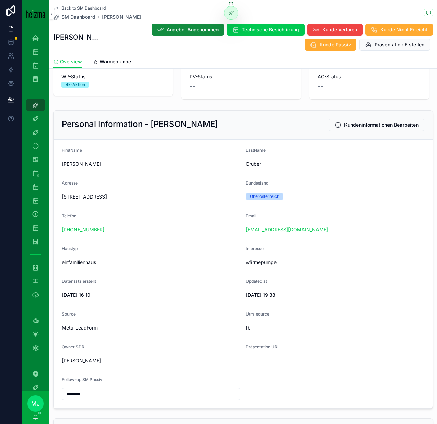
click at [313, 236] on form "FirstName [PERSON_NAME] Gruber Adresse [STREET_ADDRESS] Bundesland [GEOGRAPHIC_…" at bounding box center [243, 274] width 379 height 269
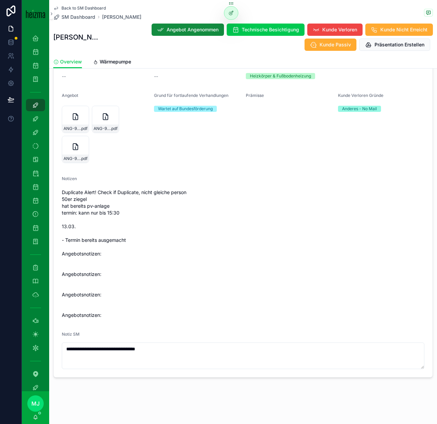
scroll to position [725, 0]
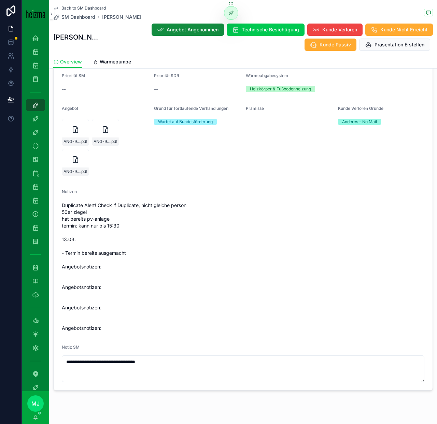
click at [138, 201] on div "Duplicate Alert! Check if Duplicate, nicht gleiche person 50er ziegel hat berei…" at bounding box center [243, 267] width 362 height 134
click at [140, 202] on span "Duplicate Alert! Check if Duplicate, nicht gleiche person 50er ziegel hat berei…" at bounding box center [243, 267] width 362 height 130
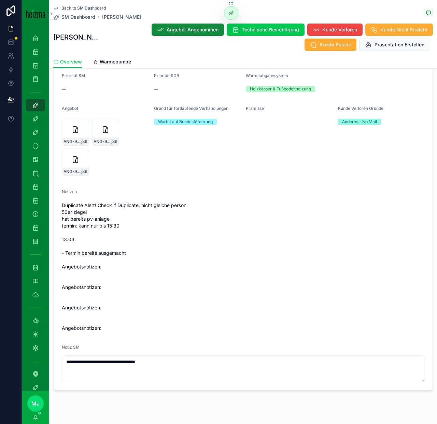
click at [111, 204] on span "Duplicate Alert! Check if Duplicate, nicht gleiche person 50er ziegel hat berei…" at bounding box center [243, 267] width 362 height 130
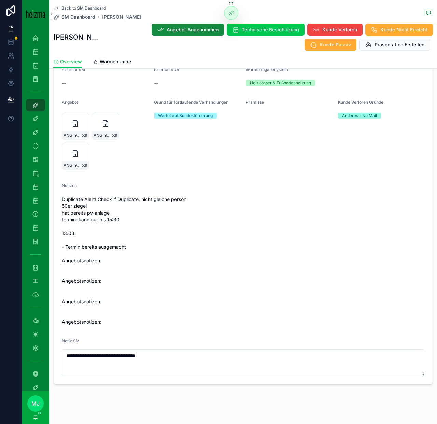
scroll to position [732, 0]
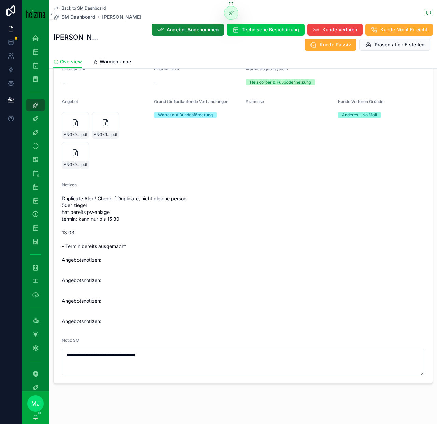
click at [73, 140] on div "ANG-9808-Gruber-2025-03-31 .pdf ANG-9808-Gruber-2025-03-31 .pdf ANG-9808-Gruber…" at bounding box center [105, 140] width 87 height 57
click at [73, 134] on span "ANG-9808-Gruber-2025-03-31" at bounding box center [71, 134] width 17 height 5
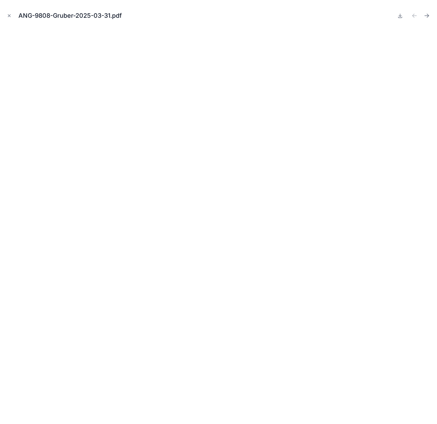
click at [8, 16] on icon "Close modal" at bounding box center [9, 16] width 2 height 2
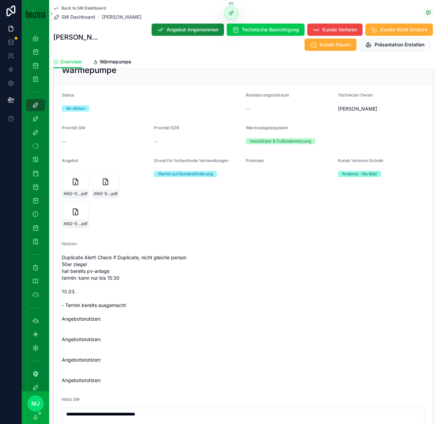
scroll to position [667, 0]
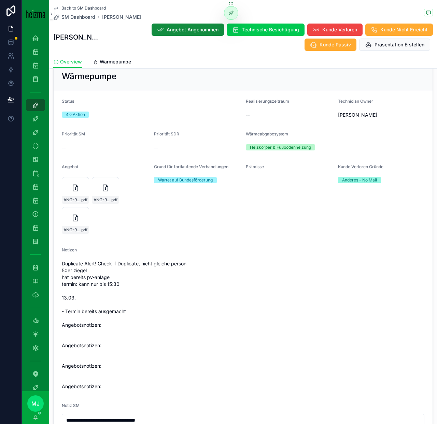
click at [77, 202] on span "ANG-9808-Gruber-2025-03-31" at bounding box center [71, 199] width 17 height 5
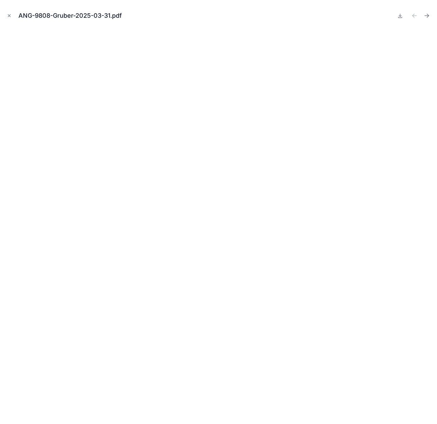
click at [10, 18] on icon "Close modal" at bounding box center [9, 15] width 5 height 5
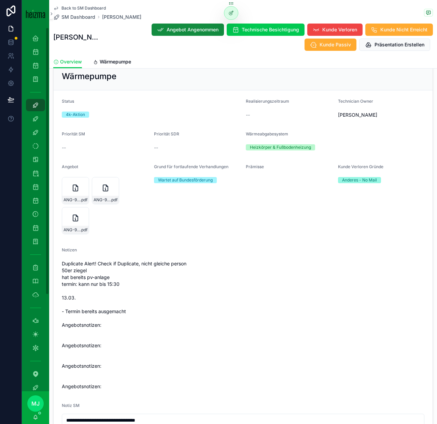
scroll to position [639, 0]
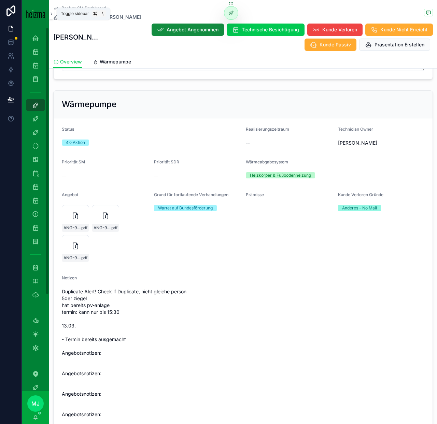
click at [51, 16] on icon "scrollable content" at bounding box center [51, 13] width 5 height 5
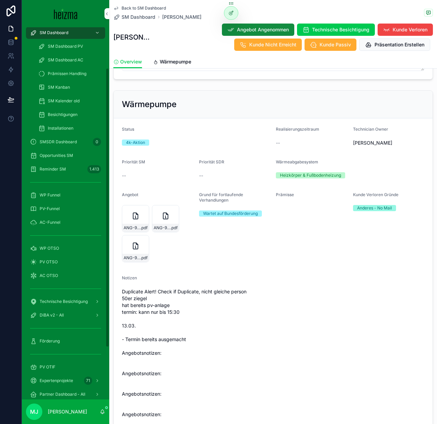
scroll to position [81, 0]
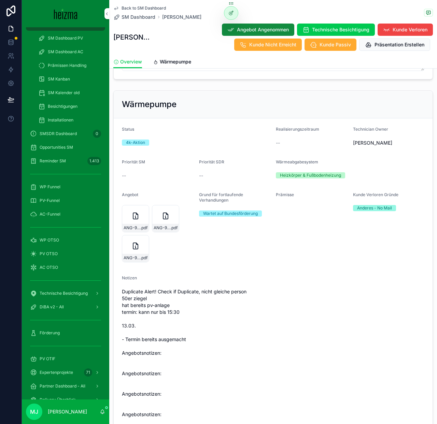
click at [57, 239] on span "WP OTSO" at bounding box center [49, 240] width 19 height 5
click at [174, 63] on span "Wärmepumpe" at bounding box center [175, 61] width 31 height 7
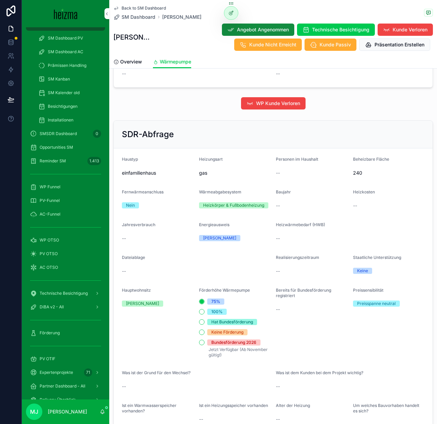
scroll to position [782, 0]
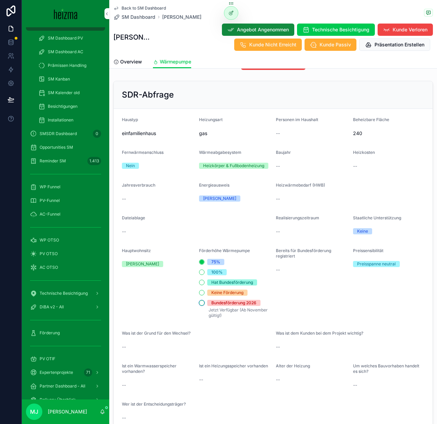
click at [200, 300] on button "Bundesförderung 2026" at bounding box center [201, 302] width 5 height 5
click at [250, 131] on form "Haustyp einfamilienhaus Heizungsart gas Personen im Haushalt -- Beheizbare Fläc…" at bounding box center [273, 270] width 319 height 323
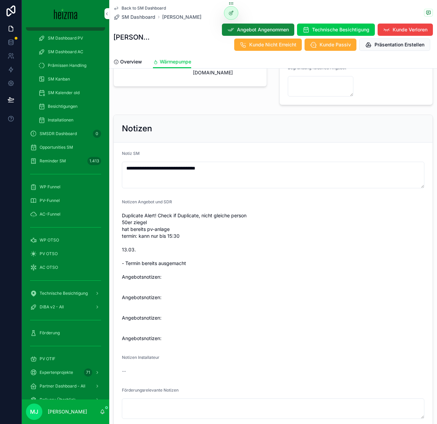
scroll to position [338, 0]
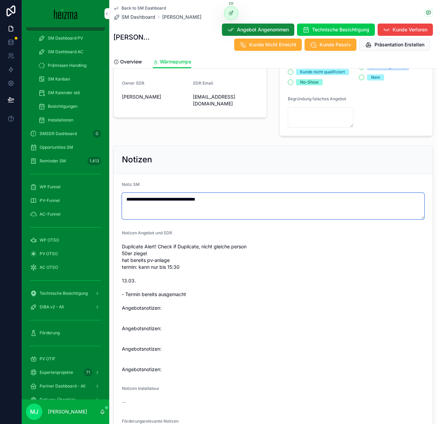
click at [250, 197] on textarea "**********" at bounding box center [273, 206] width 302 height 27
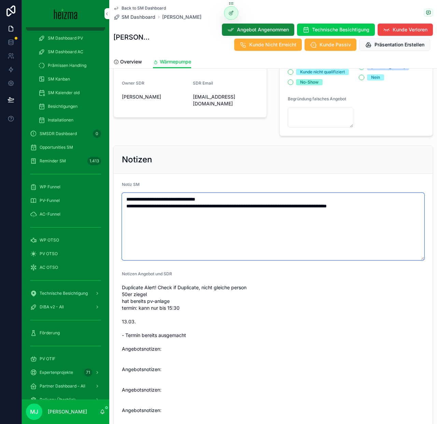
type textarea "**********"
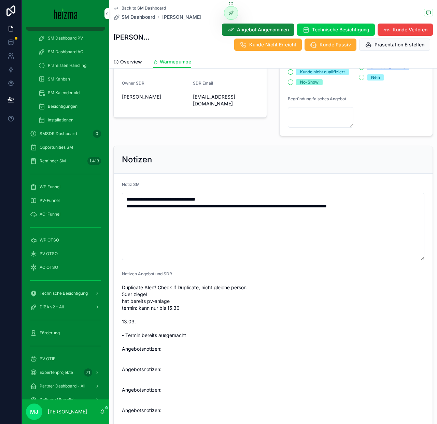
click at [249, 154] on div "Notizen" at bounding box center [273, 159] width 302 height 11
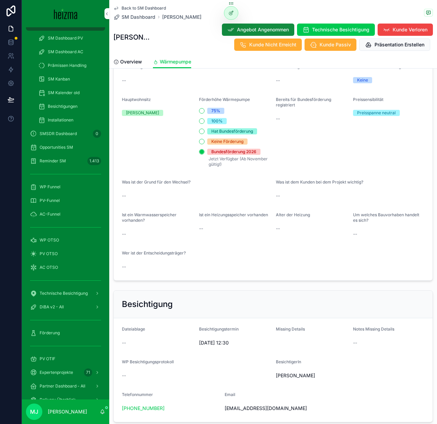
scroll to position [1203, 0]
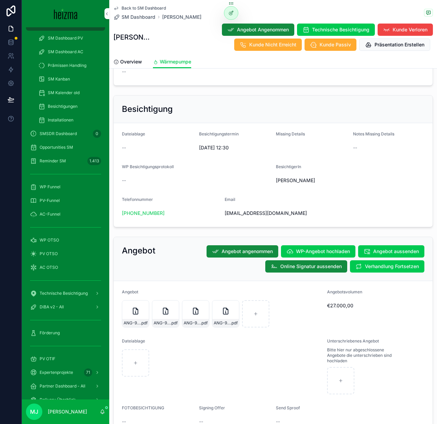
click at [363, 260] on button "Verhandlung Fortsetzen" at bounding box center [387, 266] width 74 height 12
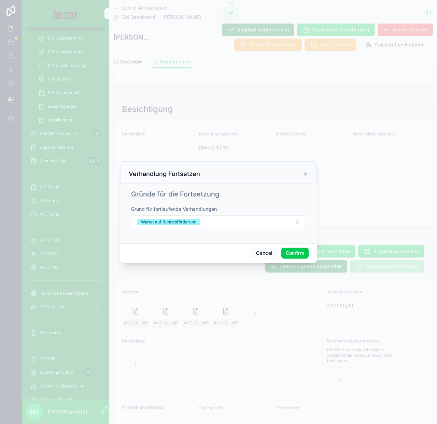
click at [296, 253] on button "Confirm" at bounding box center [294, 253] width 27 height 11
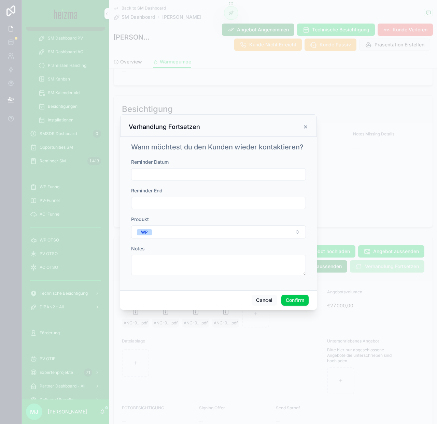
click at [227, 174] on input "text" at bounding box center [218, 175] width 174 height 10
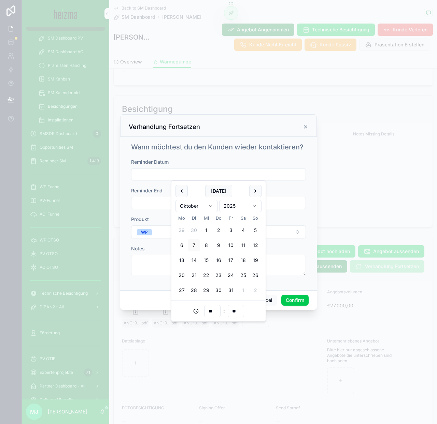
click at [228, 246] on button "10" at bounding box center [231, 245] width 12 height 12
type input "**********"
click at [296, 299] on button "Confirm" at bounding box center [294, 300] width 27 height 11
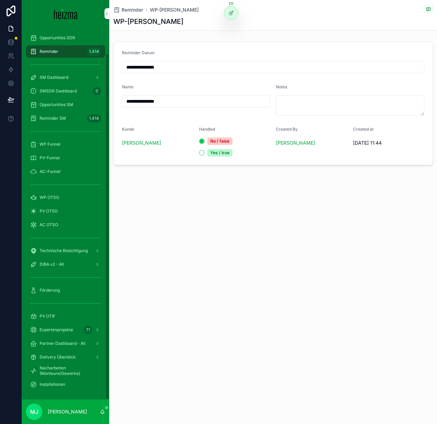
click at [54, 75] on span "SM Dashboard" at bounding box center [54, 77] width 29 height 5
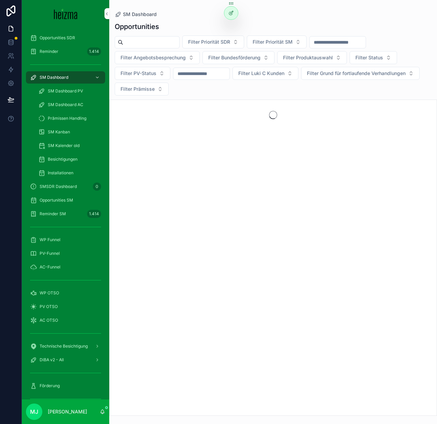
click at [139, 45] on input "scrollable content" at bounding box center [151, 43] width 56 height 10
type input "**********"
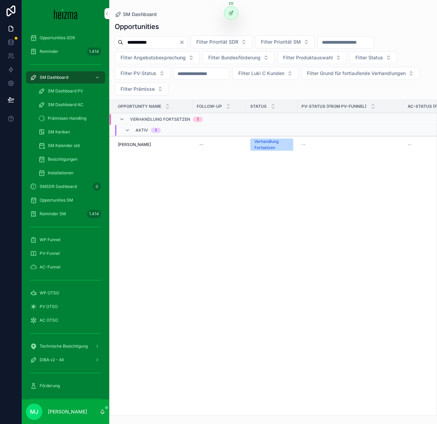
click at [148, 146] on span "[PERSON_NAME]" at bounding box center [134, 144] width 33 height 5
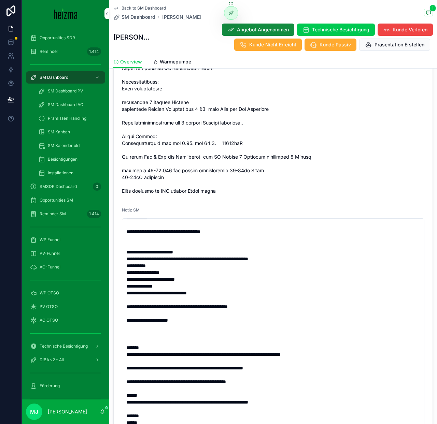
scroll to position [1038, 0]
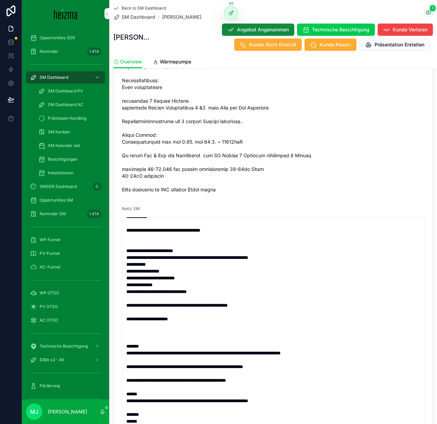
click at [59, 292] on div "WP OTSO" at bounding box center [65, 293] width 71 height 11
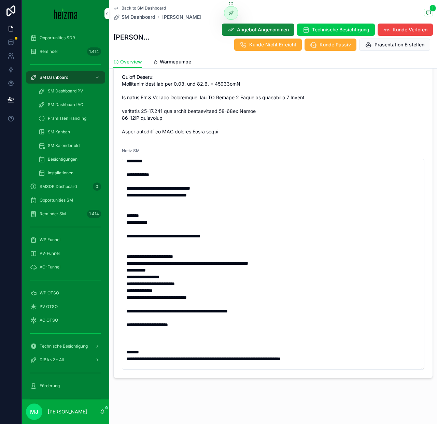
scroll to position [0, 0]
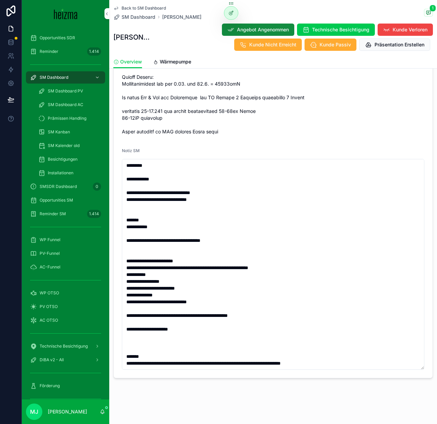
click at [179, 60] on span "Wärmepumpe" at bounding box center [175, 61] width 31 height 7
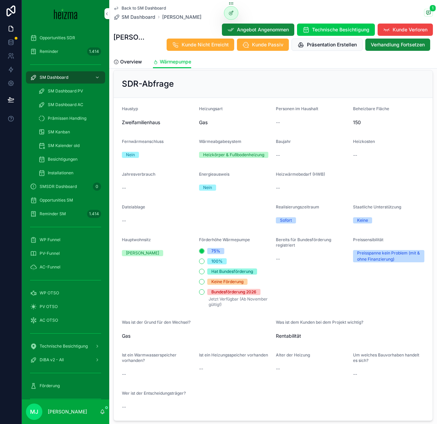
scroll to position [1273, 0]
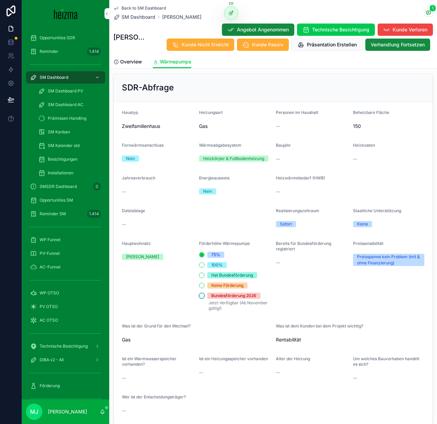
click at [201, 293] on button "Bundesförderung 2026" at bounding box center [201, 295] width 5 height 5
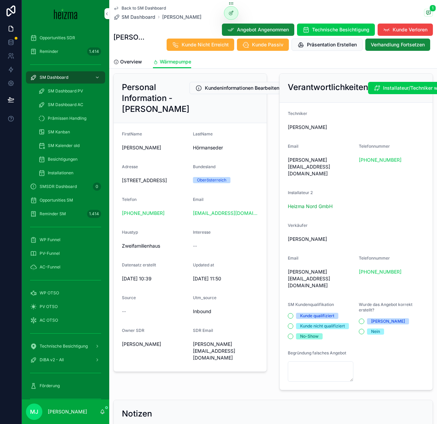
scroll to position [92, 0]
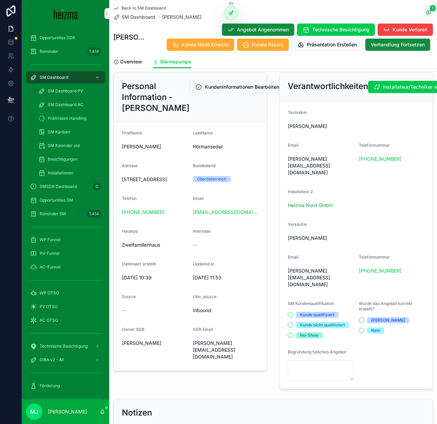
click at [158, 183] on span "[STREET_ADDRESS]" at bounding box center [155, 179] width 66 height 7
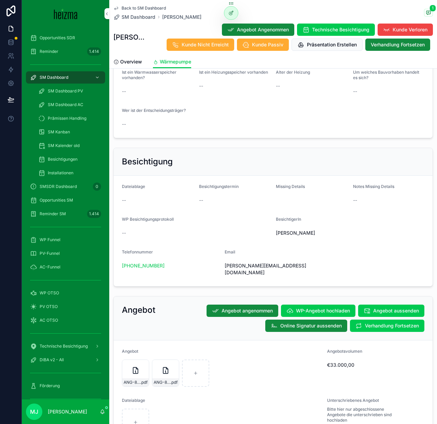
scroll to position [1707, 0]
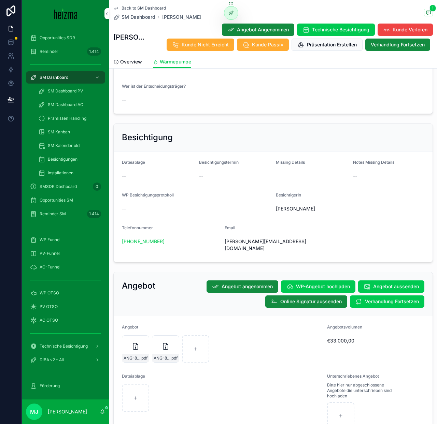
click at [373, 298] on span "Verhandlung Fortsetzen" at bounding box center [392, 301] width 54 height 7
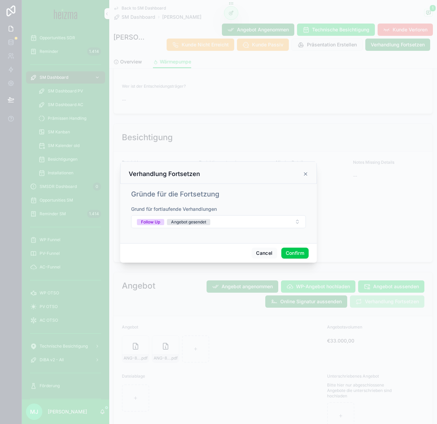
click at [288, 251] on button "Confirm" at bounding box center [294, 253] width 27 height 11
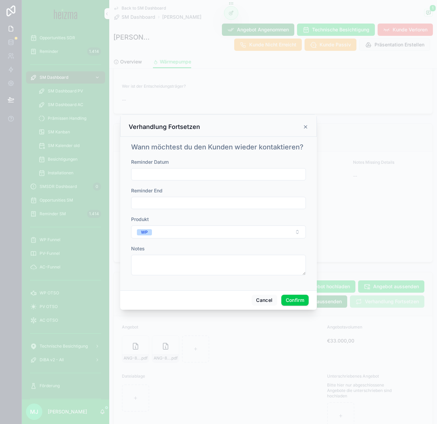
click at [213, 179] on div at bounding box center [218, 174] width 175 height 12
click at [210, 175] on input "text" at bounding box center [218, 175] width 174 height 10
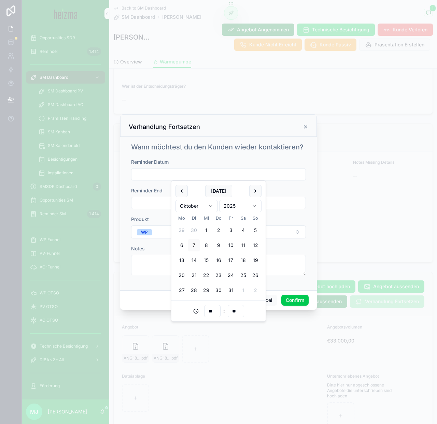
click at [184, 261] on button "13" at bounding box center [181, 260] width 12 height 12
type input "**********"
click at [285, 302] on button "Confirm" at bounding box center [294, 300] width 27 height 11
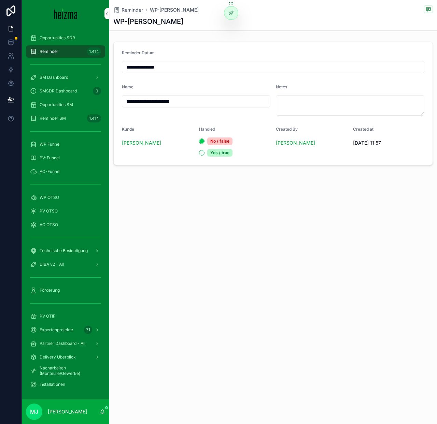
click at [300, 312] on div "**********" at bounding box center [273, 212] width 328 height 424
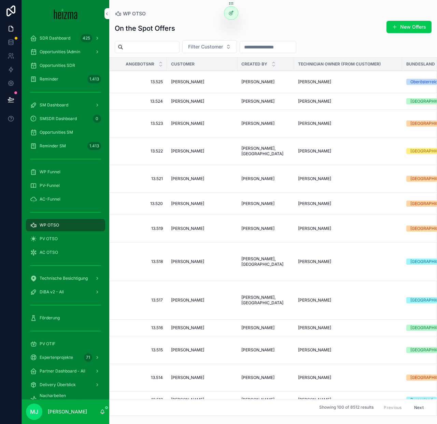
click at [222, 56] on div "On the Spot Offers New Offers Filter Customer Angebotsnr Customer Created By Te…" at bounding box center [273, 216] width 328 height 400
click at [220, 43] on span "Filter Customer" at bounding box center [205, 46] width 35 height 7
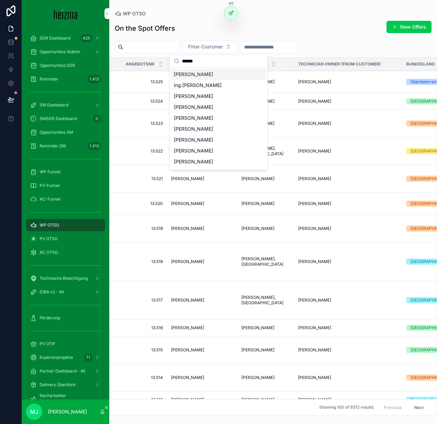
click at [197, 61] on input "******" at bounding box center [222, 61] width 81 height 12
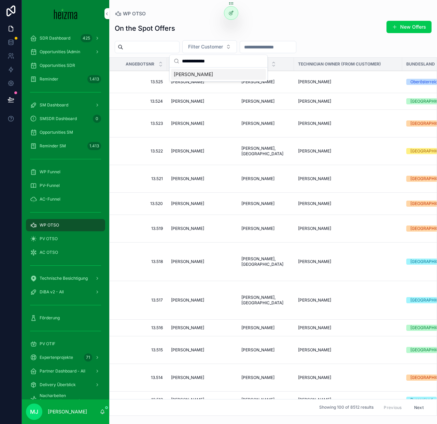
type input "**********"
click at [200, 73] on span "[PERSON_NAME]" at bounding box center [193, 74] width 39 height 7
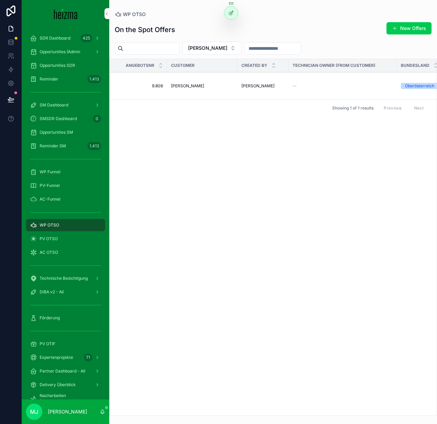
click at [186, 88] on span "[PERSON_NAME]" at bounding box center [187, 85] width 33 height 5
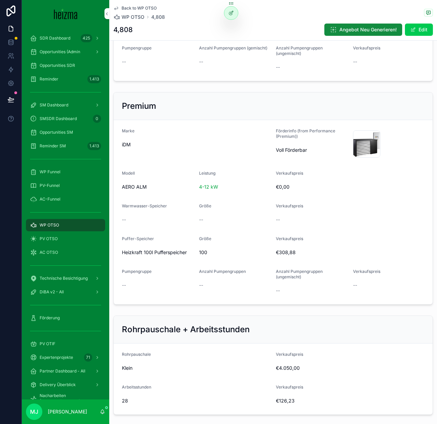
scroll to position [584, 0]
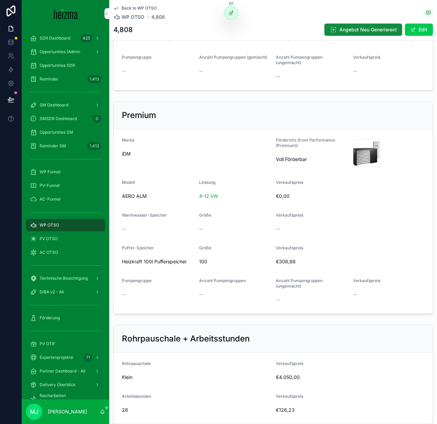
click at [414, 31] on span "scrollable content" at bounding box center [412, 29] width 5 height 5
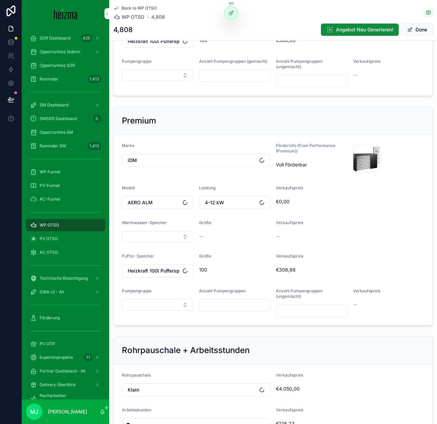
scroll to position [585, 0]
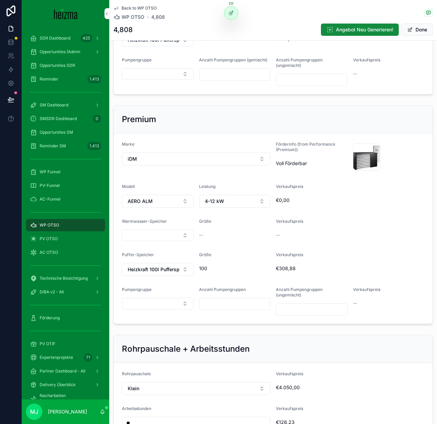
click at [188, 156] on button "iDM" at bounding box center [196, 159] width 148 height 13
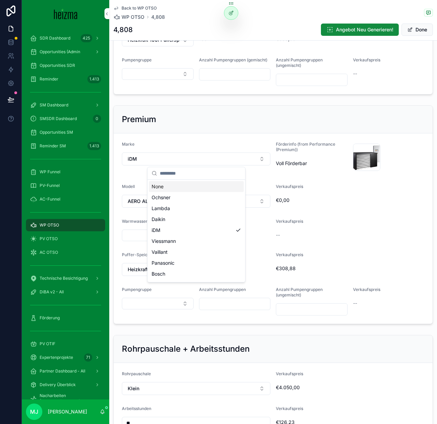
click at [191, 136] on form "Marke iDM Förderinfo (from Performance (Premium)) [PERSON_NAME] Förderbar 4 .pn…" at bounding box center [273, 228] width 319 height 190
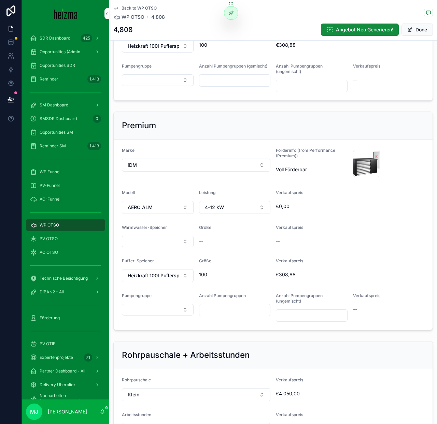
scroll to position [586, 0]
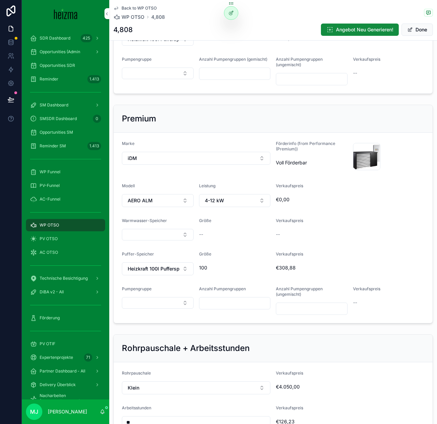
click at [218, 158] on button "iDM" at bounding box center [196, 158] width 148 height 13
click at [207, 205] on div "Lambda" at bounding box center [196, 207] width 95 height 11
click at [168, 204] on button "AERO ALM" at bounding box center [158, 200] width 72 height 13
click at [164, 237] on div "Lambda EU" at bounding box center [157, 239] width 95 height 11
click at [212, 202] on span "4-12 kW" at bounding box center [214, 200] width 19 height 7
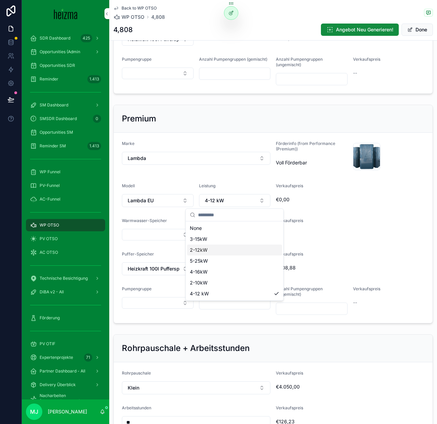
click at [243, 255] on div "2-12kW" at bounding box center [234, 250] width 95 height 11
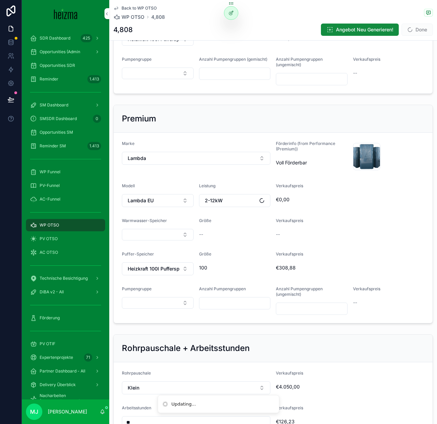
click at [319, 219] on div "Verkaufspreis" at bounding box center [350, 222] width 148 height 8
click at [409, 30] on span "scrollable content" at bounding box center [409, 29] width 5 height 5
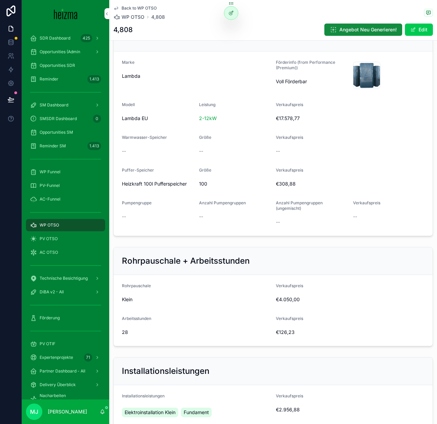
scroll to position [786, 0]
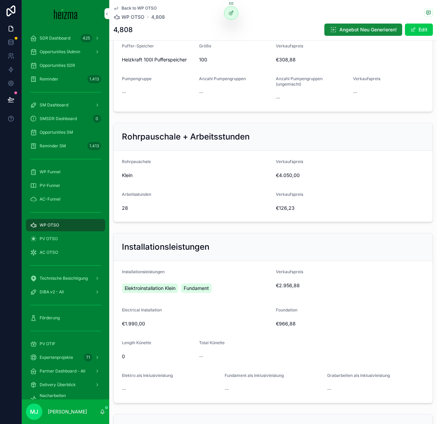
click at [368, 34] on button "Angebot Neu Generieren!" at bounding box center [363, 30] width 78 height 12
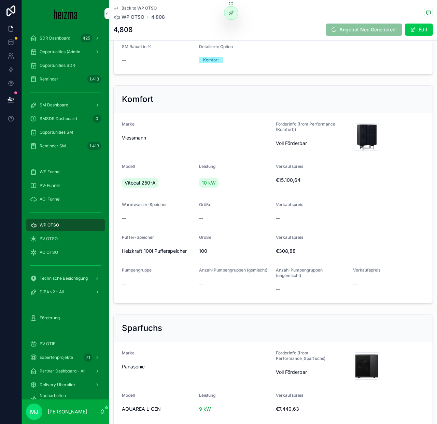
scroll to position [0, 0]
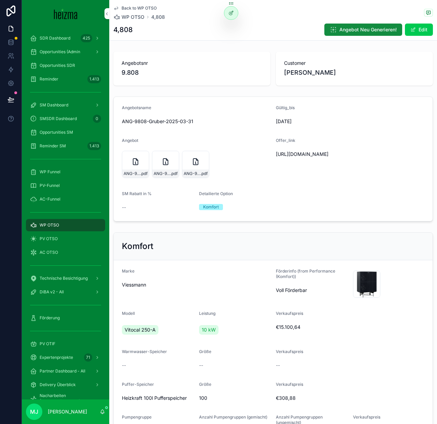
click at [336, 104] on form "Angebotsname ANG-9808-[PERSON_NAME]-2025-03-31 Gültig_bis [DATE] Angebot ANG-98…" at bounding box center [273, 159] width 319 height 124
click at [336, 105] on div "Gültig_bis" at bounding box center [312, 109] width 72 height 8
click at [219, 178] on div "ANG-9808-[PERSON_NAME]-2025-03-31 .pdf ANG-9808-[PERSON_NAME]-2025-03-31 .pdf A…" at bounding box center [196, 164] width 148 height 31
click at [223, 175] on span "ANG-9808-Gruber-2025-03-31" at bounding box center [222, 173] width 17 height 5
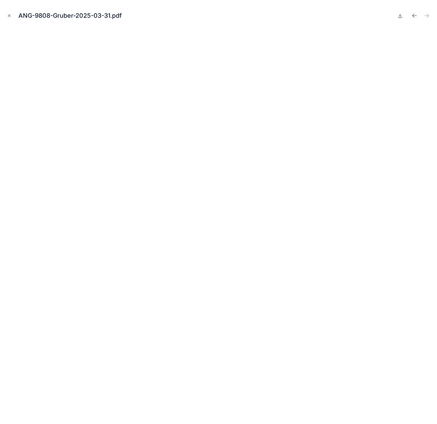
click at [397, 17] on icon at bounding box center [399, 15] width 5 height 5
click at [394, 16] on div "ANG-9808-Gruber-2025-03-31.pdf" at bounding box center [218, 15] width 426 height 20
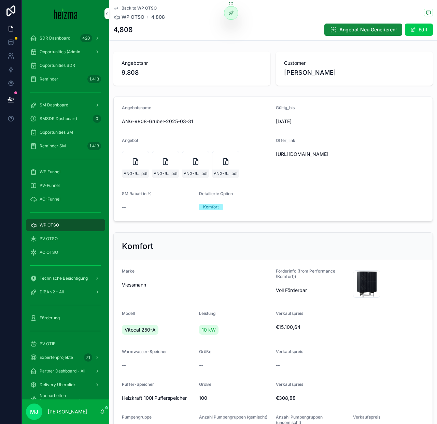
click at [0, 0] on icon "scrollable content" at bounding box center [0, 0] width 0 height 0
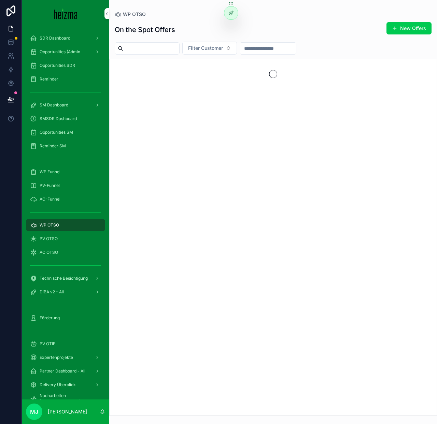
click at [220, 49] on span "Filter Customer" at bounding box center [205, 48] width 35 height 7
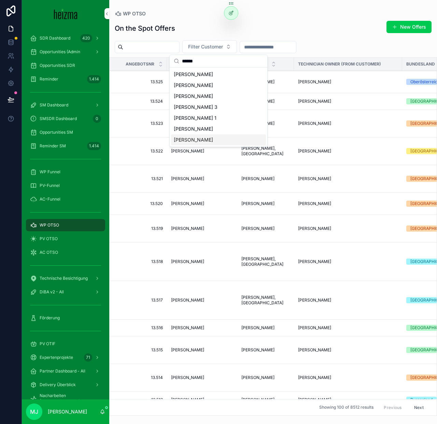
type input "******"
click at [234, 140] on div "Maximilian Hörmanseder" at bounding box center [218, 139] width 95 height 11
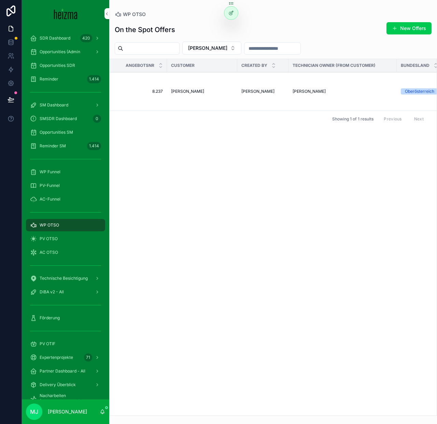
click at [227, 47] on span "Maximilian Hörmanseder" at bounding box center [207, 48] width 39 height 7
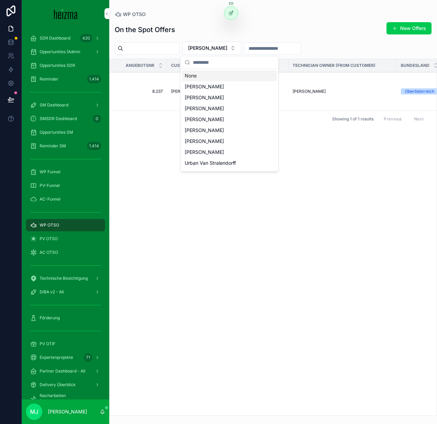
click at [233, 59] on input "scrollable content" at bounding box center [233, 62] width 81 height 12
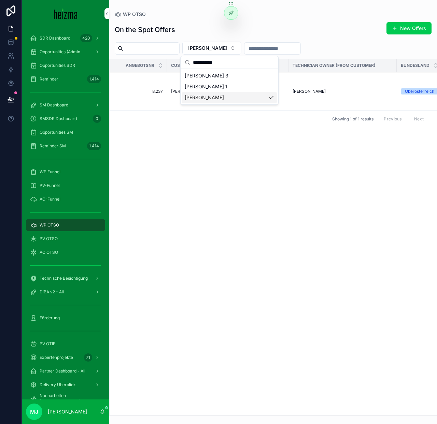
type input "**********"
click at [256, 101] on div "Maximilian Hörmanseder" at bounding box center [229, 97] width 95 height 11
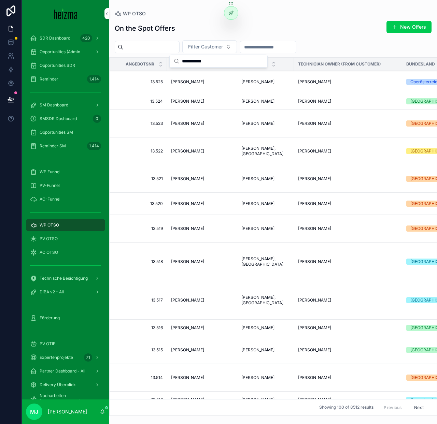
click at [296, 49] on input "scrollable content" at bounding box center [268, 47] width 56 height 10
type input "****"
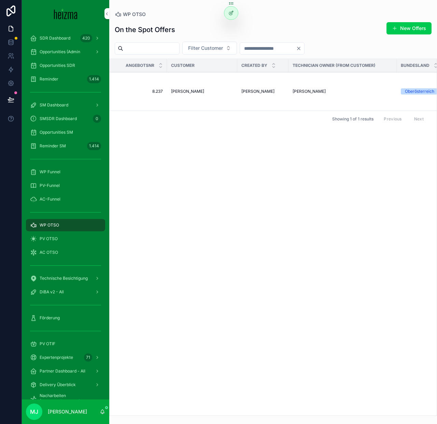
click at [192, 94] on td "Maximilian Hörmanseder" at bounding box center [202, 91] width 70 height 39
click at [190, 91] on span "Maximilian Hörmanseder" at bounding box center [187, 91] width 33 height 5
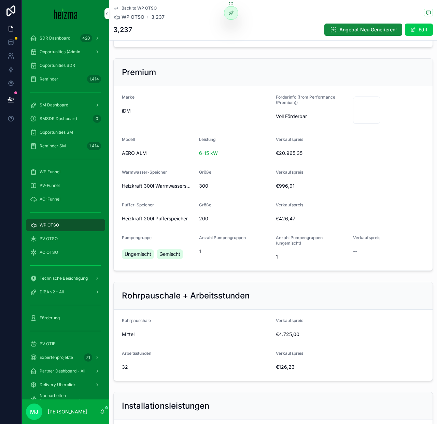
scroll to position [612, 0]
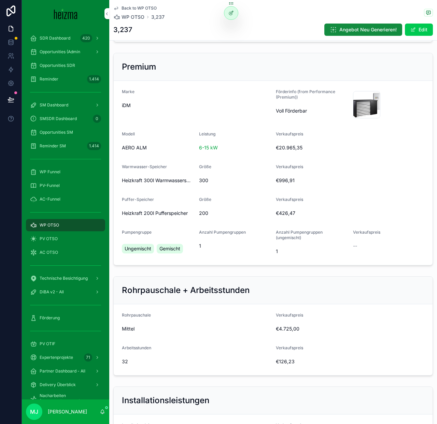
click at [414, 28] on span "scrollable content" at bounding box center [412, 29] width 5 height 5
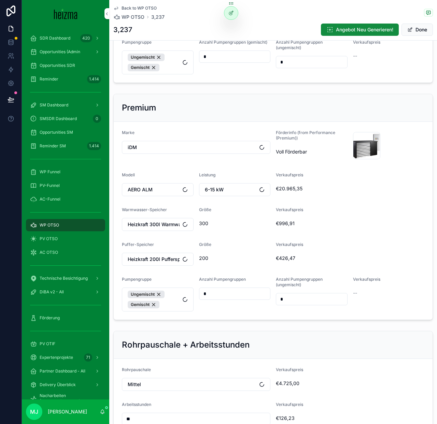
scroll to position [629, 0]
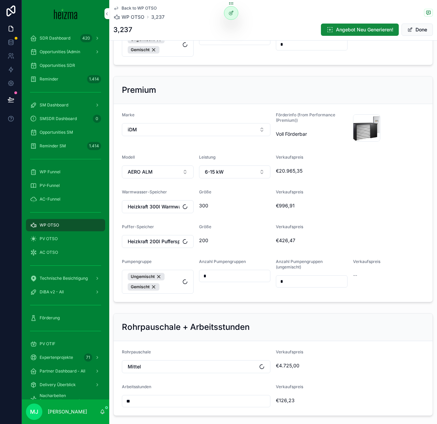
click at [229, 131] on button "iDM" at bounding box center [196, 129] width 148 height 13
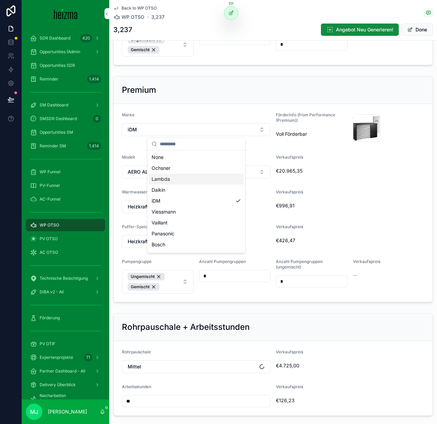
click at [207, 182] on div "Lambda" at bounding box center [196, 179] width 95 height 11
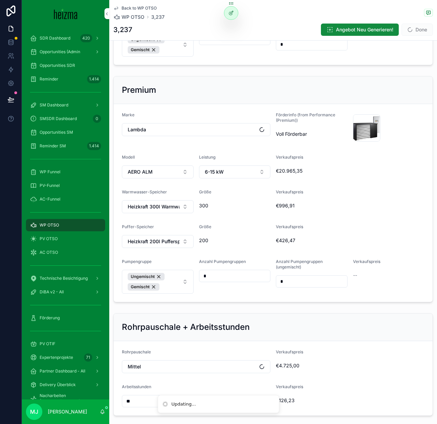
click at [294, 163] on div "Verkaufspreis €20.965,35" at bounding box center [350, 167] width 148 height 24
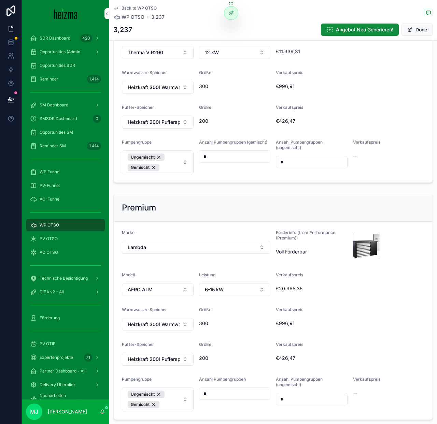
scroll to position [516, 0]
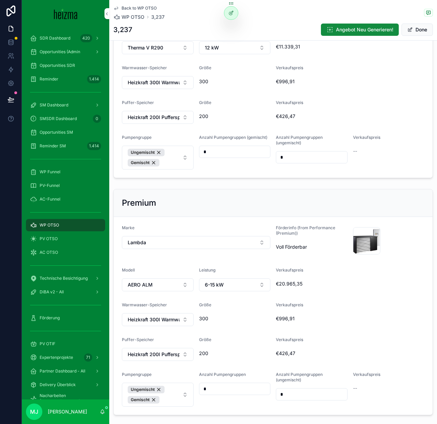
click at [169, 285] on button "AERO ALM" at bounding box center [158, 285] width 72 height 13
click at [168, 325] on div "Lambda EU" at bounding box center [157, 323] width 95 height 11
click at [234, 279] on button "6-15 kW" at bounding box center [235, 285] width 72 height 13
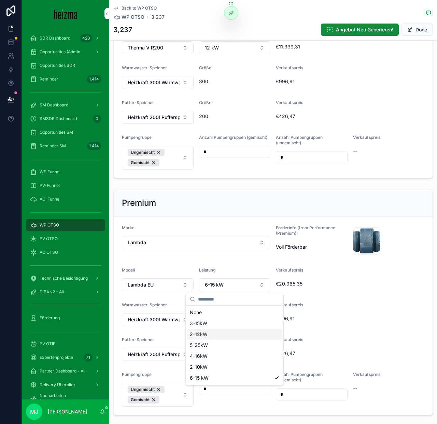
click at [227, 332] on div "2-12kW" at bounding box center [234, 334] width 95 height 11
click at [410, 33] on button "Done" at bounding box center [416, 30] width 31 height 12
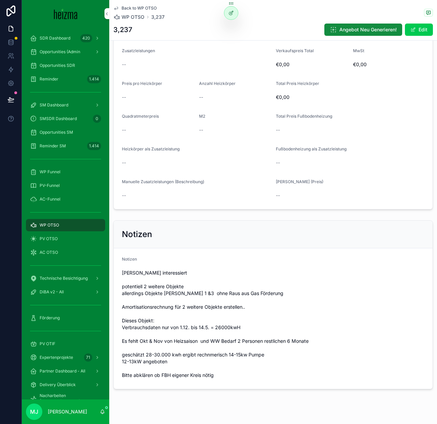
scroll to position [1205, 0]
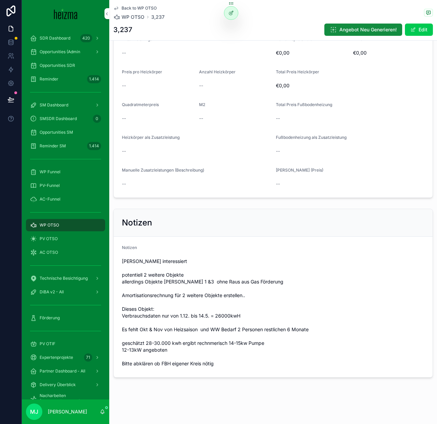
click at [354, 32] on span "Angebot Neu Generieren!" at bounding box center [367, 29] width 57 height 7
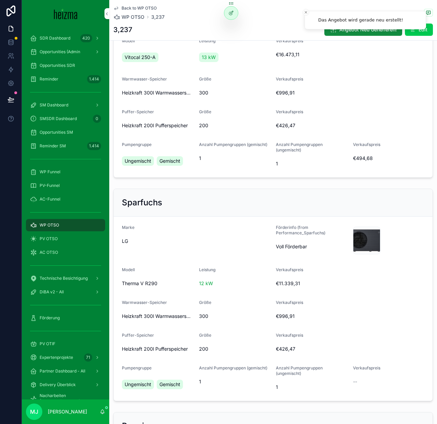
scroll to position [0, 0]
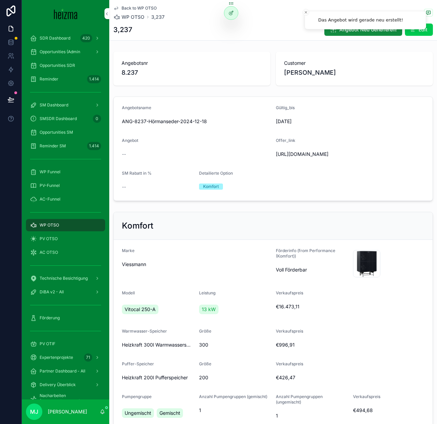
click at [275, 240] on div "Komfort" at bounding box center [273, 226] width 319 height 28
click at [233, 224] on div "Komfort Marke Viessmann Förderinfo (from Performance (Komfort)) Voll Förderbar …" at bounding box center [273, 321] width 328 height 224
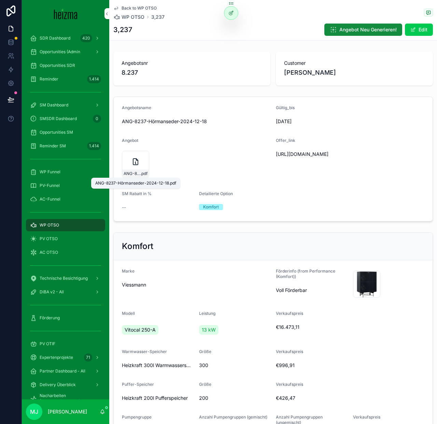
click at [137, 172] on span "ANG-8237-Hörmanseder-2024-12-18" at bounding box center [132, 173] width 17 height 5
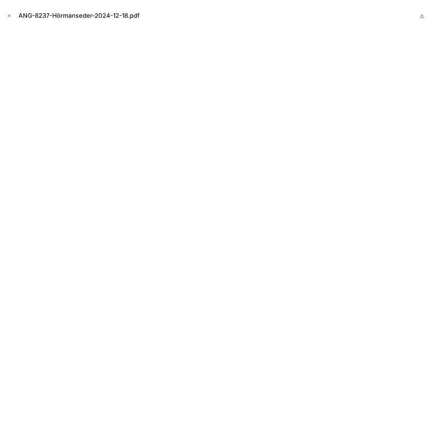
click at [10, 15] on icon "Close modal" at bounding box center [9, 16] width 2 height 2
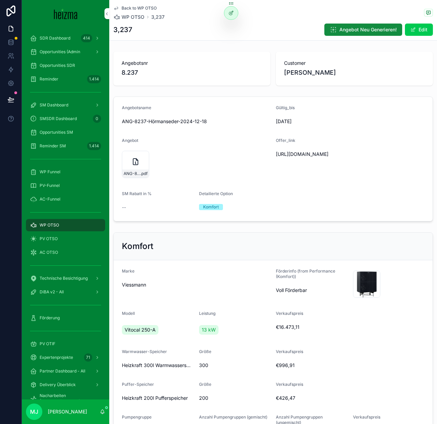
click at [385, 27] on span "Angebot Neu Generieren!" at bounding box center [367, 29] width 57 height 7
click at [173, 173] on span ".pdf" at bounding box center [173, 173] width 7 height 5
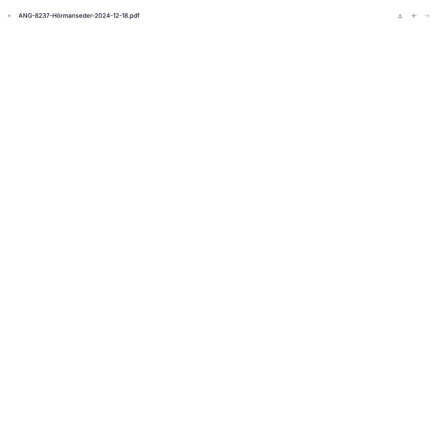
click at [403, 17] on button at bounding box center [400, 16] width 8 height 10
